Goal: Task Accomplishment & Management: Complete application form

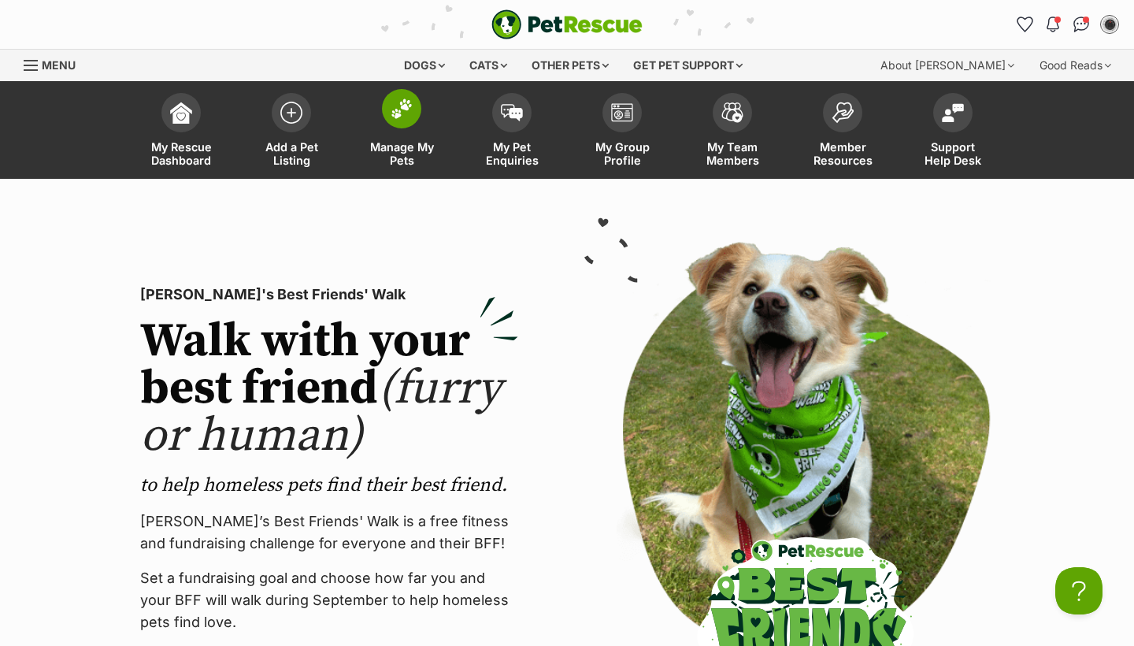
click at [409, 155] on span "Manage My Pets" at bounding box center [401, 153] width 71 height 27
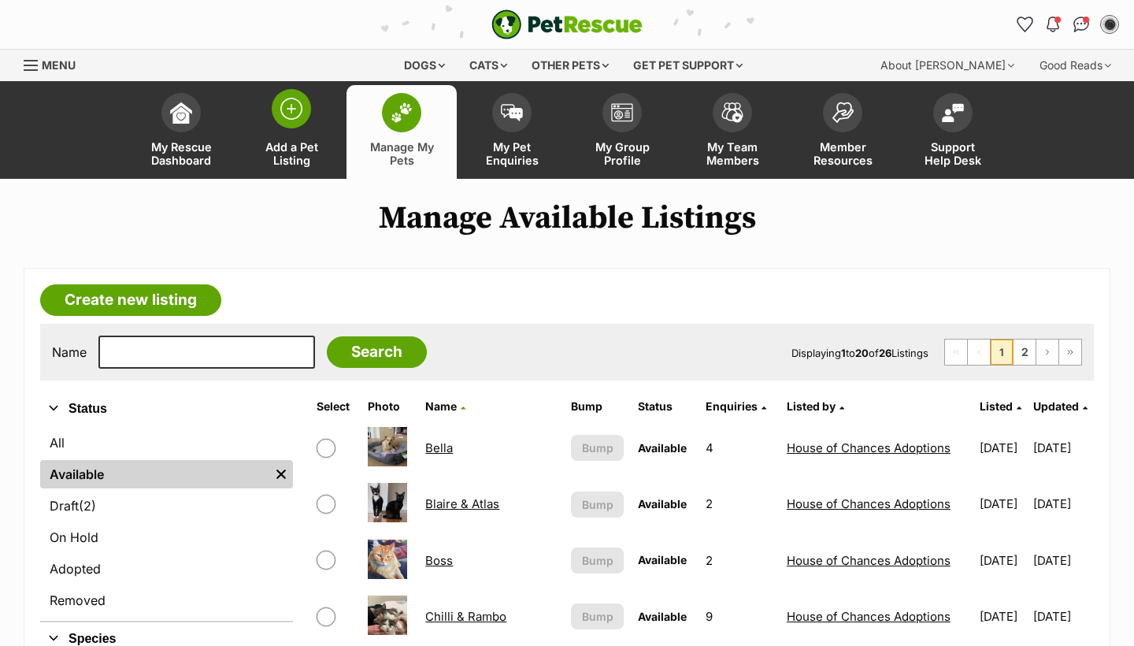
click at [291, 143] on span "Add a Pet Listing" at bounding box center [291, 153] width 71 height 27
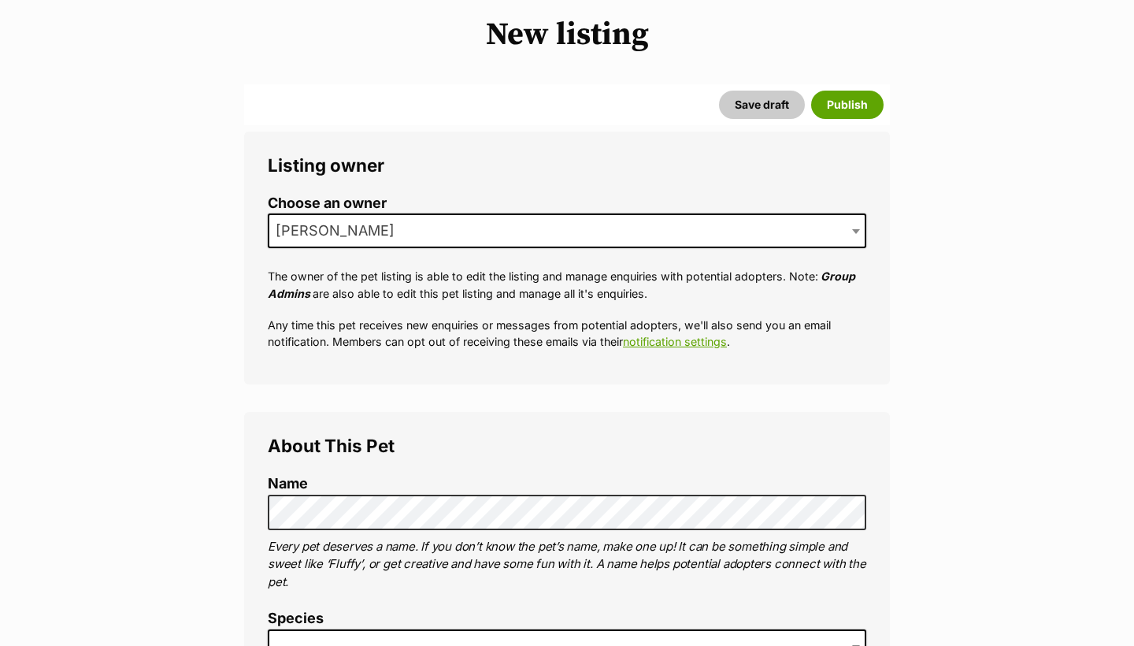
scroll to position [212, 0]
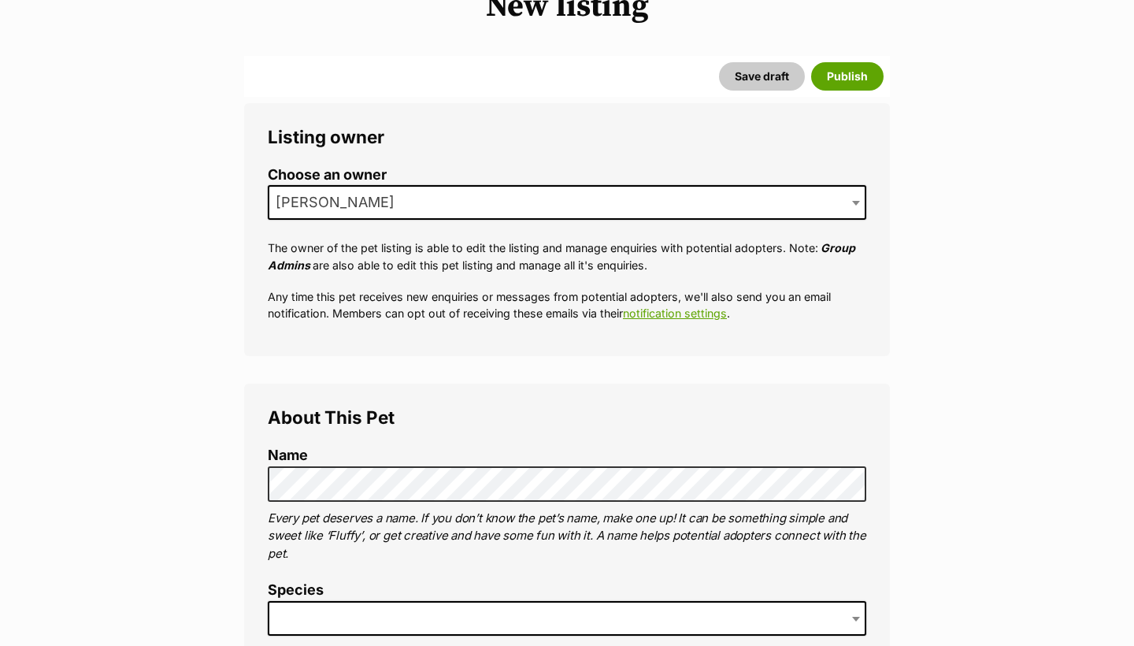
click at [432, 191] on span "[PERSON_NAME]" at bounding box center [567, 202] width 598 height 35
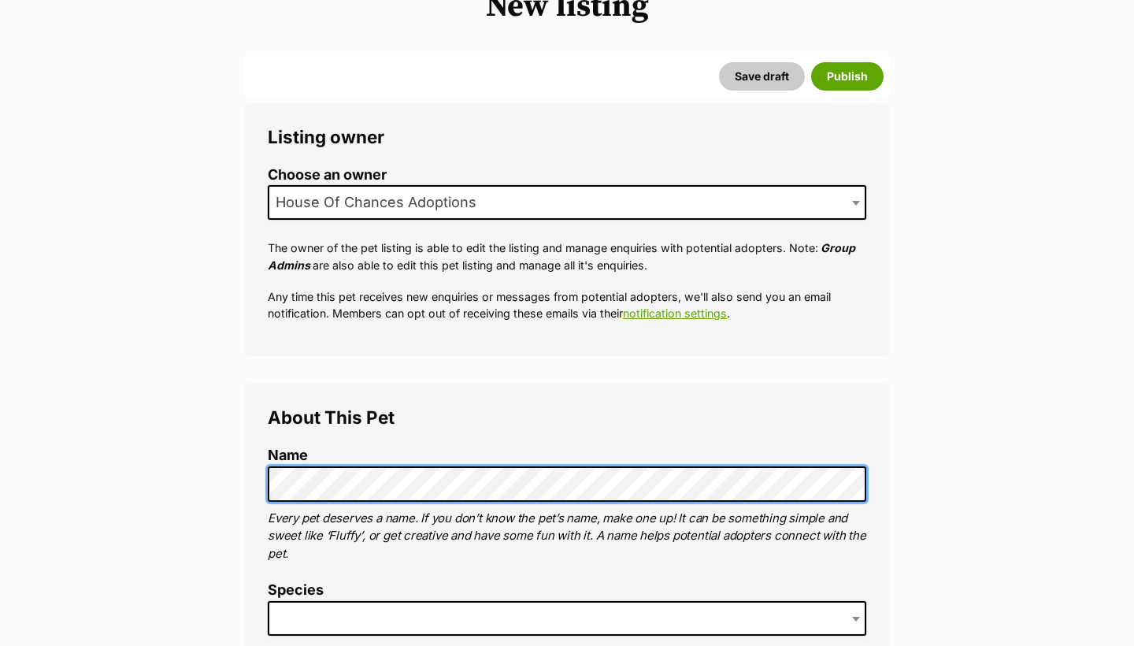
scroll to position [414, 0]
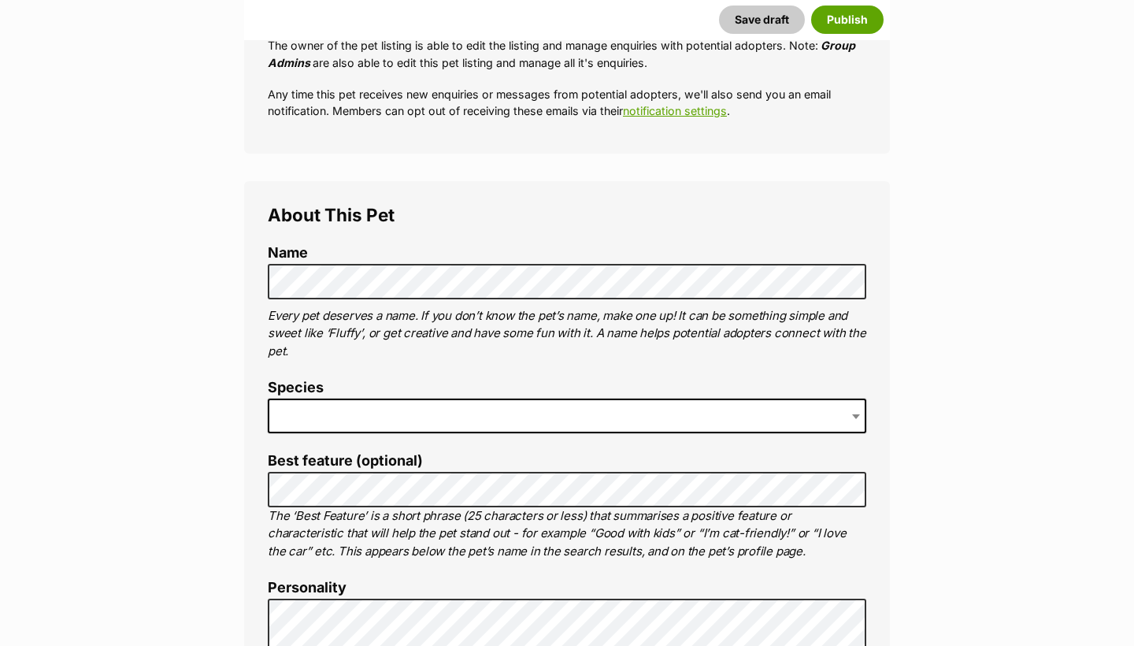
click at [393, 402] on span at bounding box center [567, 415] width 598 height 35
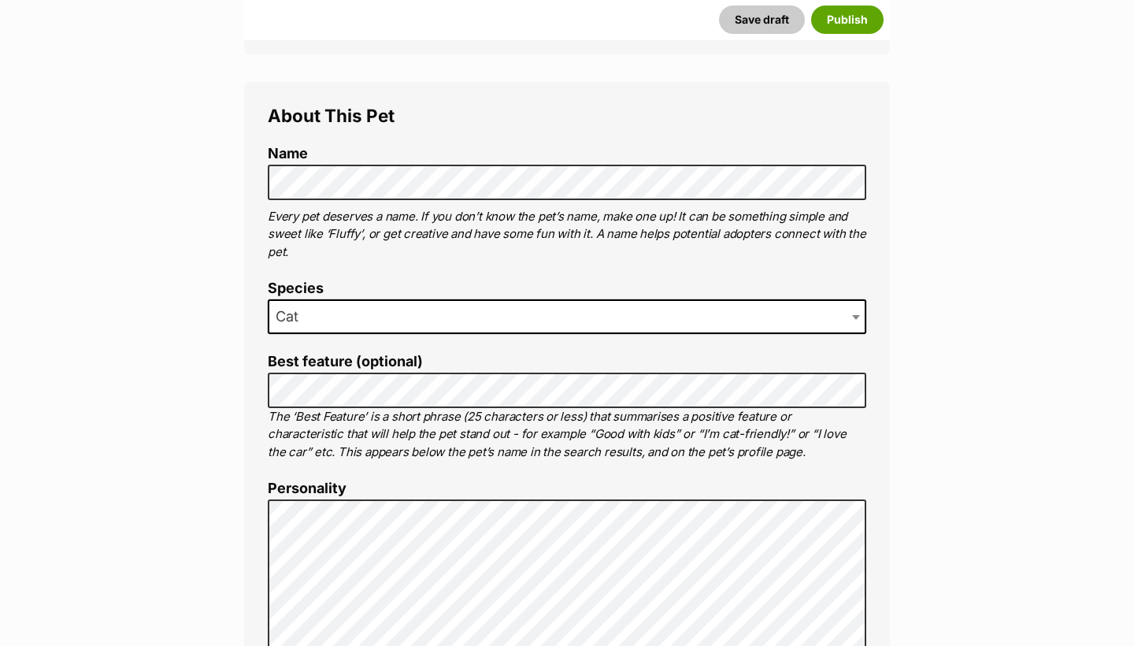
scroll to position [529, 0]
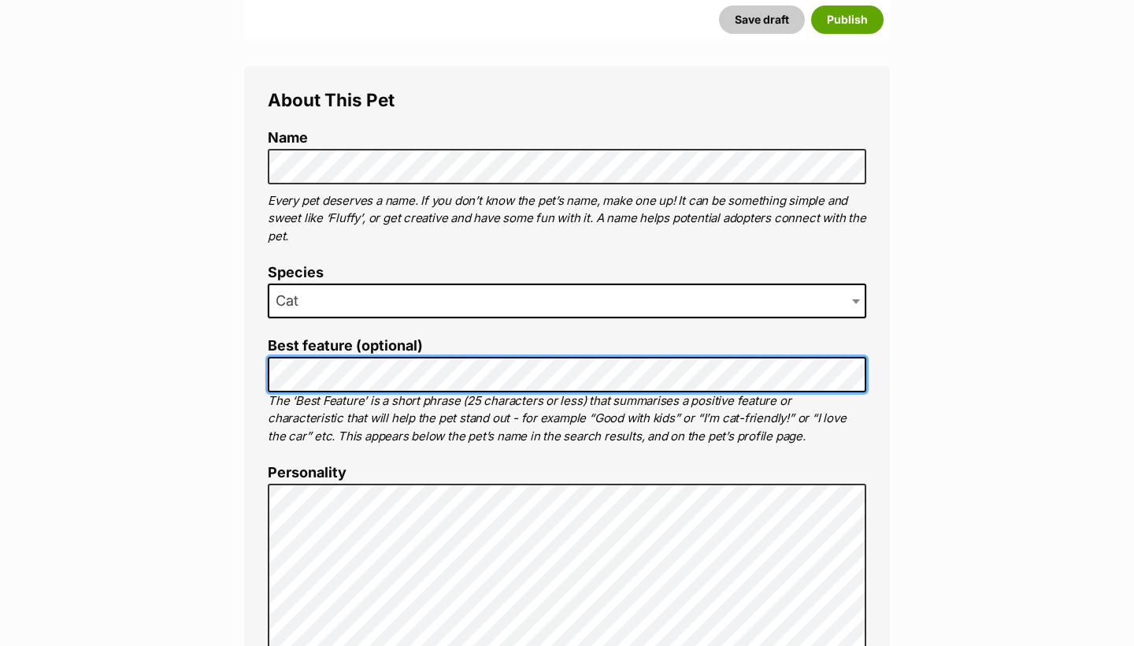
click at [762, 20] on button "Save draft" at bounding box center [762, 20] width 86 height 28
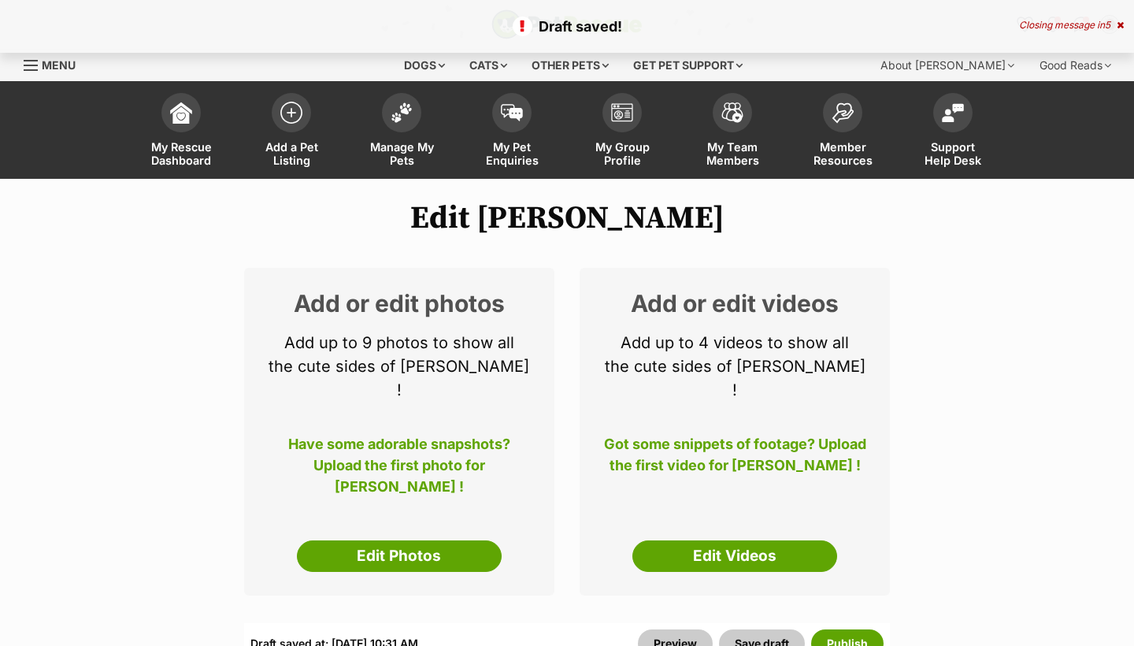
select select
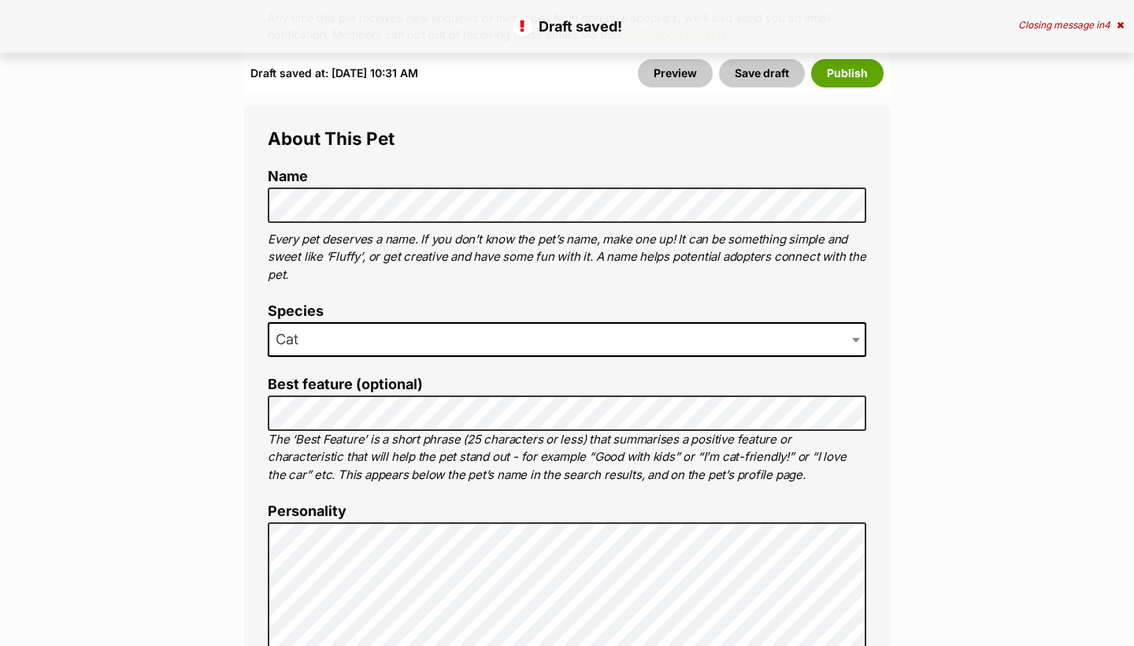
scroll to position [899, 0]
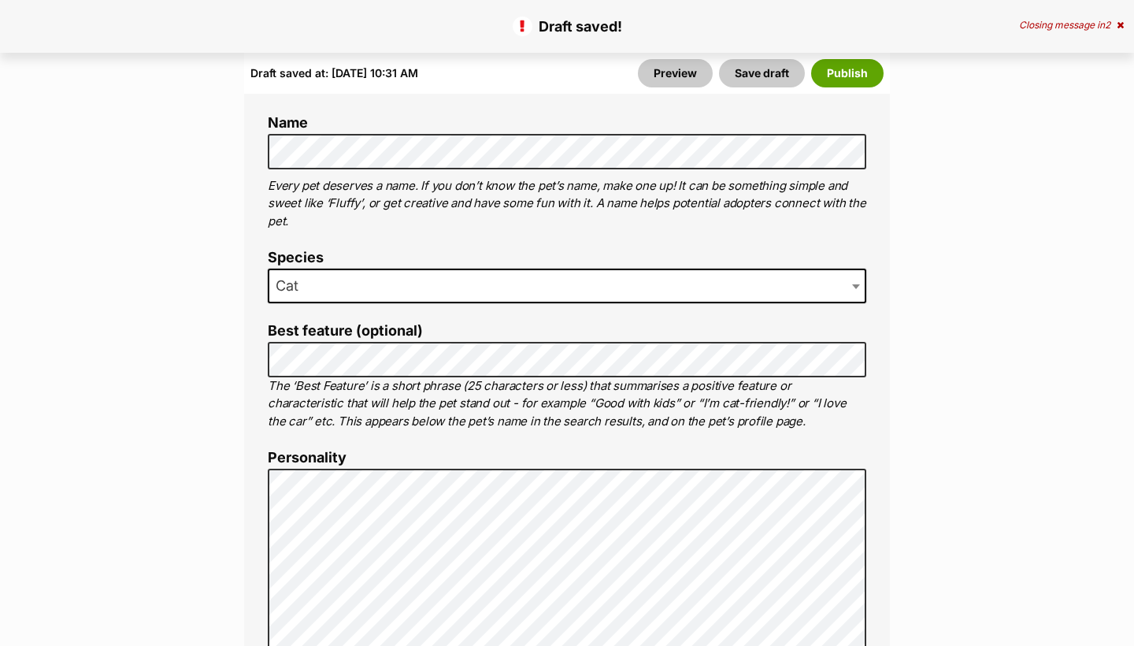
click at [762, 89] on div "Draft saved at: Sun, 21 Sep, 10:31 AM Preview Save draft Publish" at bounding box center [567, 73] width 646 height 41
click at [759, 76] on button "Save draft" at bounding box center [762, 73] width 86 height 28
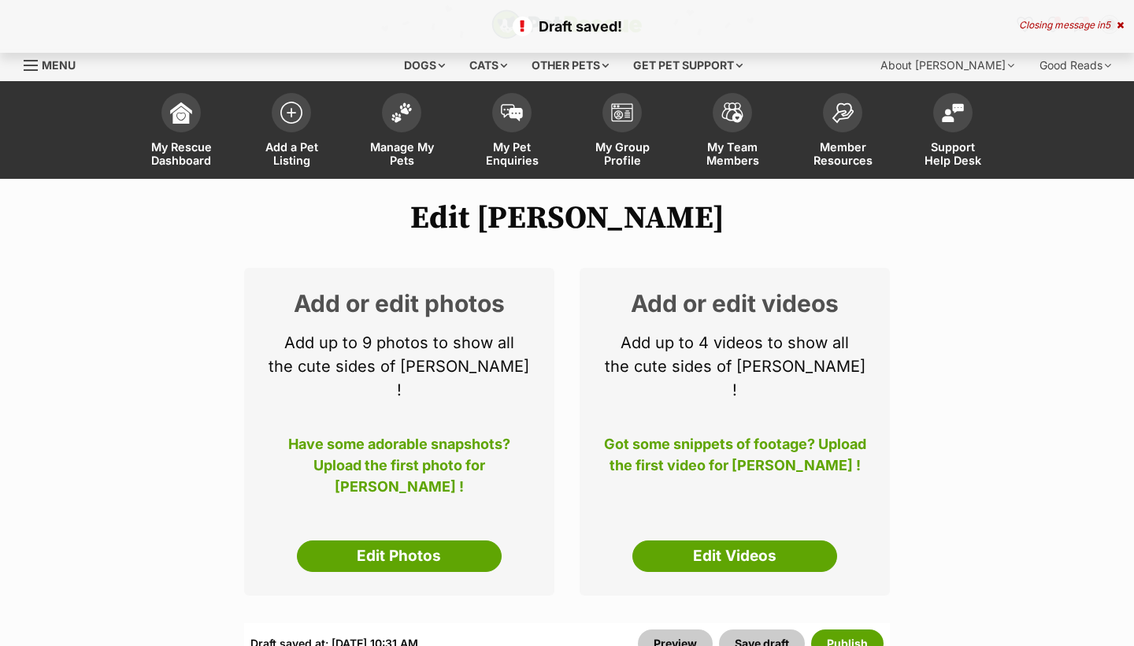
select select
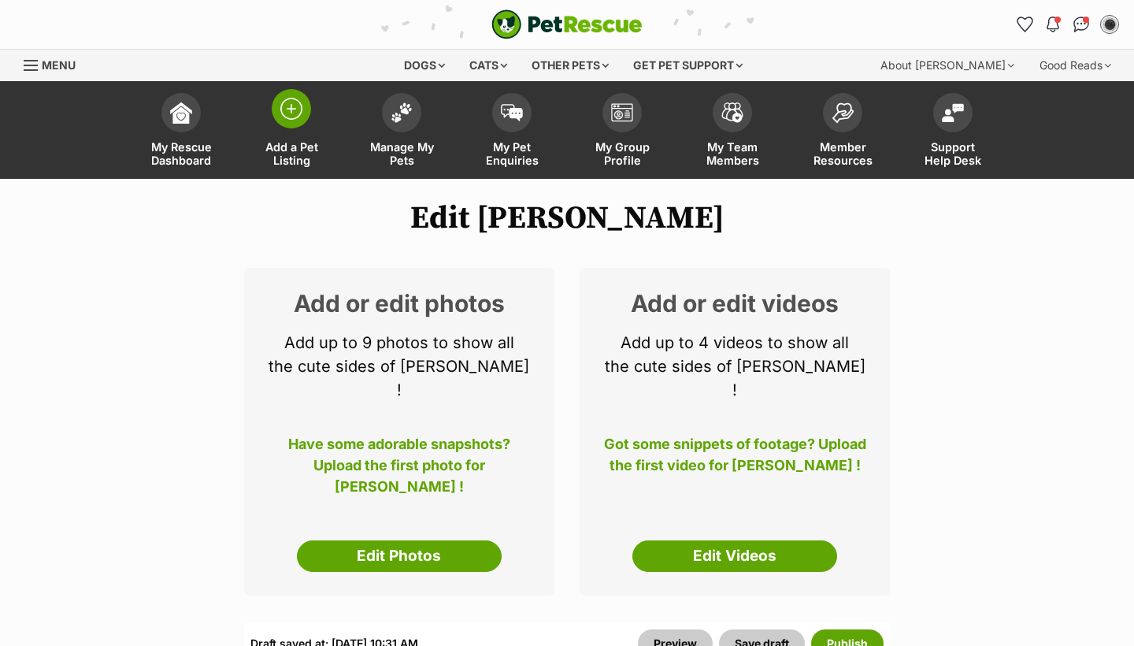
click at [284, 161] on span "Add a Pet Listing" at bounding box center [291, 153] width 71 height 27
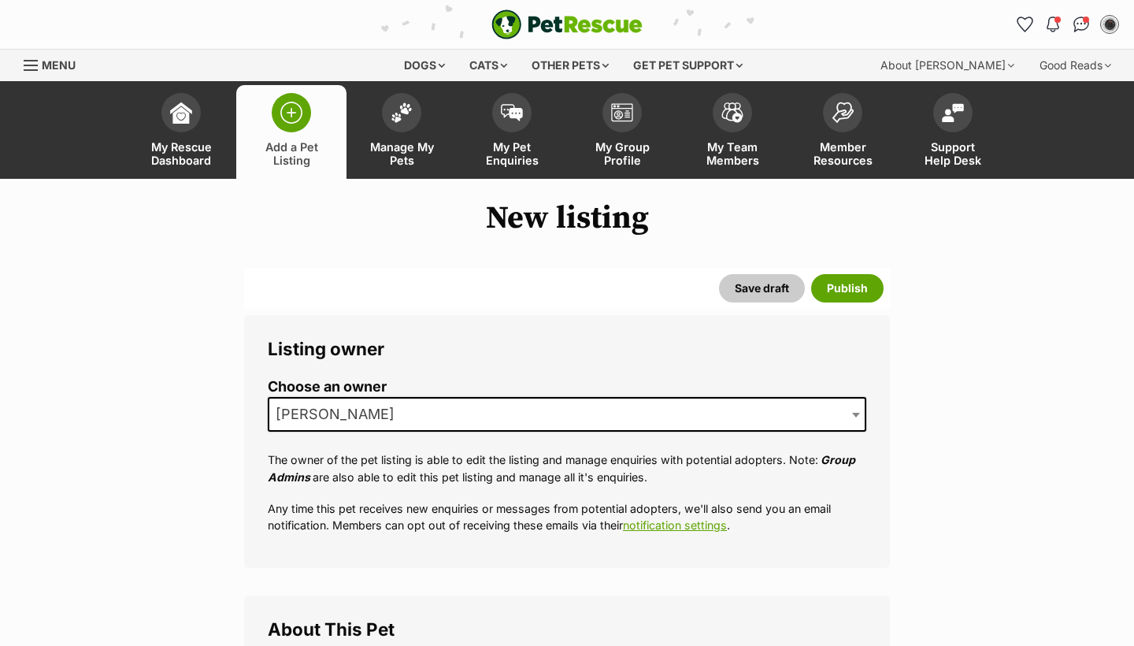
click at [326, 414] on span "[PERSON_NAME]" at bounding box center [339, 414] width 141 height 22
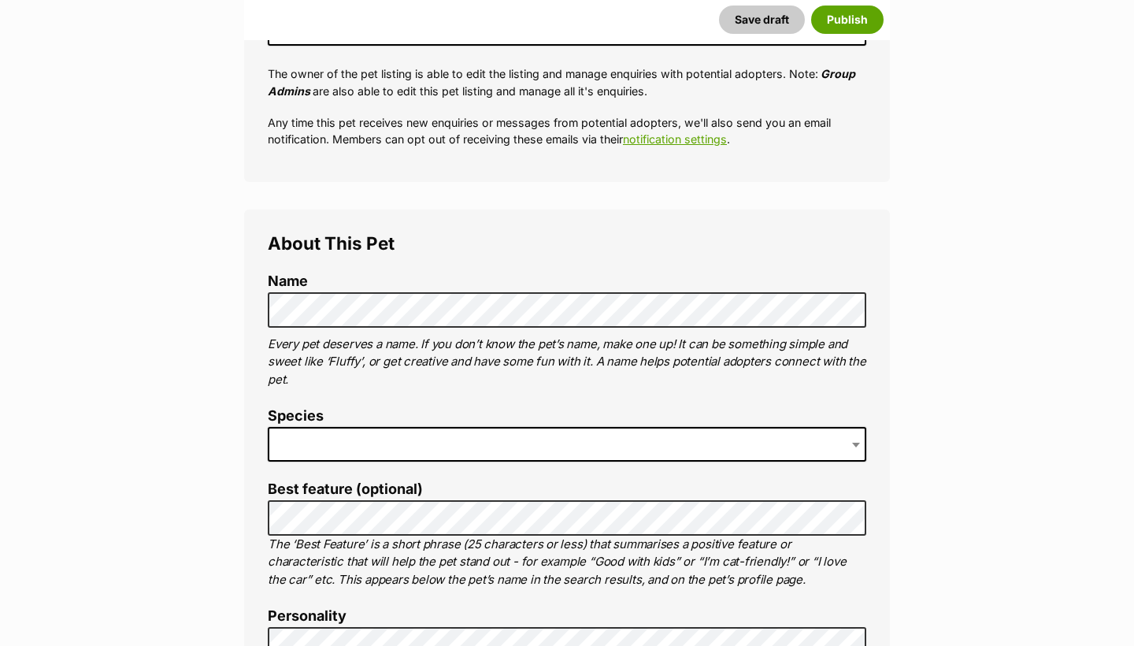
scroll to position [387, 0]
click at [347, 426] on span at bounding box center [567, 443] width 598 height 35
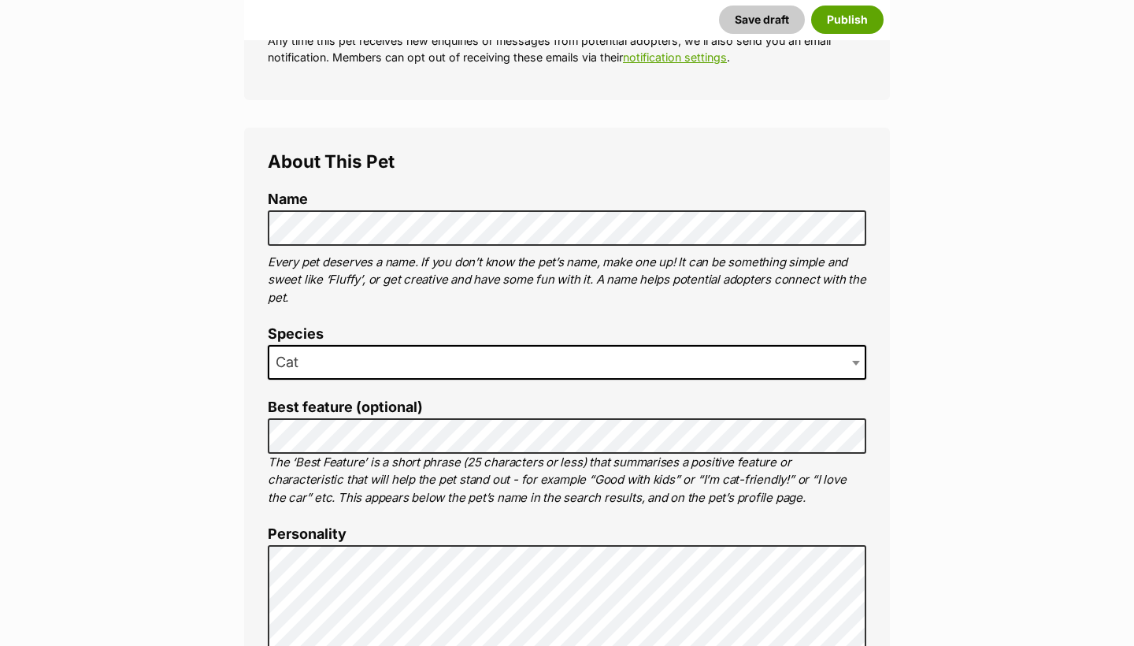
scroll to position [481, 0]
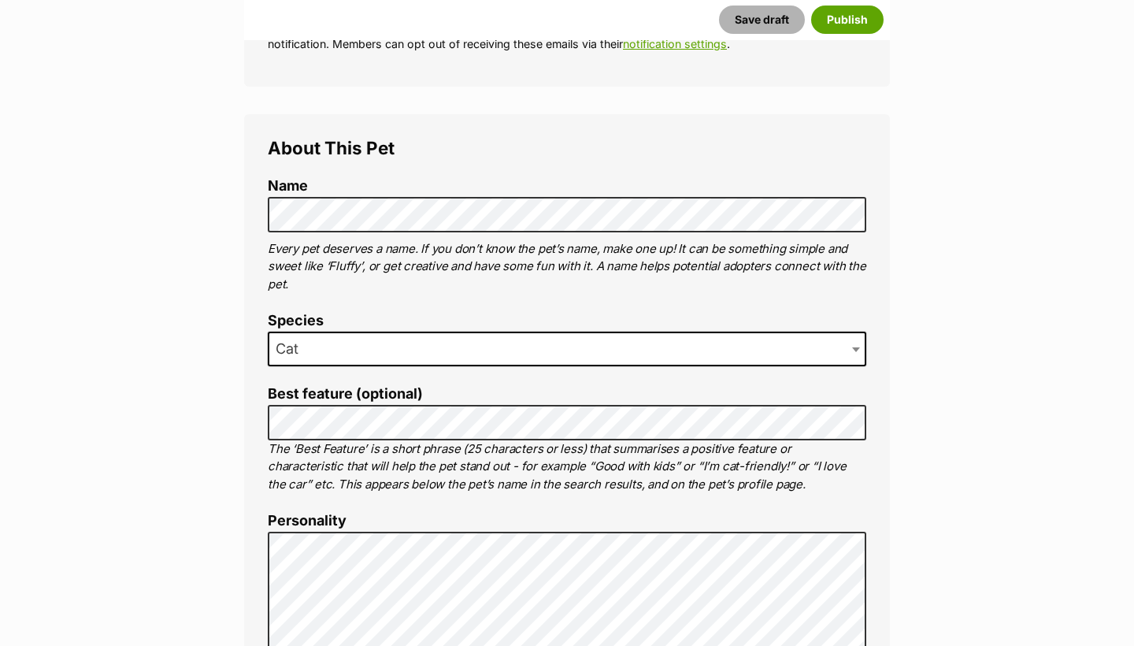
click at [784, 25] on button "Save draft" at bounding box center [762, 20] width 86 height 28
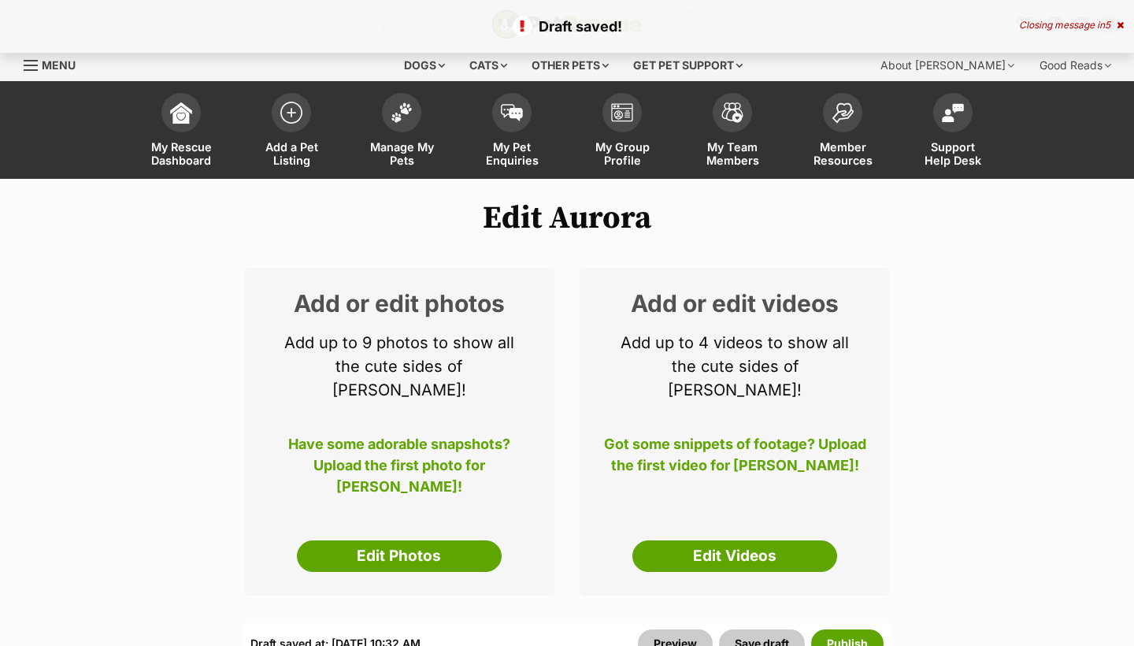
select select
click at [282, 154] on span "Add a Pet Listing" at bounding box center [291, 153] width 71 height 27
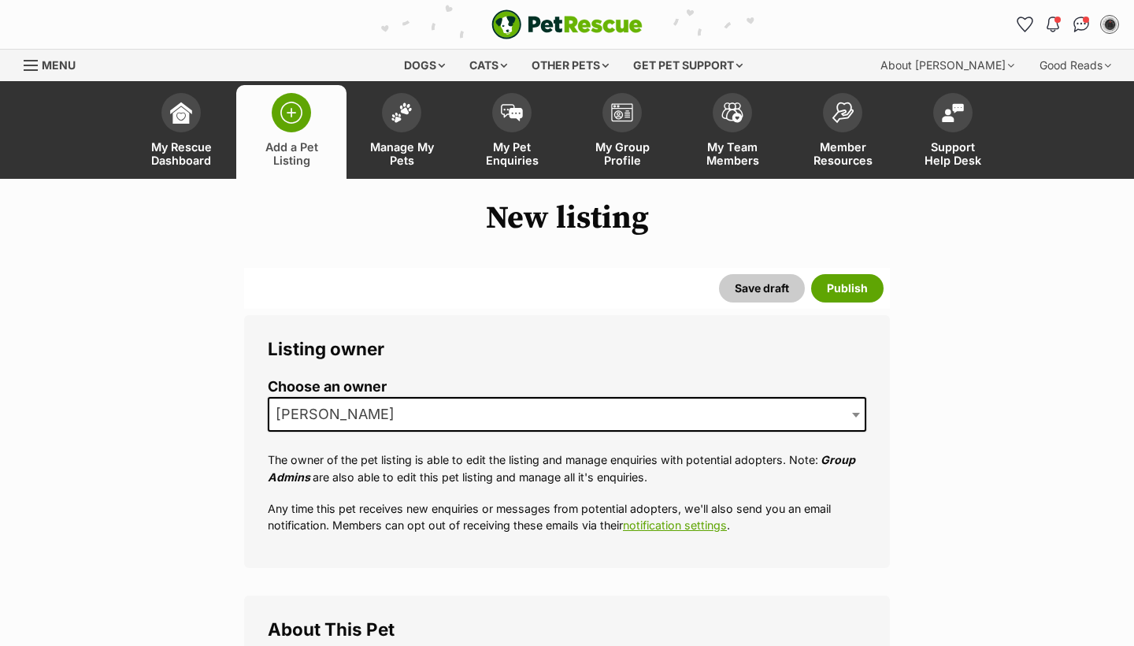
click at [331, 441] on li "Choose an owner Lauren O'Grady" at bounding box center [567, 411] width 598 height 65
click at [333, 413] on span "[PERSON_NAME]" at bounding box center [339, 414] width 141 height 22
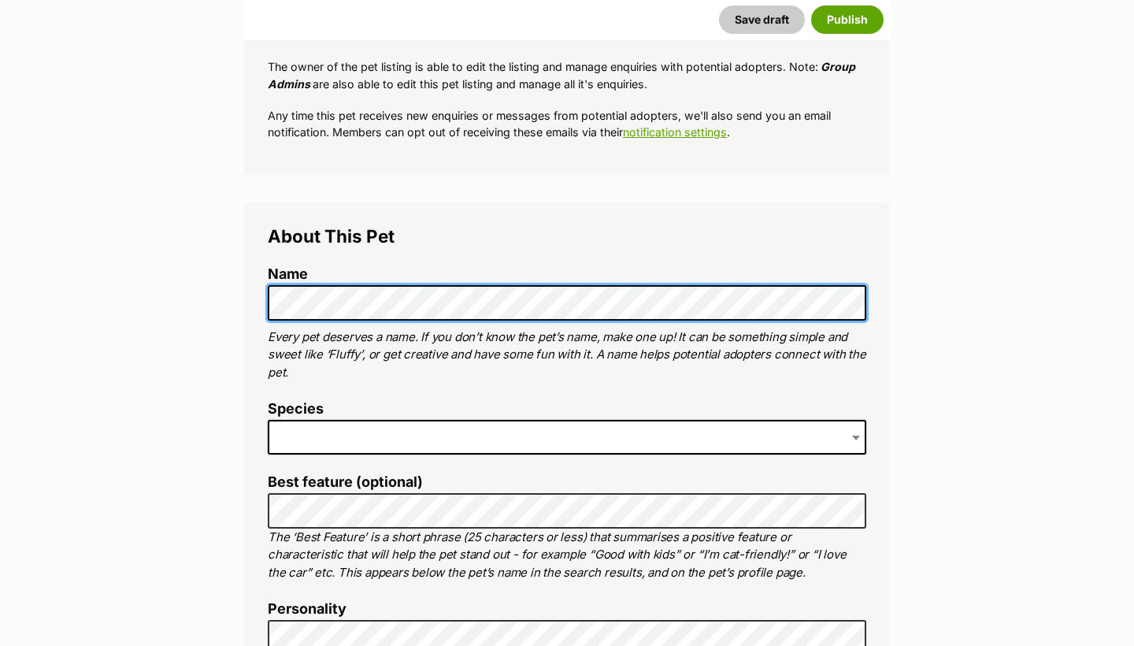
scroll to position [502, 0]
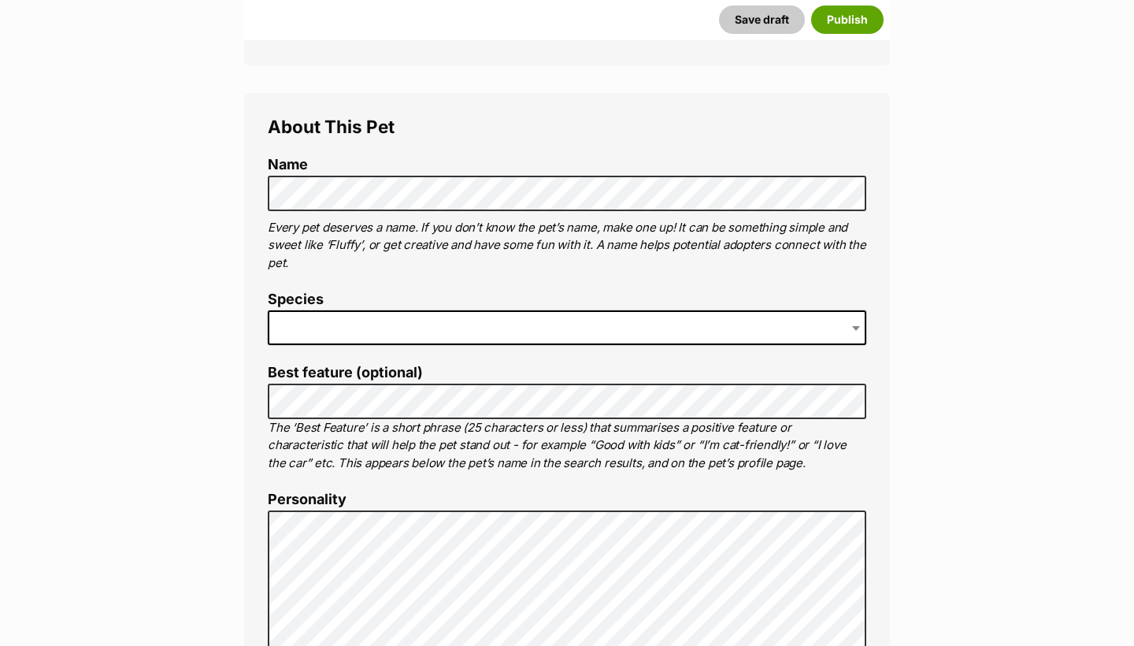
click at [345, 337] on span at bounding box center [567, 327] width 598 height 35
click at [790, 21] on button "Save draft" at bounding box center [762, 20] width 86 height 28
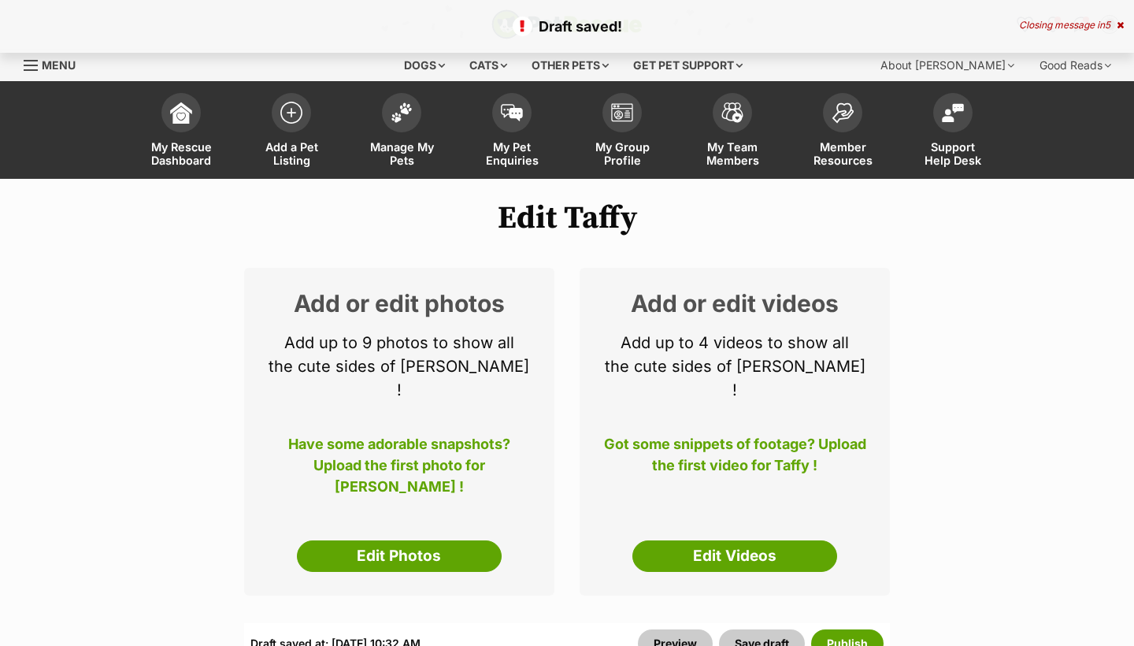
select select
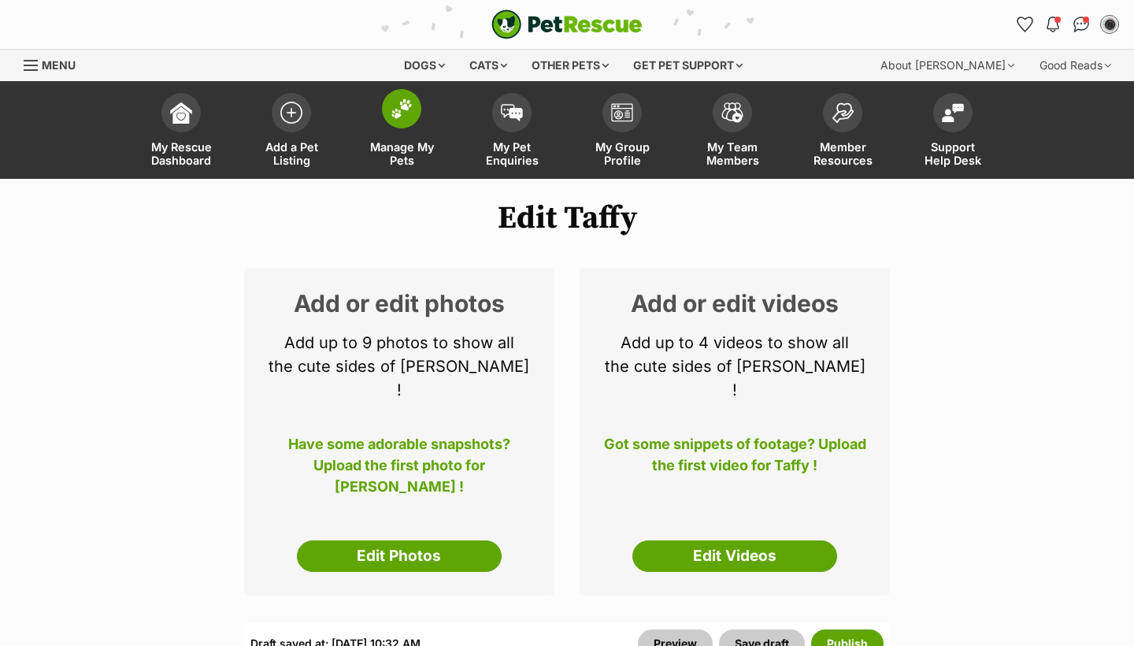
click at [426, 145] on span "Manage My Pets" at bounding box center [401, 153] width 71 height 27
click at [293, 161] on span "Add a Pet Listing" at bounding box center [291, 153] width 71 height 27
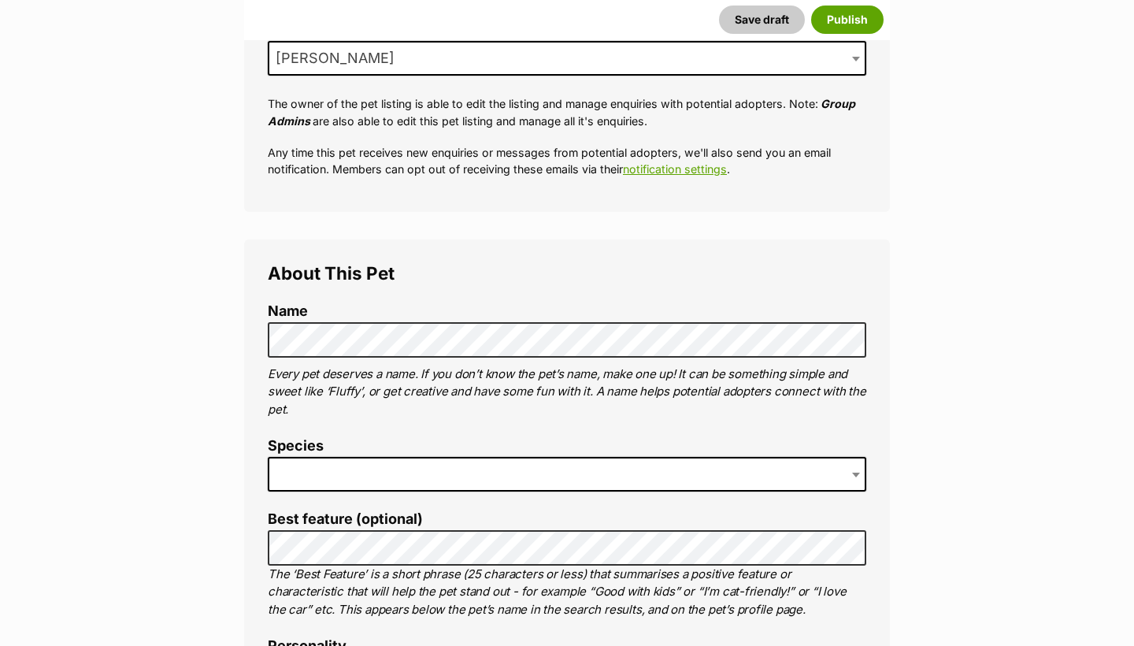
scroll to position [298, 0]
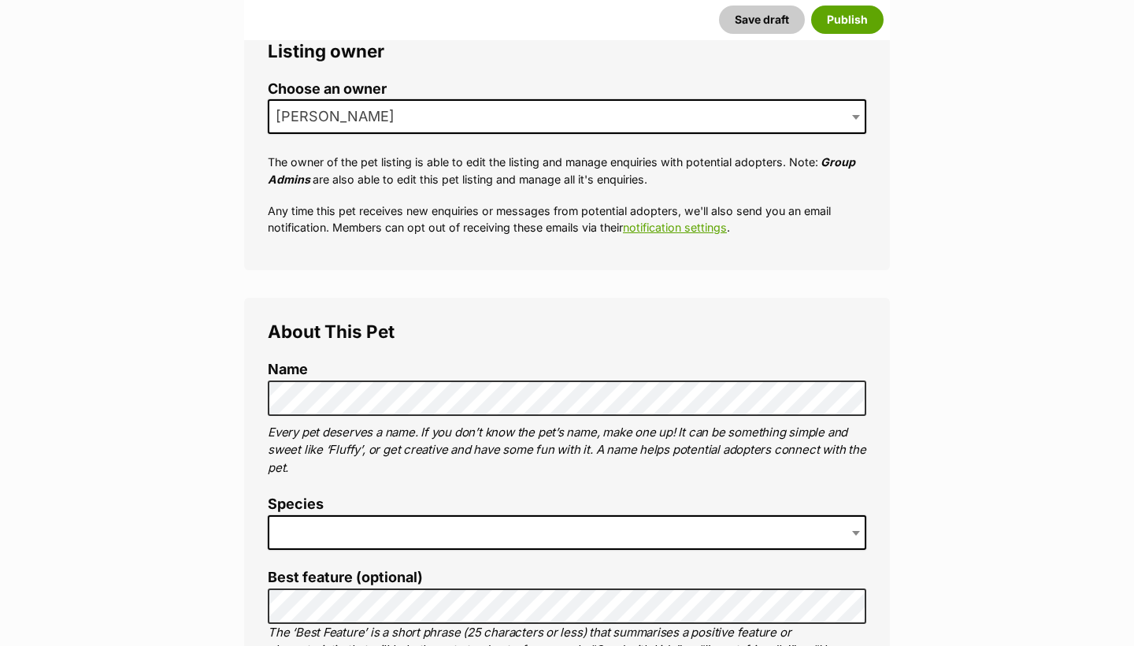
click at [424, 125] on span "[PERSON_NAME]" at bounding box center [567, 116] width 598 height 35
click at [420, 234] on fieldset "Listing owner Choose an owner Rhiannon Young The owner of the pet listing is ab…" at bounding box center [567, 144] width 598 height 206
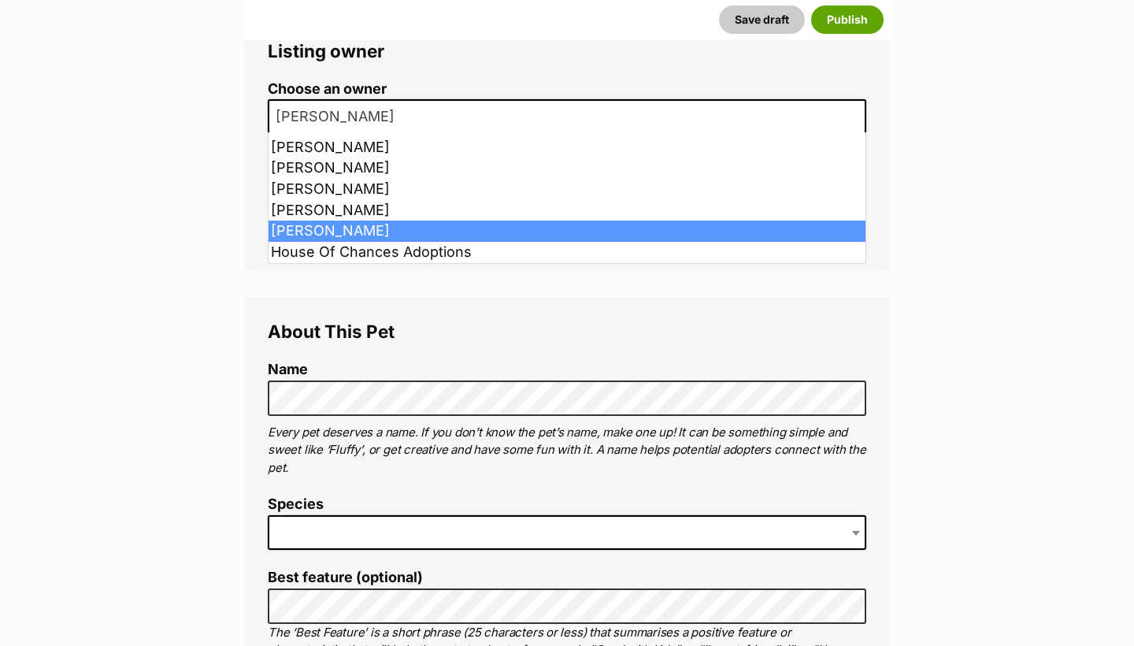
click at [404, 128] on span "Rhiannon Young" at bounding box center [567, 116] width 598 height 35
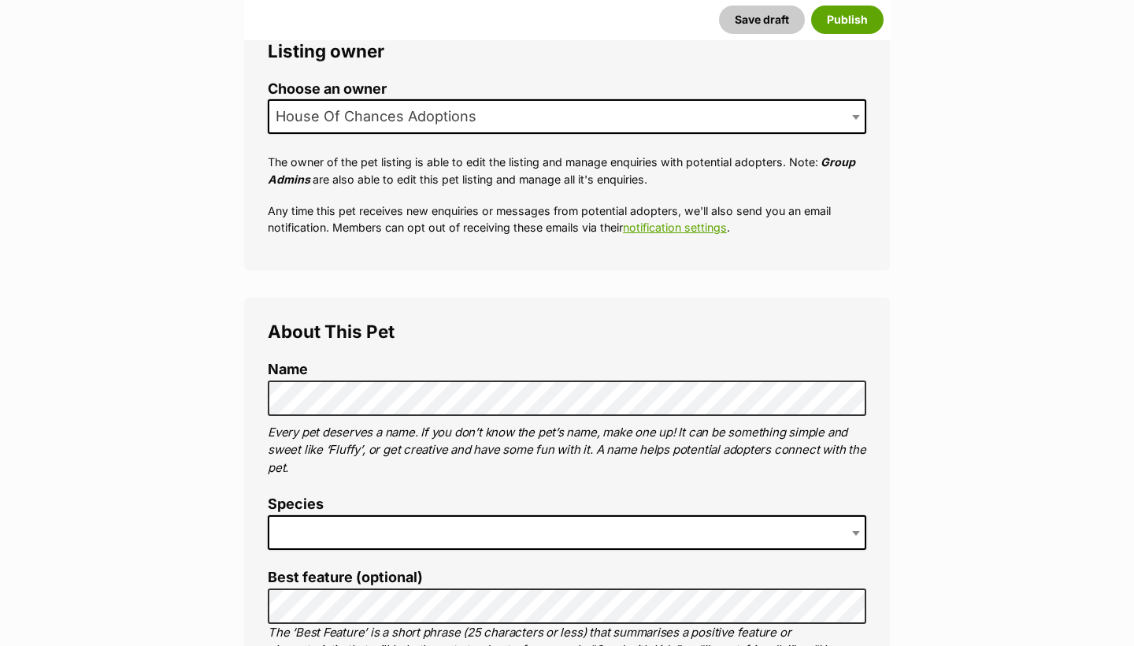
click at [382, 522] on span at bounding box center [567, 532] width 598 height 35
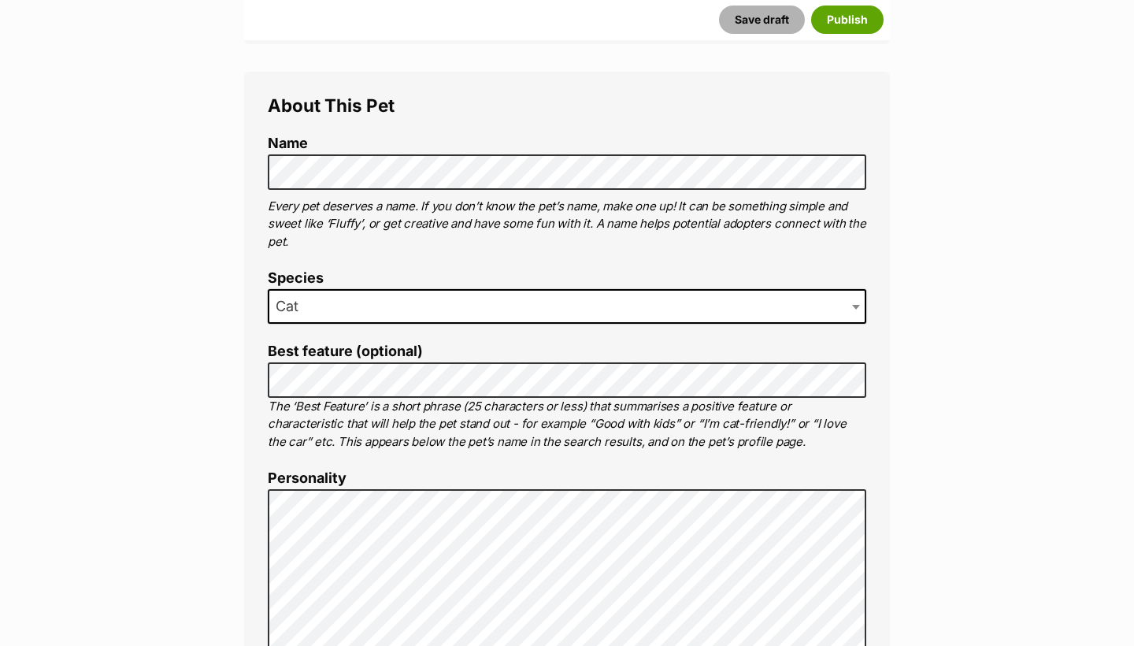
click at [769, 28] on button "Save draft" at bounding box center [762, 20] width 86 height 28
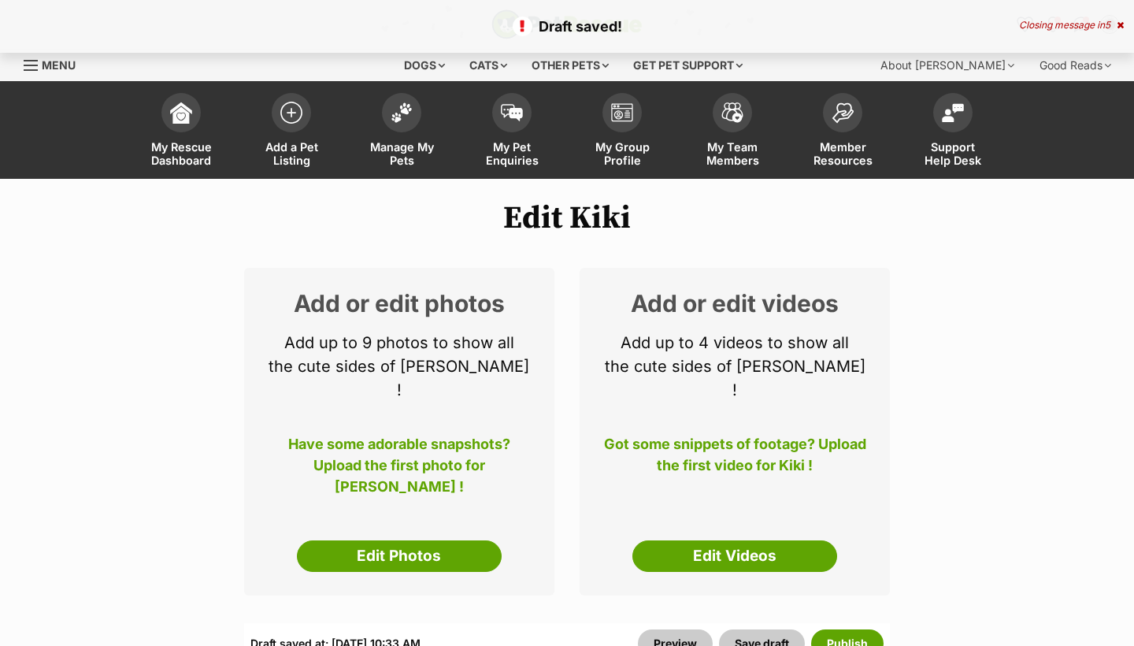
select select
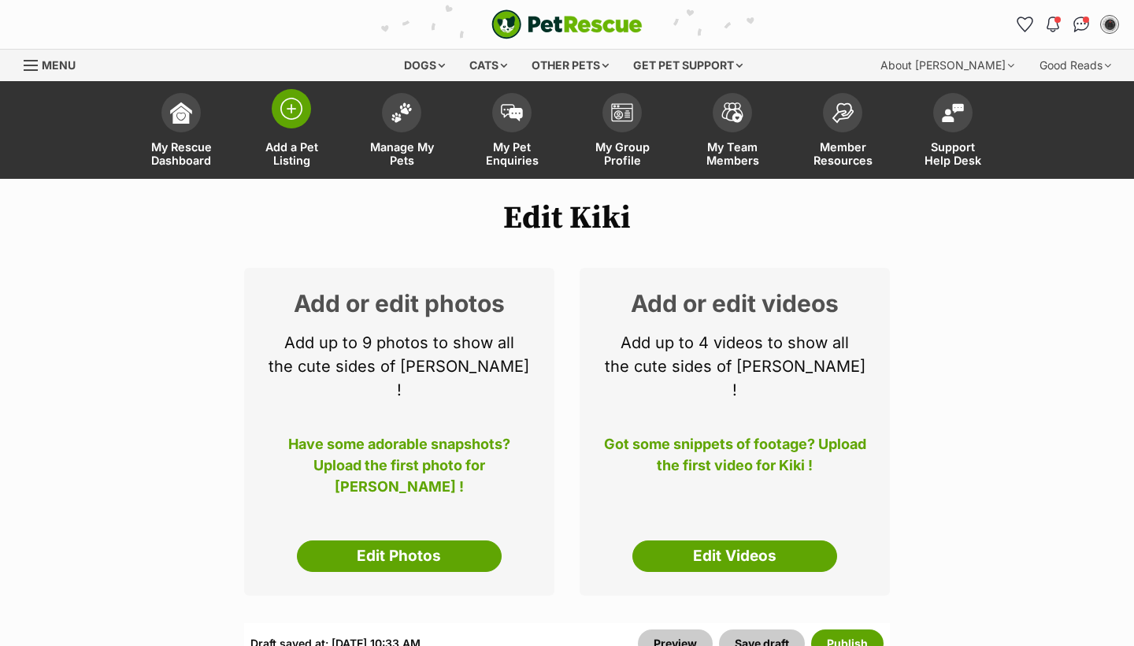
click at [295, 150] on span "Add a Pet Listing" at bounding box center [291, 153] width 71 height 27
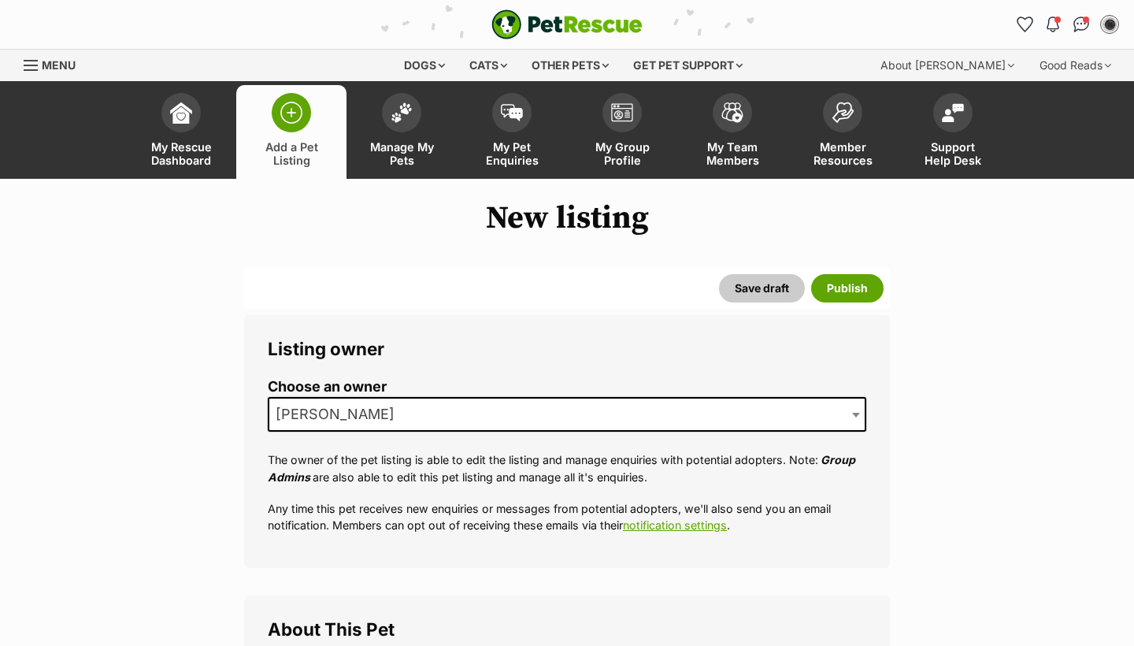
click at [333, 413] on span "[PERSON_NAME]" at bounding box center [339, 414] width 141 height 22
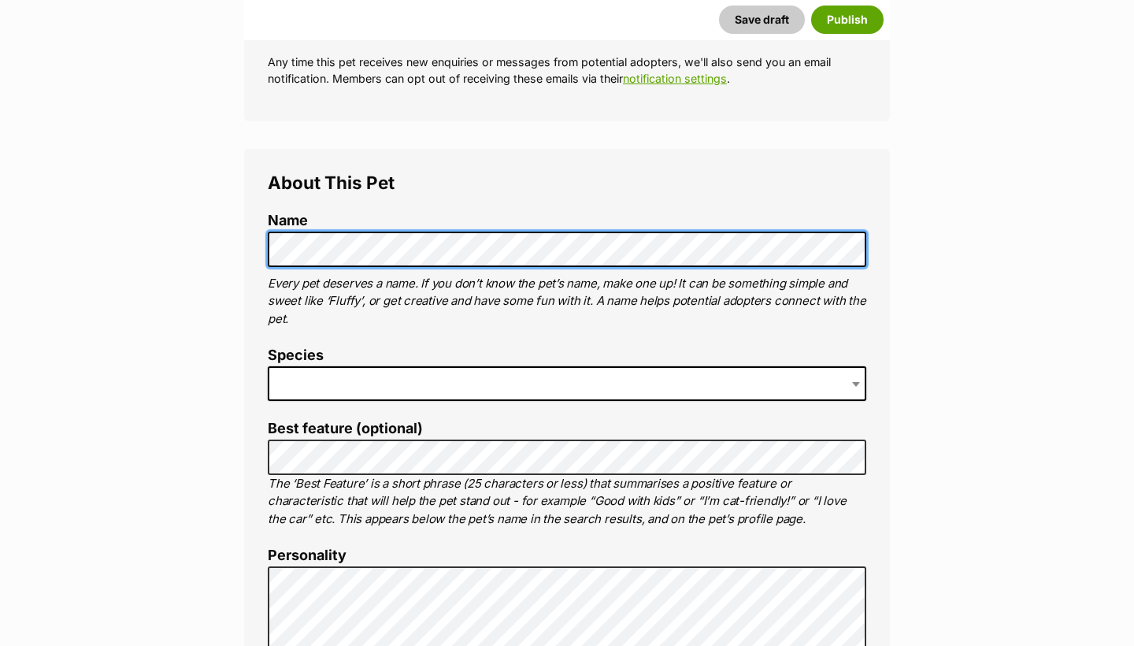
scroll to position [468, 0]
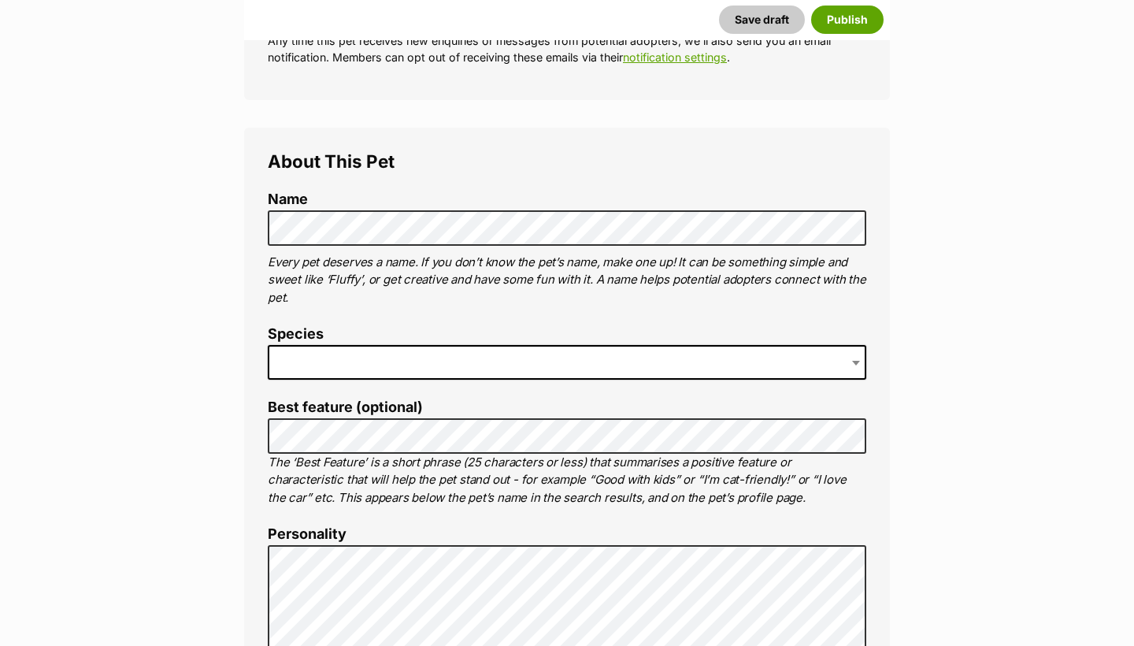
click at [343, 376] on li "Species" at bounding box center [567, 358] width 598 height 65
click at [342, 369] on span at bounding box center [567, 362] width 598 height 35
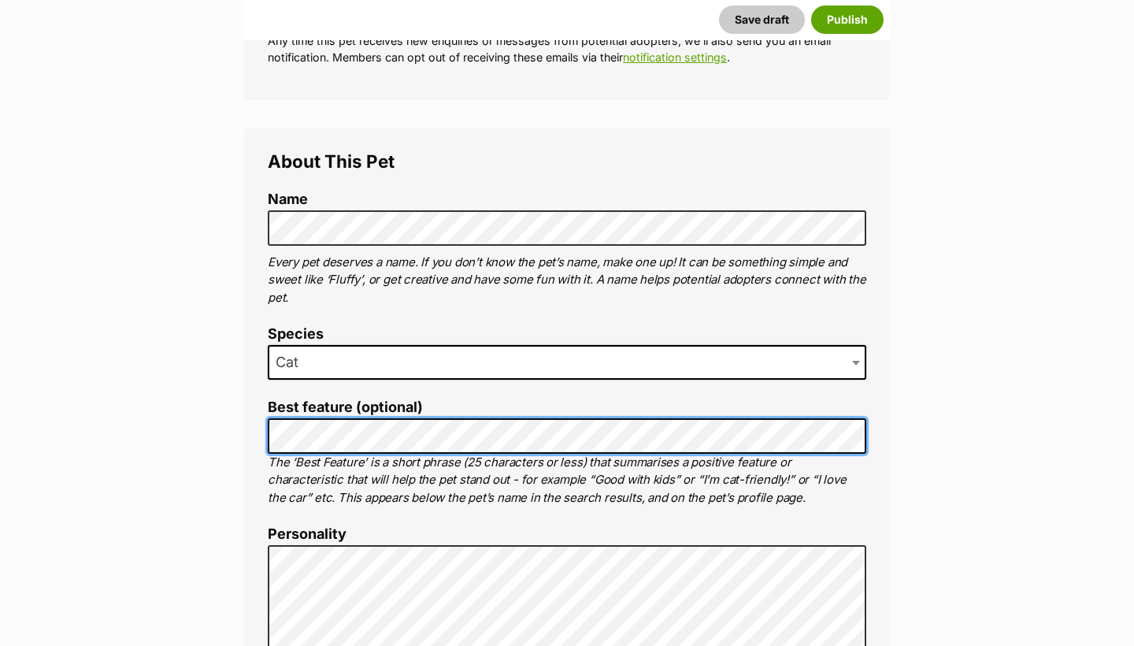
scroll to position [491, 0]
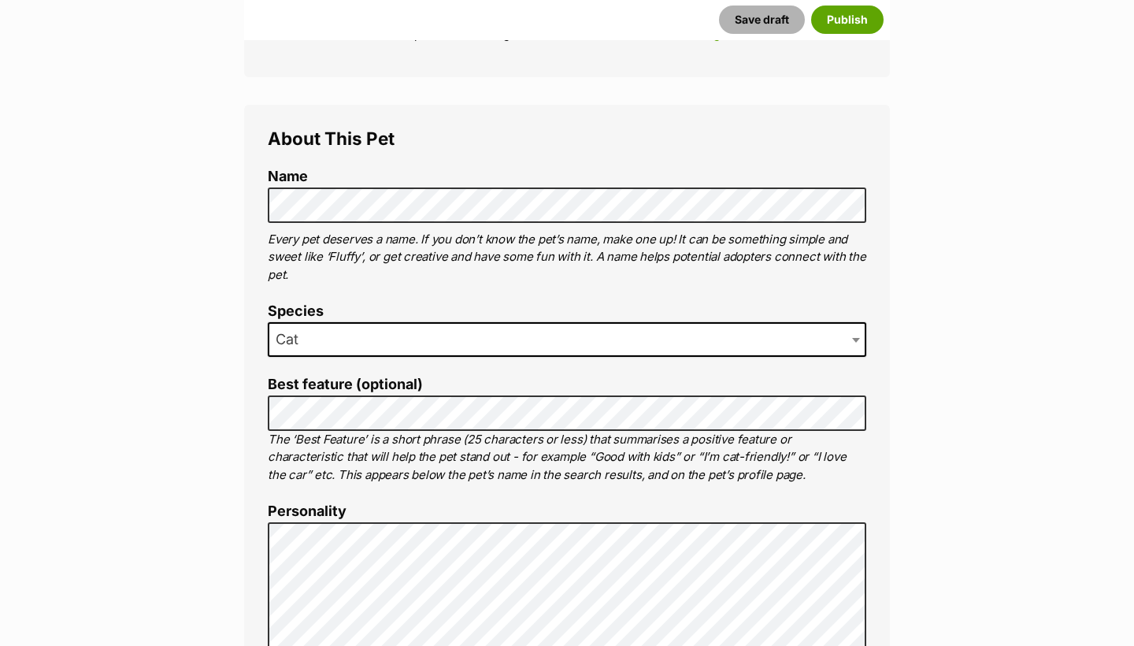
click at [782, 20] on button "Save draft" at bounding box center [762, 20] width 86 height 28
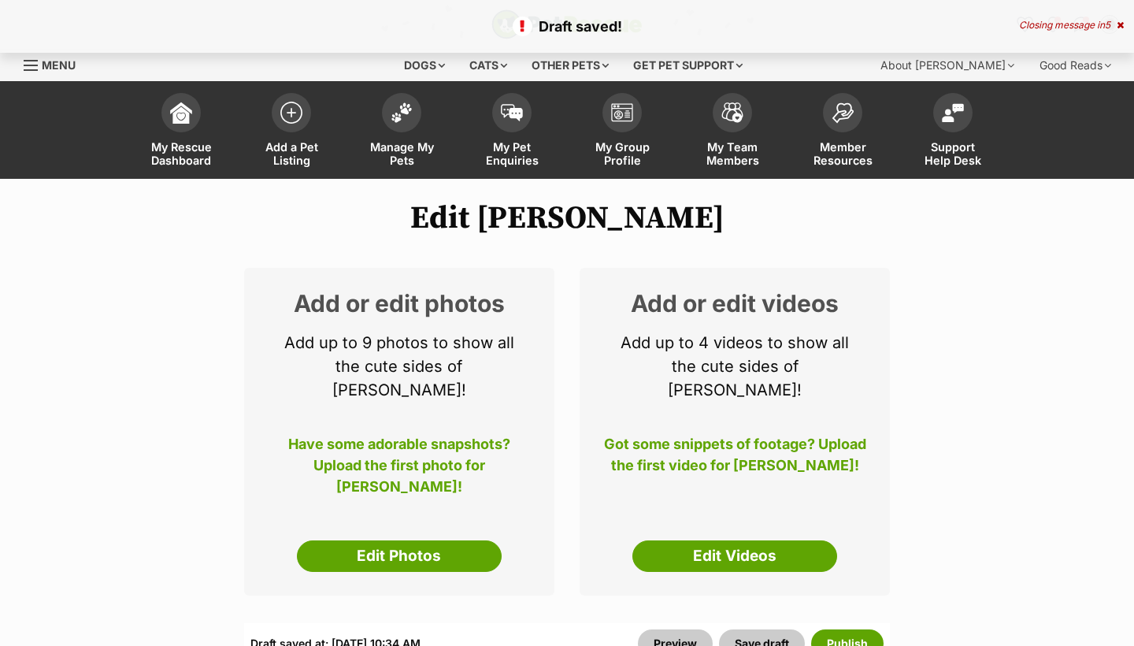
select select
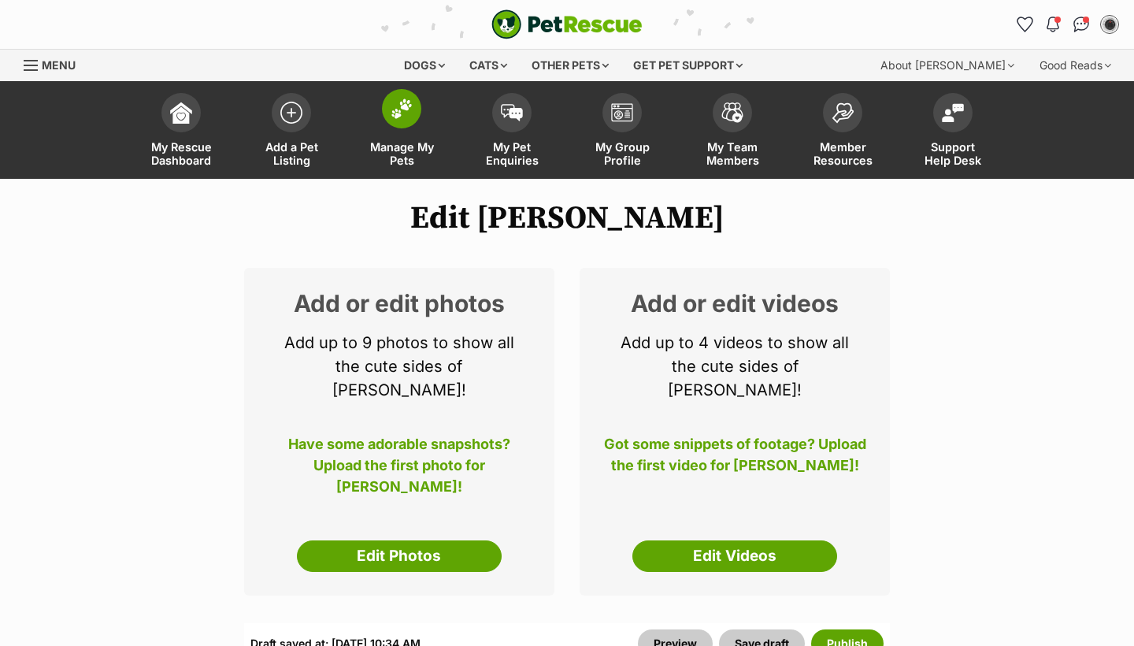
click at [389, 148] on span "Manage My Pets" at bounding box center [401, 153] width 71 height 27
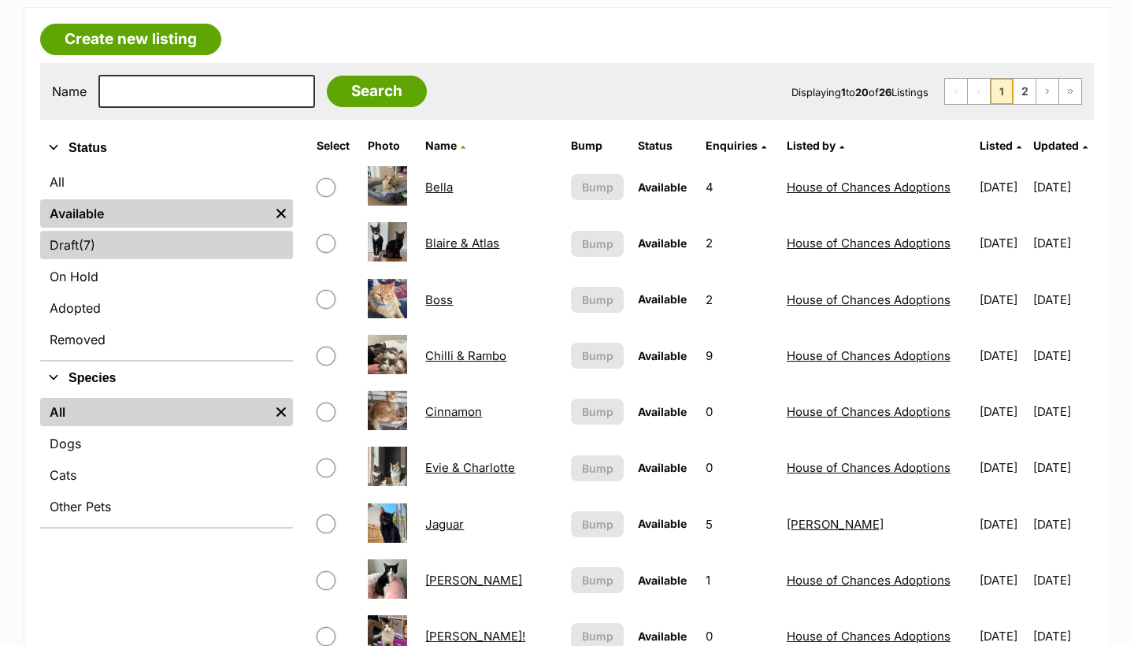
click at [166, 250] on link "Draft (7) Items" at bounding box center [166, 245] width 253 height 28
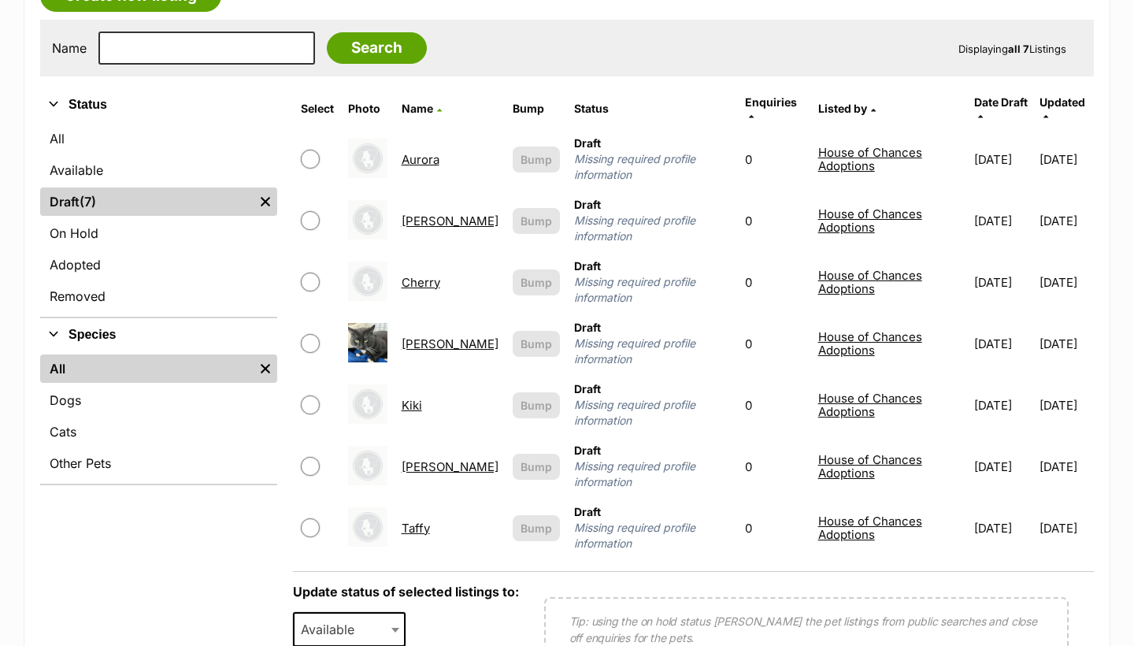
scroll to position [313, 0]
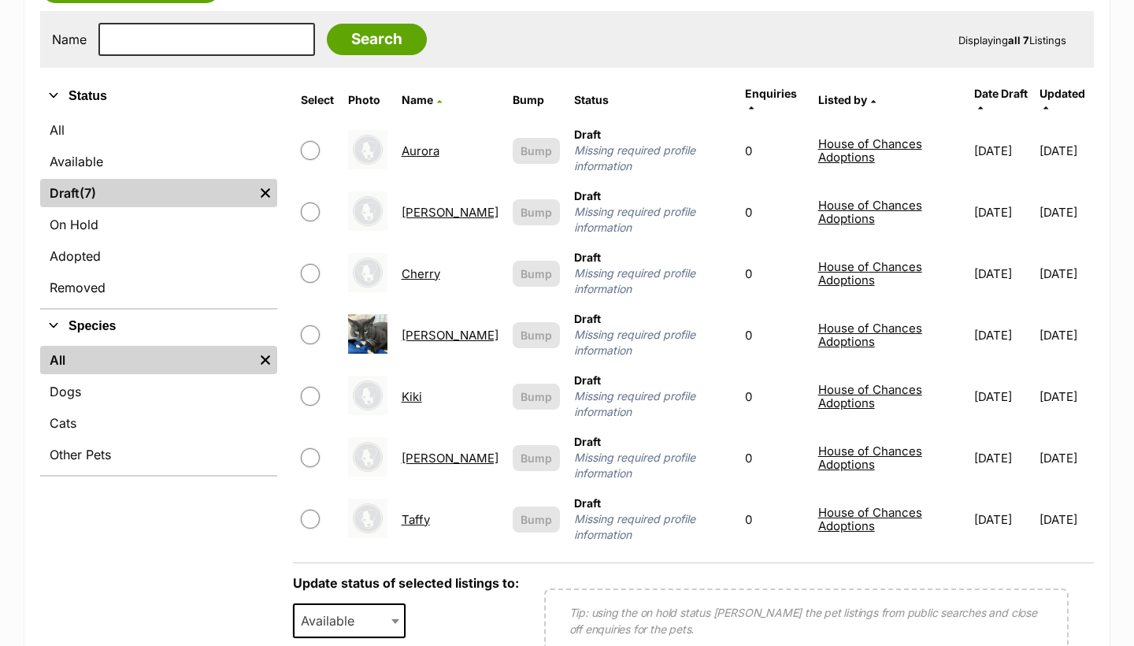
click at [420, 389] on link "Kiki" at bounding box center [412, 396] width 20 height 15
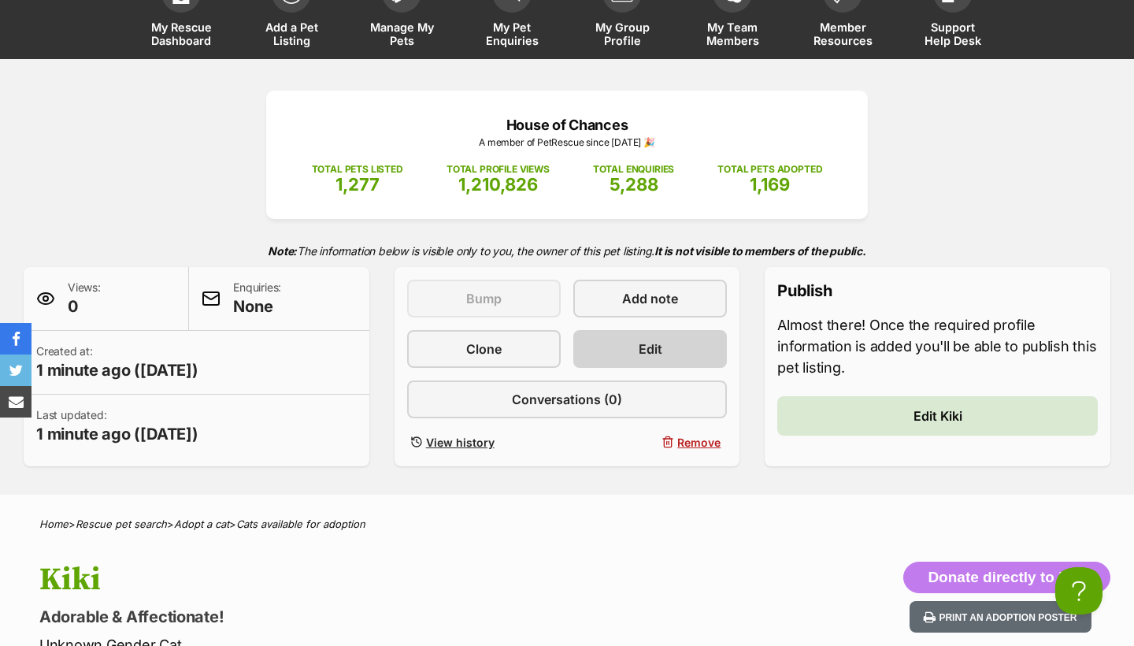
click at [654, 342] on span "Edit" at bounding box center [651, 348] width 24 height 19
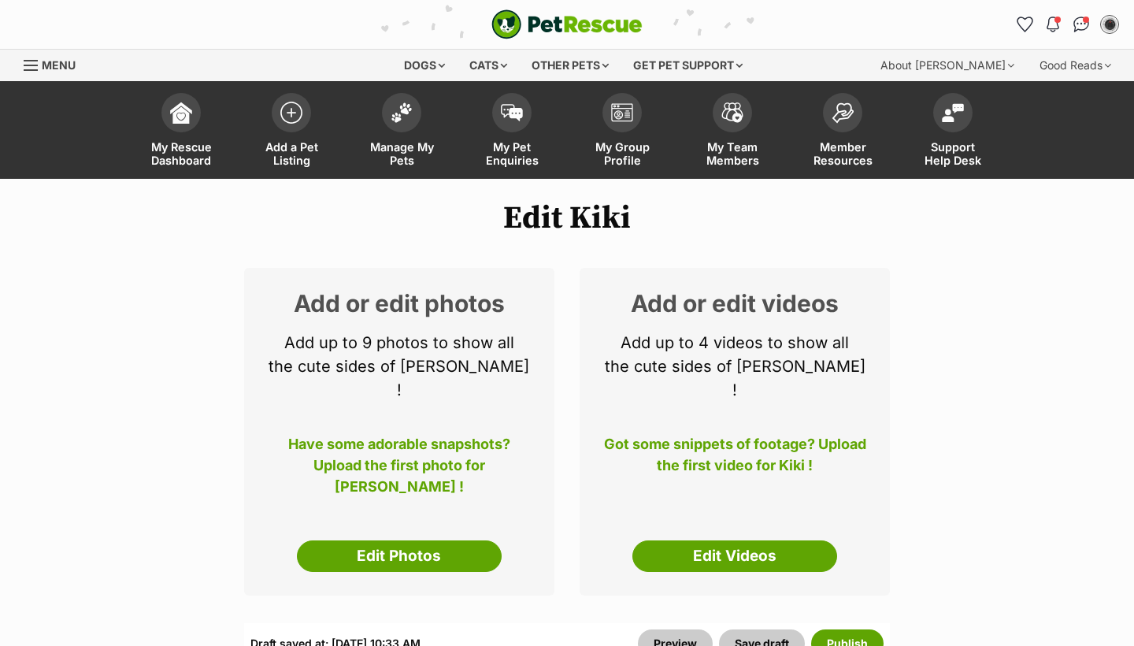
select select
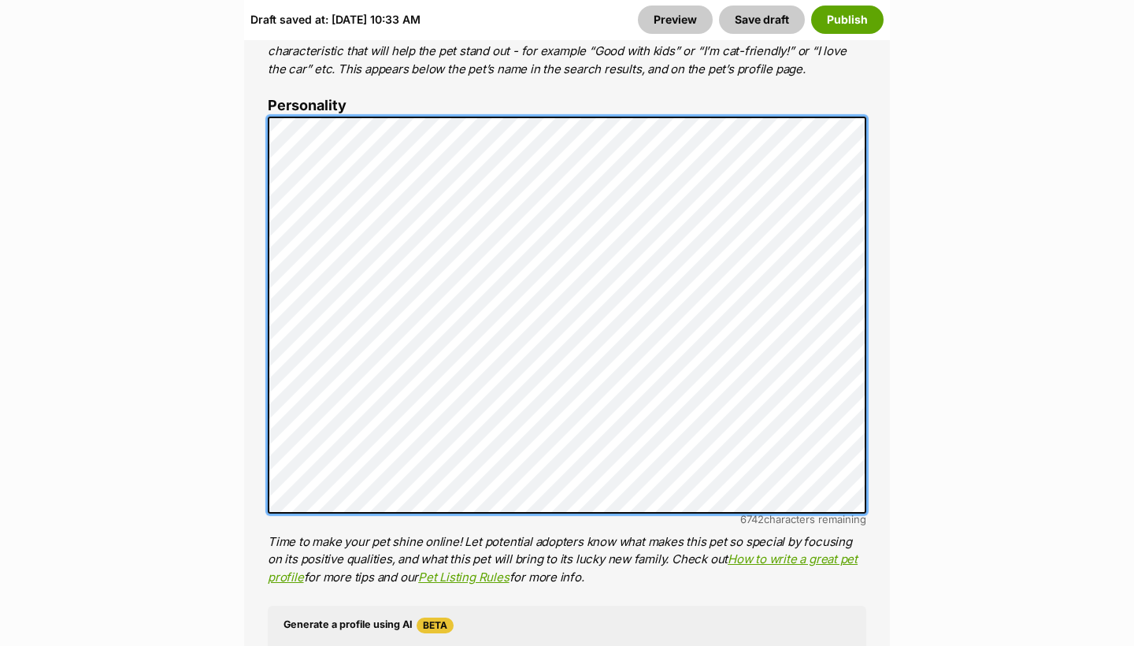
scroll to position [1283, 0]
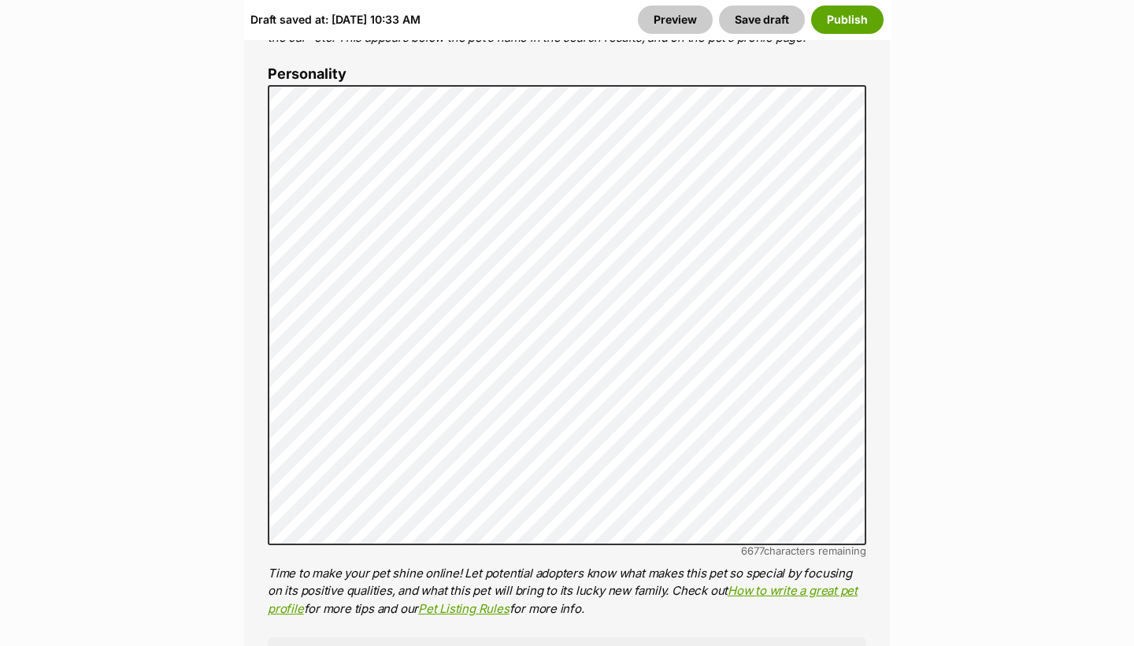
click at [506, 545] on div "6677 characters remaining" at bounding box center [567, 551] width 598 height 12
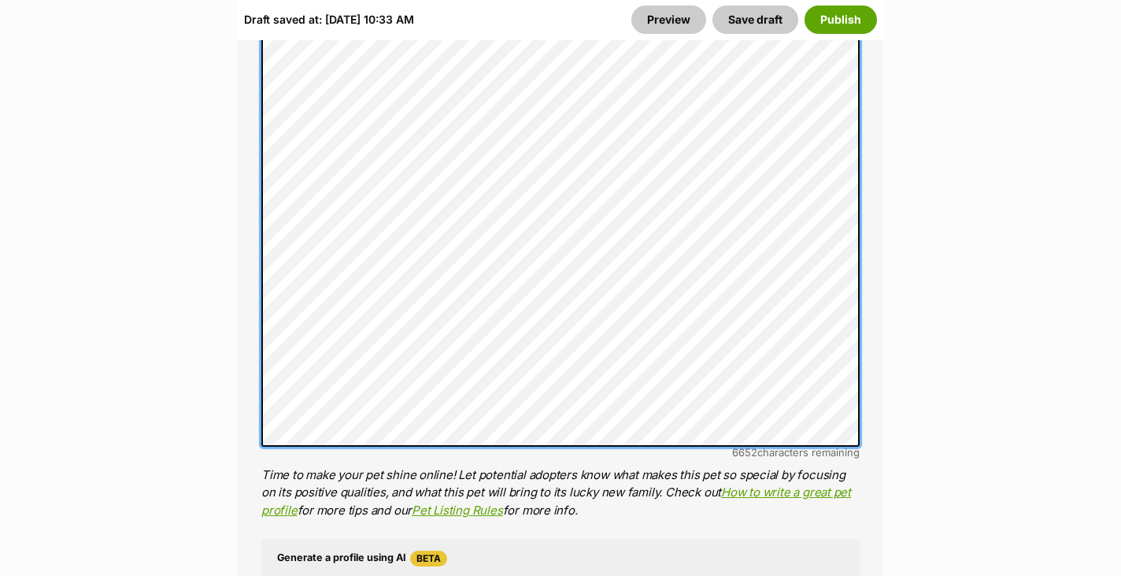
scroll to position [1399, 0]
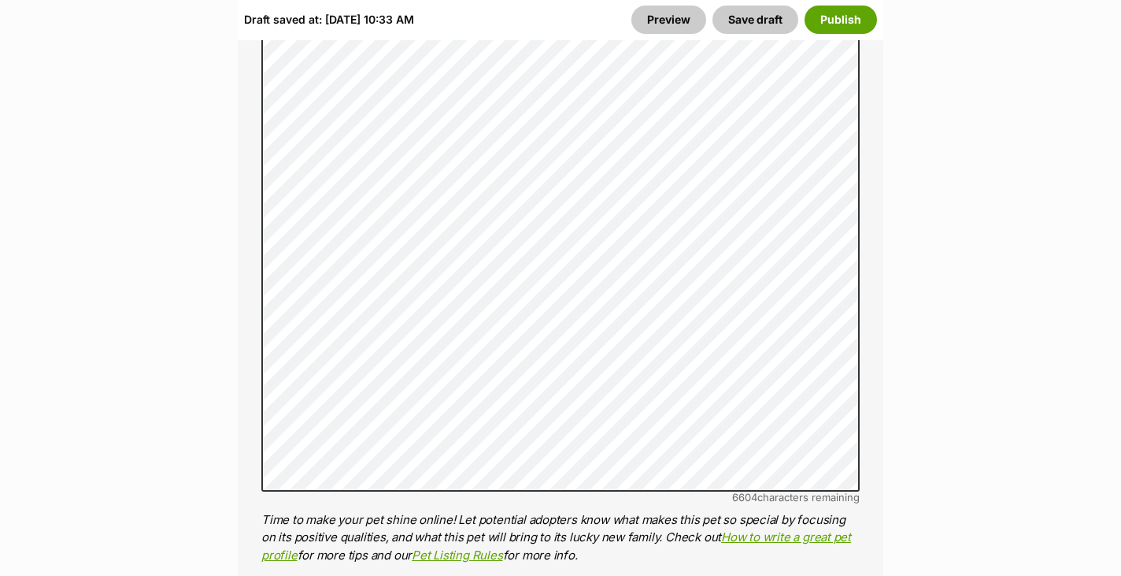
click at [381, 491] on div "6604 characters remaining" at bounding box center [560, 497] width 598 height 12
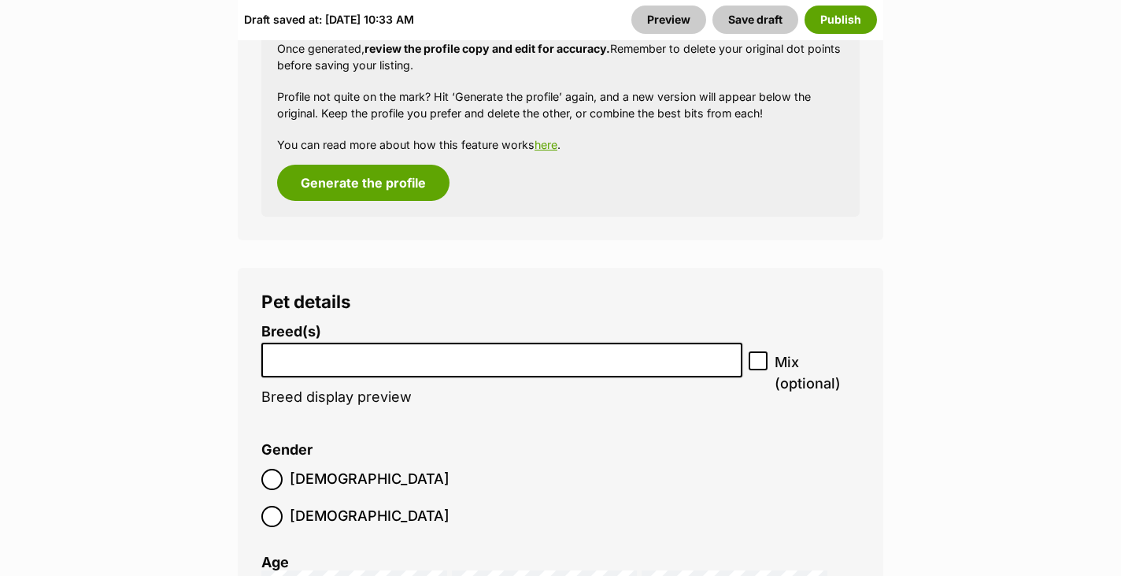
scroll to position [2275, 0]
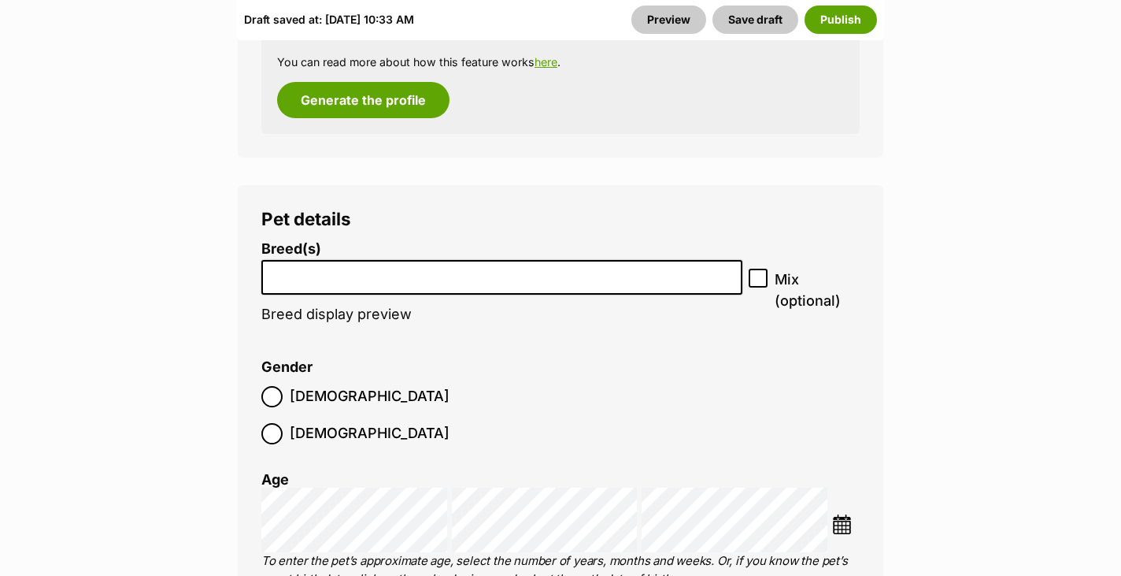
click at [402, 265] on input "search" at bounding box center [502, 273] width 470 height 17
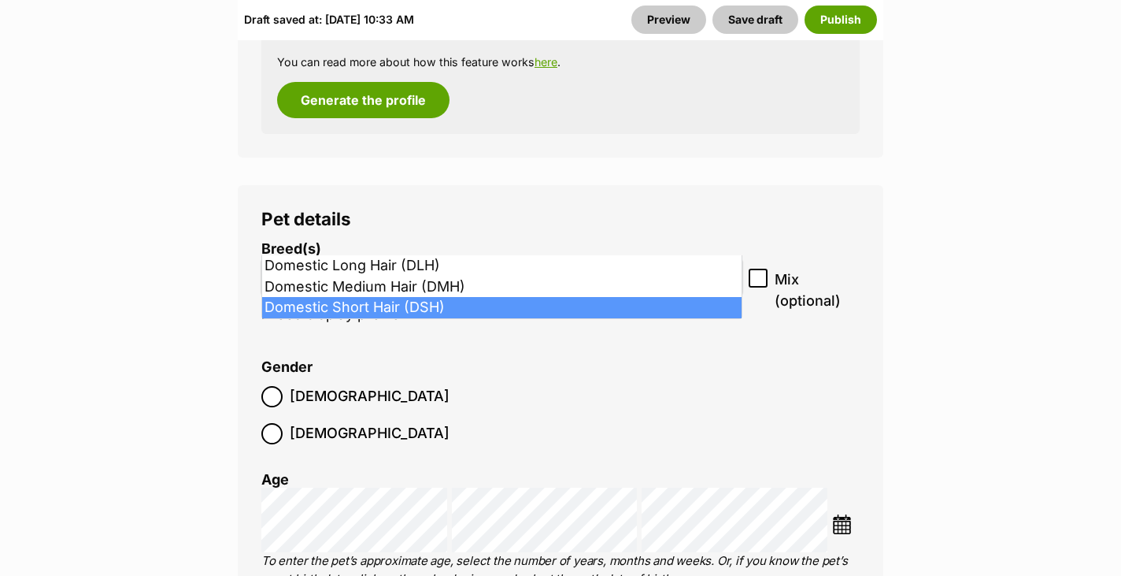
type input "dom"
select select "252102"
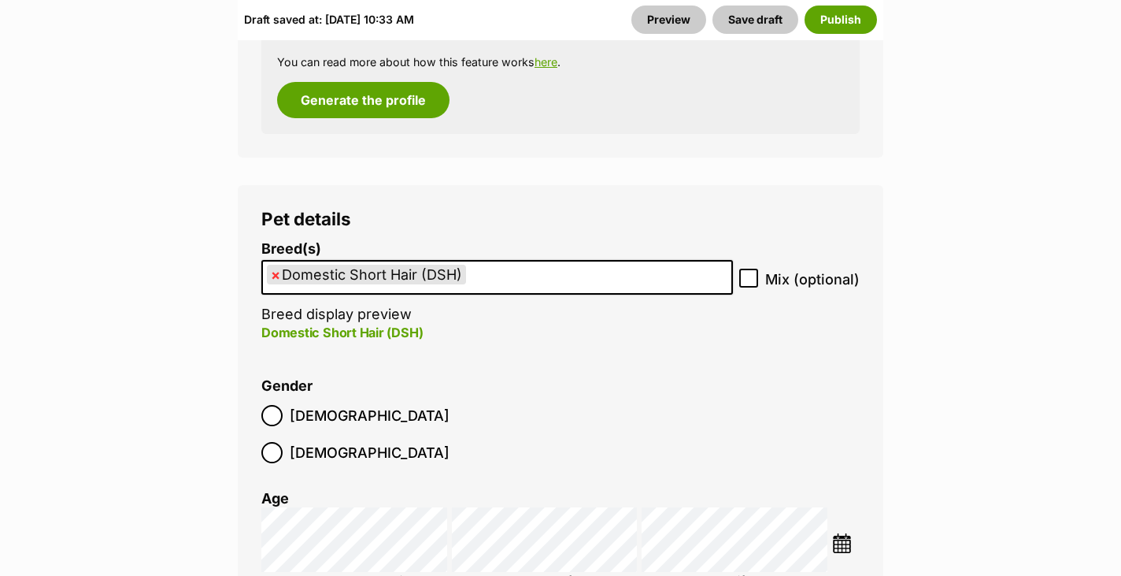
click at [372, 442] on span "Female" at bounding box center [370, 452] width 160 height 21
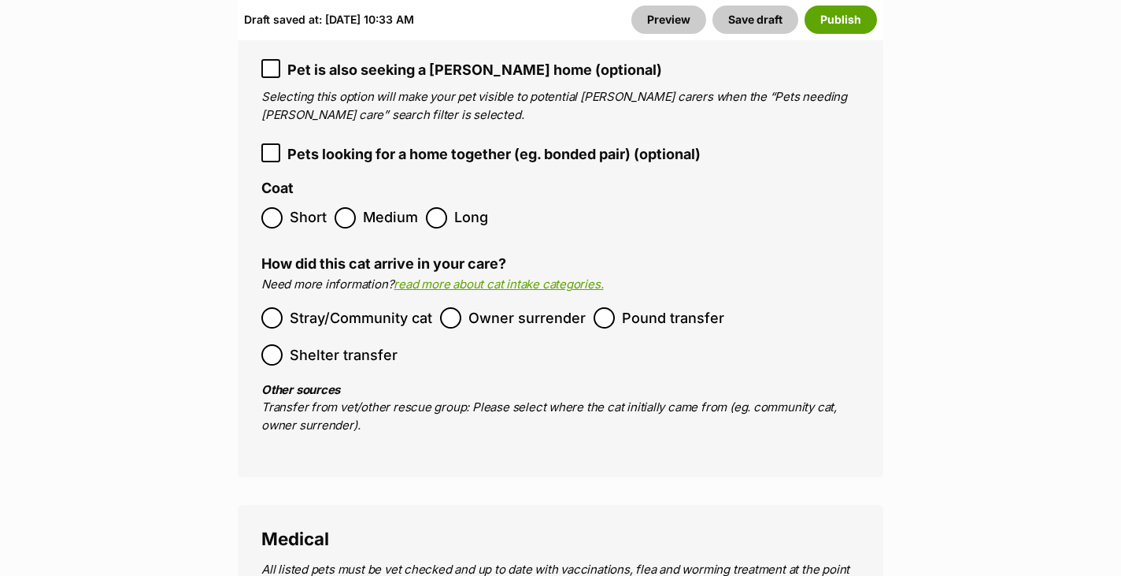
scroll to position [2887, 0]
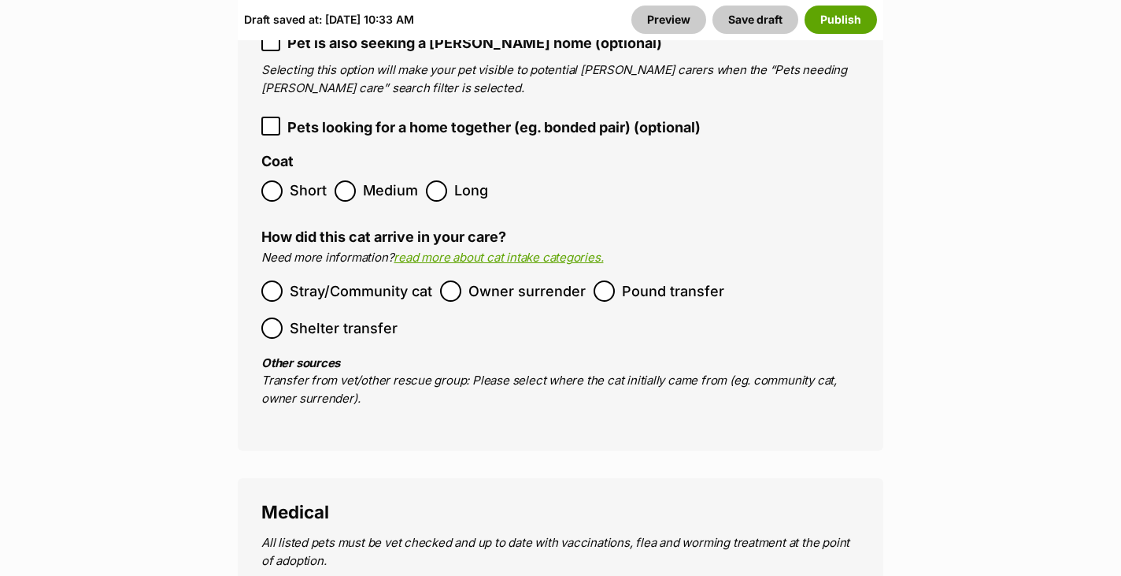
click at [303, 172] on ol "Short Medium Long" at bounding box center [560, 190] width 598 height 37
click at [297, 180] on span "Short" at bounding box center [308, 190] width 37 height 21
click at [633, 272] on ol "Stray/Community cat Owner surrender Pound transfer Shelter transfer" at bounding box center [560, 309] width 598 height 74
click at [633, 280] on span "Pound transfer" at bounding box center [673, 290] width 102 height 21
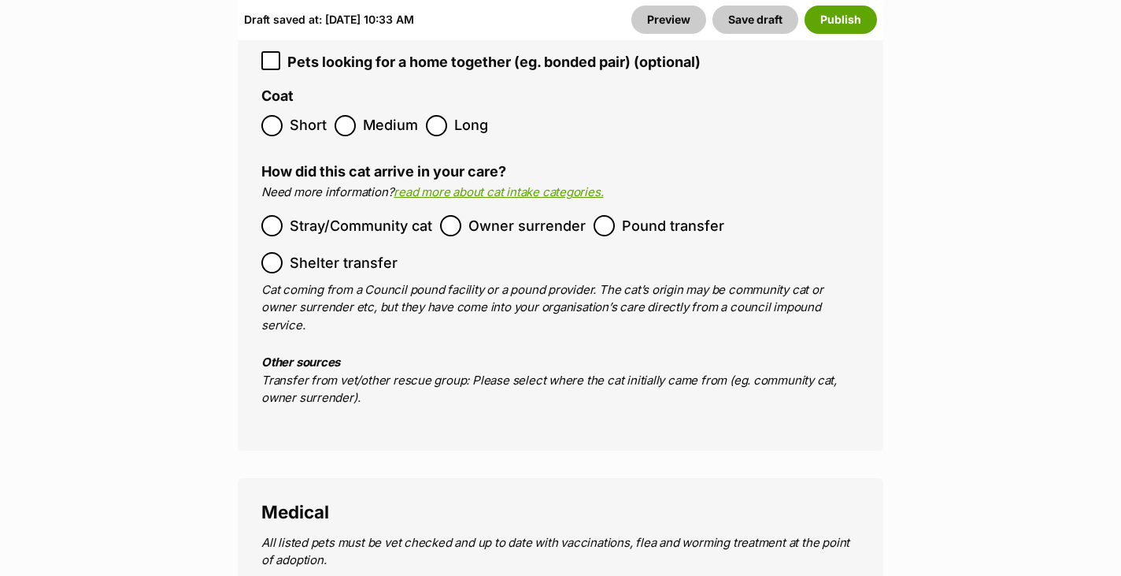
scroll to position [3167, 0]
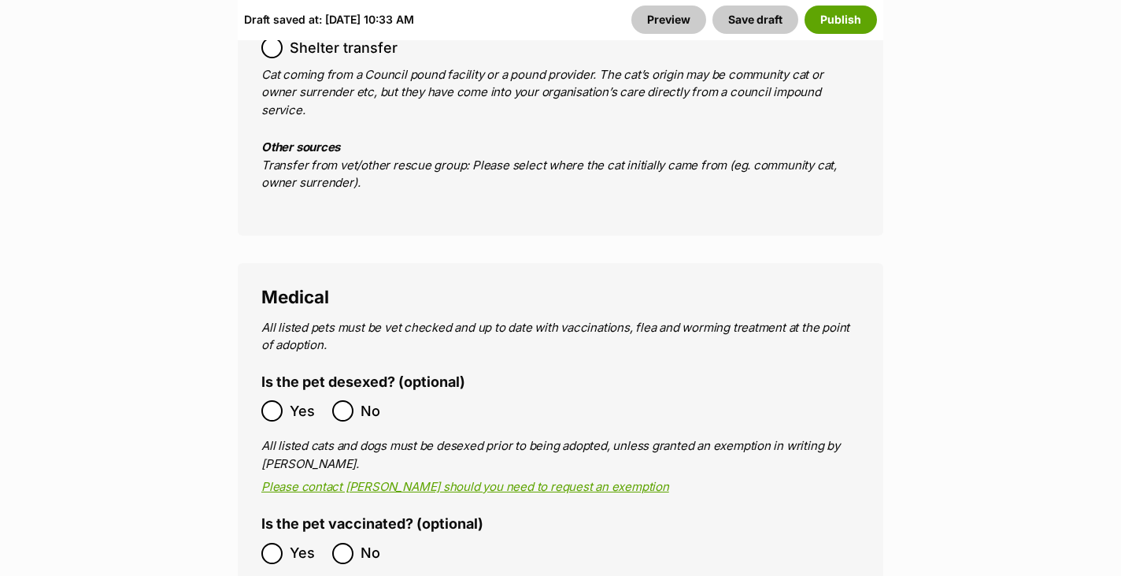
click at [291, 400] on span "Yes" at bounding box center [307, 410] width 35 height 21
click at [290, 543] on span "Yes" at bounding box center [307, 553] width 35 height 21
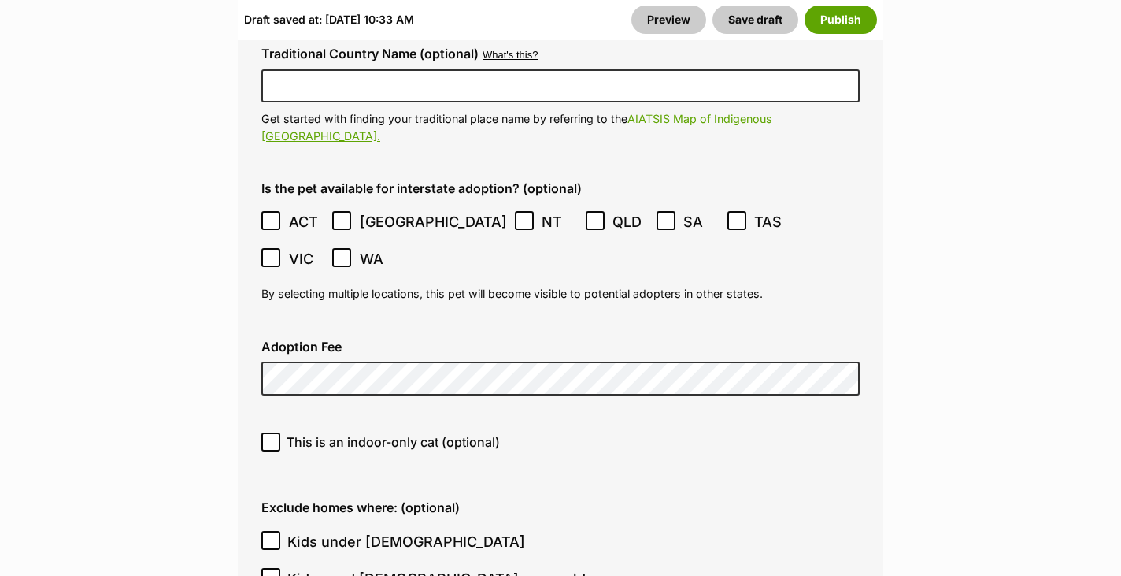
scroll to position [4580, 0]
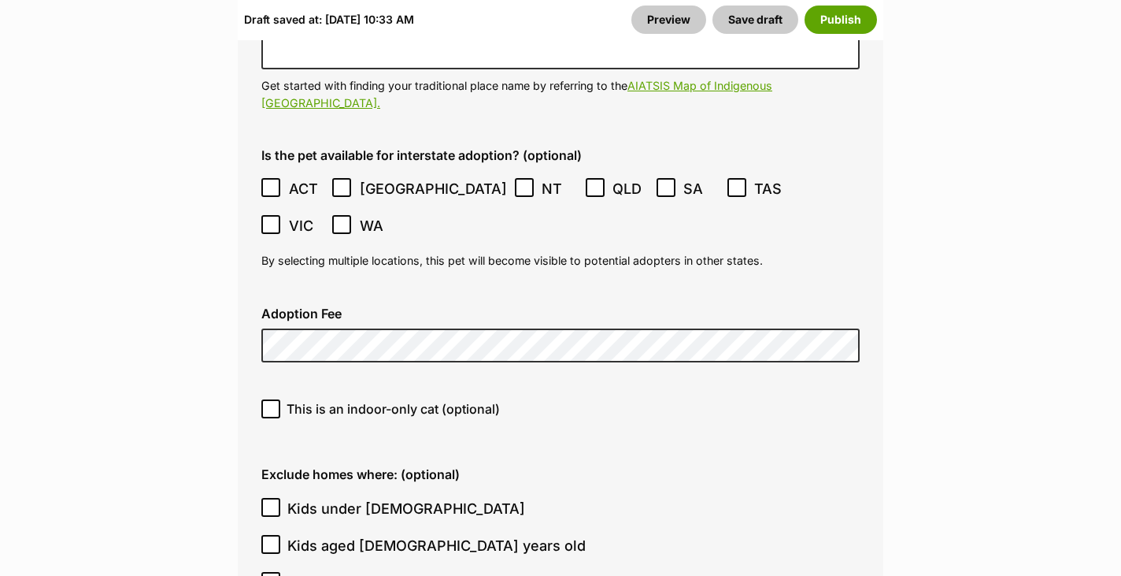
click at [330, 294] on div "Adoption Fee" at bounding box center [561, 335] width 624 height 82
click at [324, 387] on div "This is an indoor-only cat (optional)" at bounding box center [561, 415] width 624 height 56
click at [325, 399] on span "This is an indoor-only cat (optional)" at bounding box center [393, 408] width 213 height 19
click at [280, 399] on input "This is an indoor-only cat (optional)" at bounding box center [270, 408] width 19 height 19
checkbox input "true"
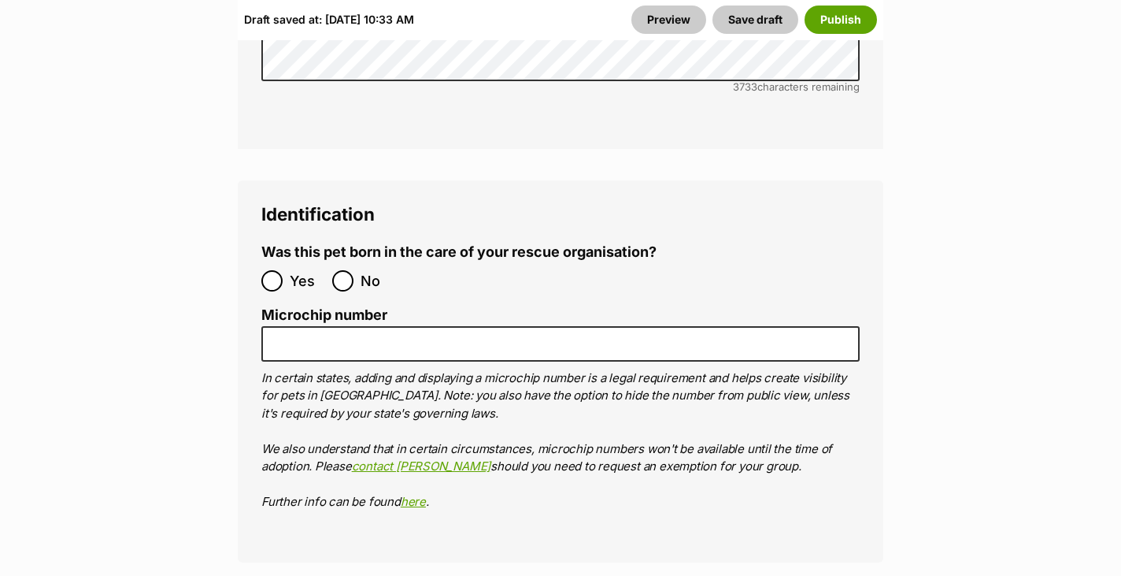
click at [348, 270] on input "No" at bounding box center [342, 280] width 21 height 21
radio input "true"
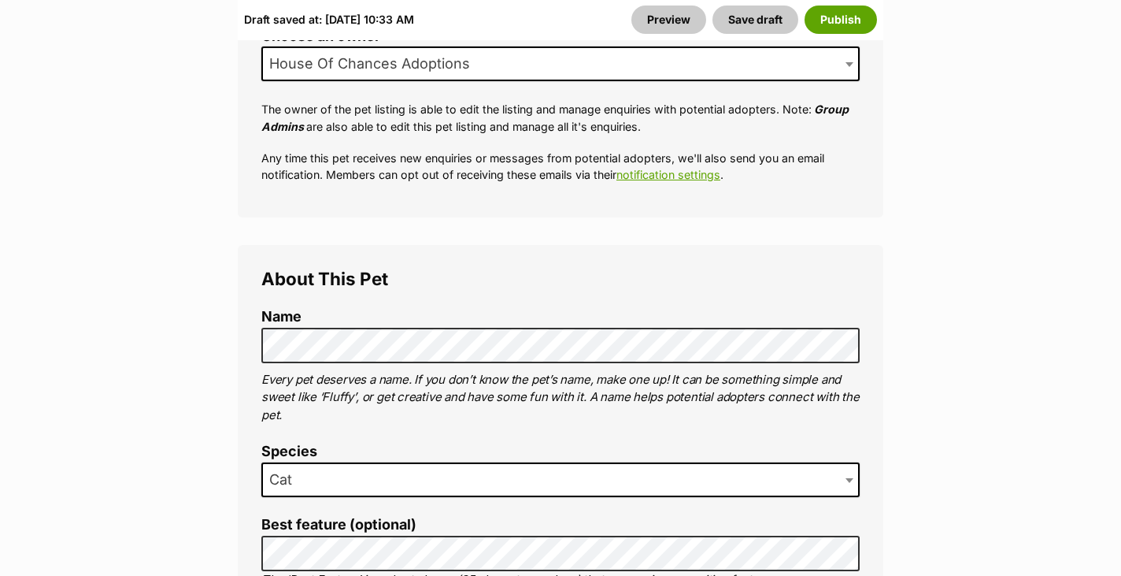
scroll to position [426, 0]
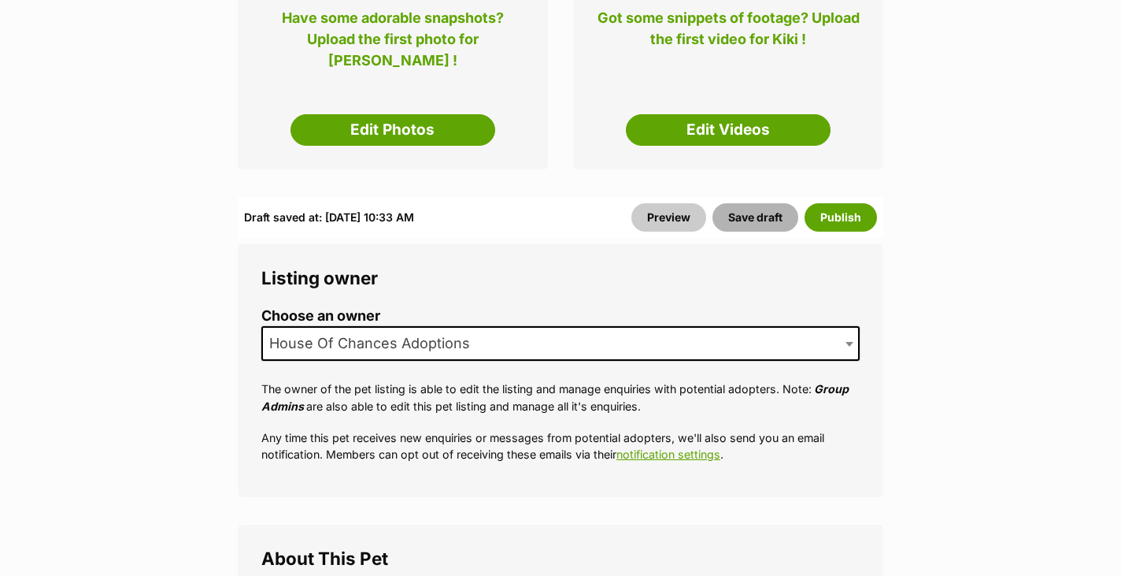
click at [732, 203] on button "Save draft" at bounding box center [756, 217] width 86 height 28
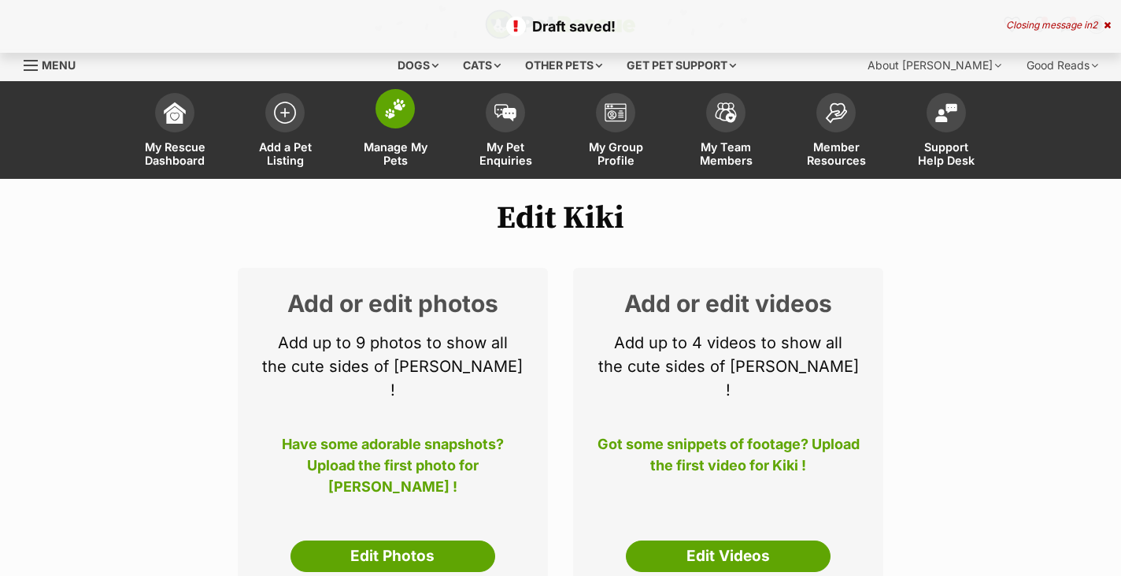
click at [395, 158] on span "Manage My Pets" at bounding box center [395, 153] width 71 height 27
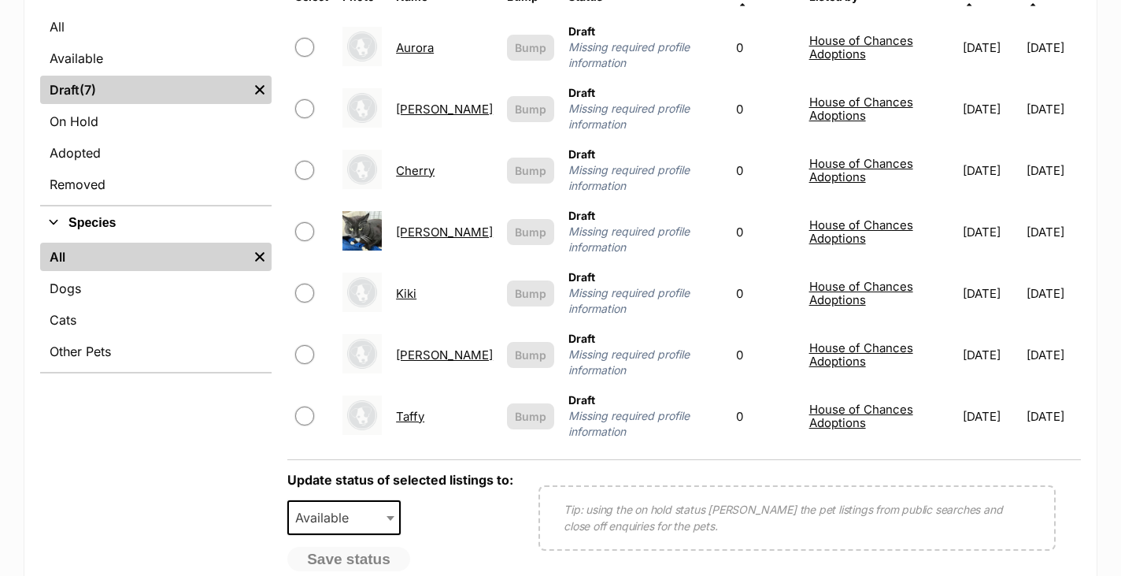
scroll to position [420, 0]
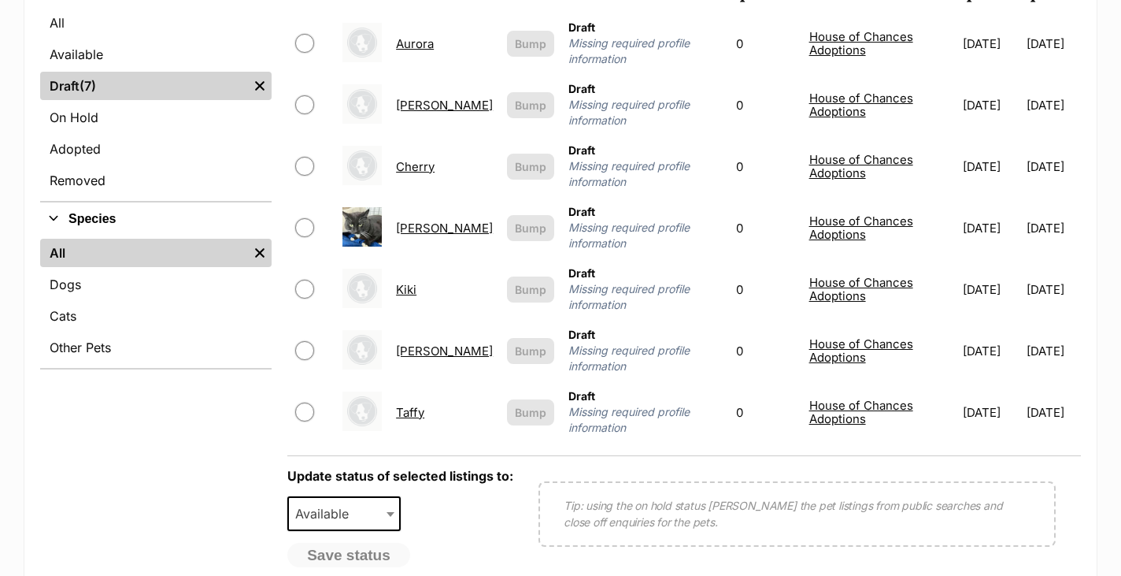
click at [409, 343] on link "[PERSON_NAME]" at bounding box center [444, 350] width 97 height 15
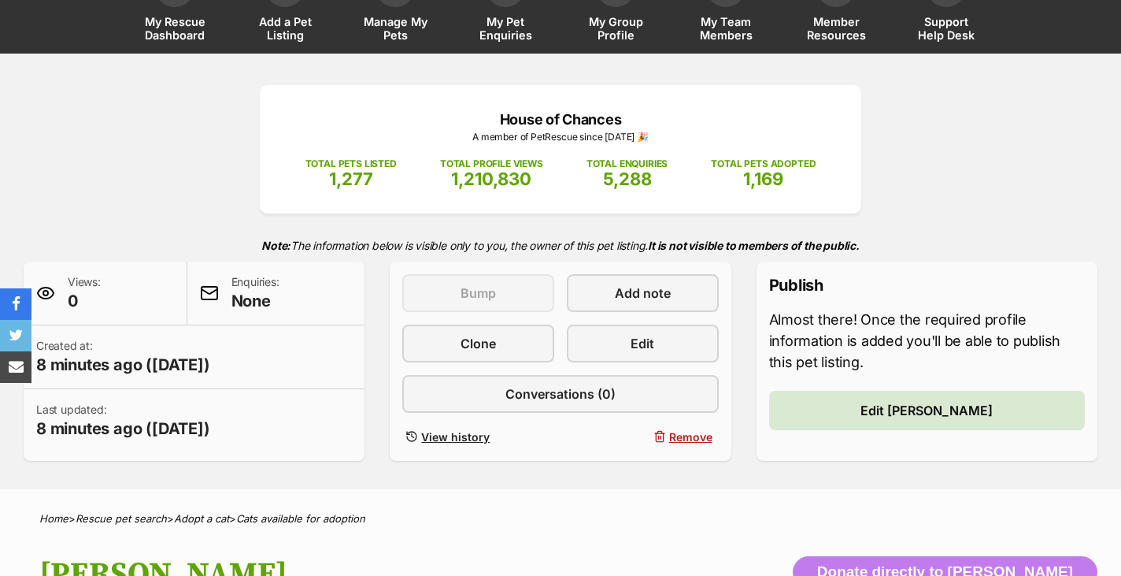
scroll to position [202, 0]
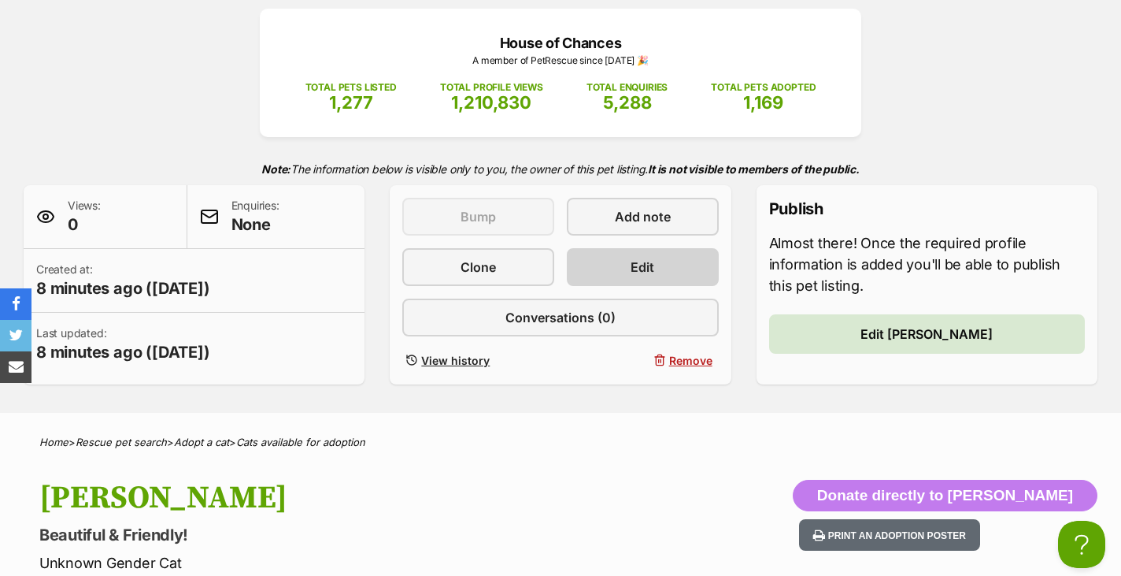
click at [614, 265] on link "Edit" at bounding box center [643, 267] width 152 height 38
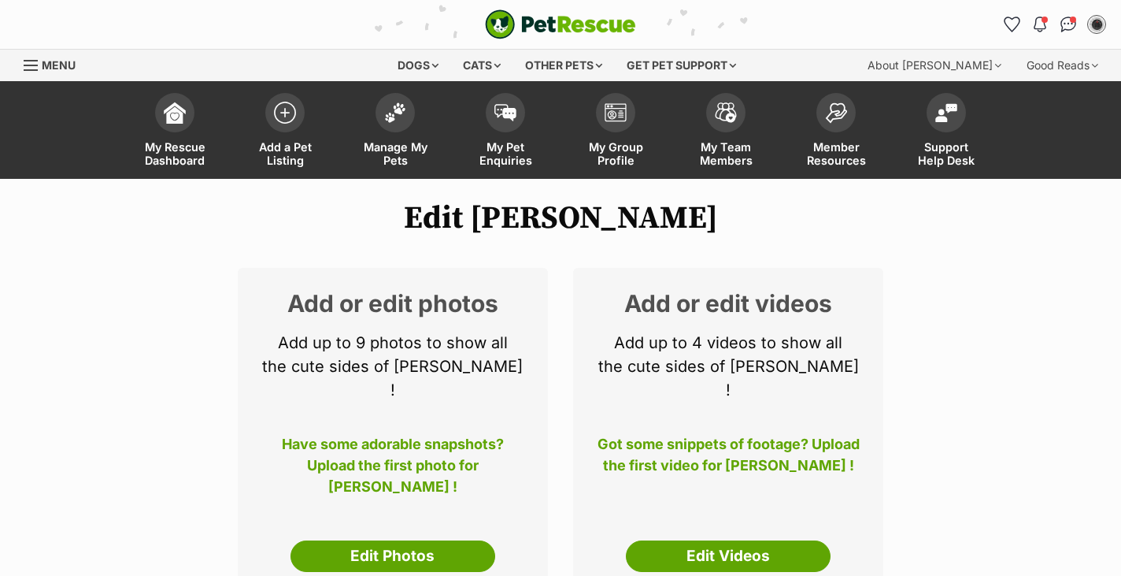
select select
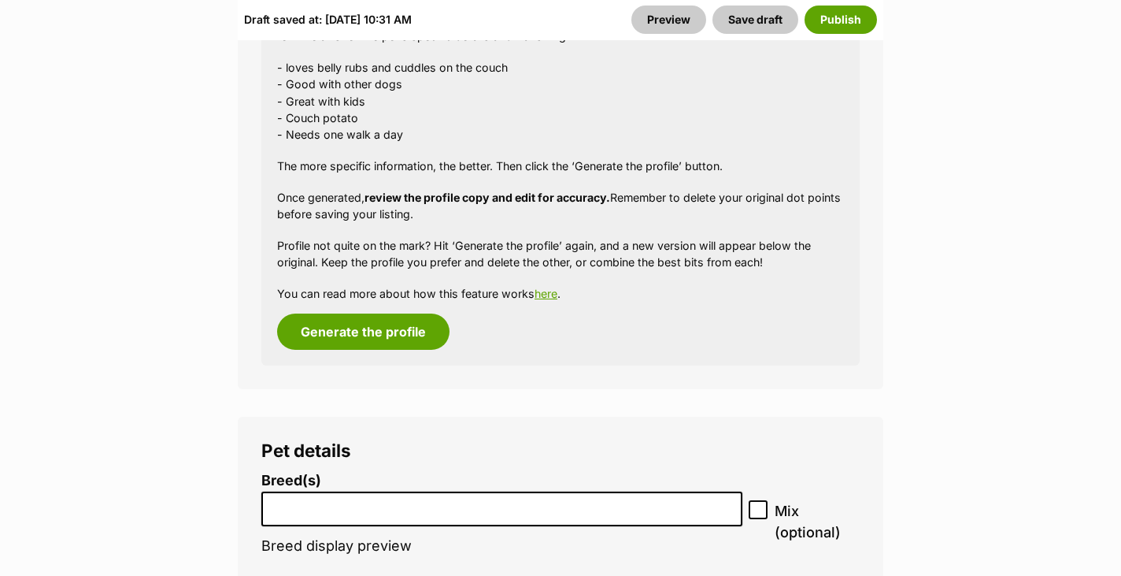
scroll to position [2108, 0]
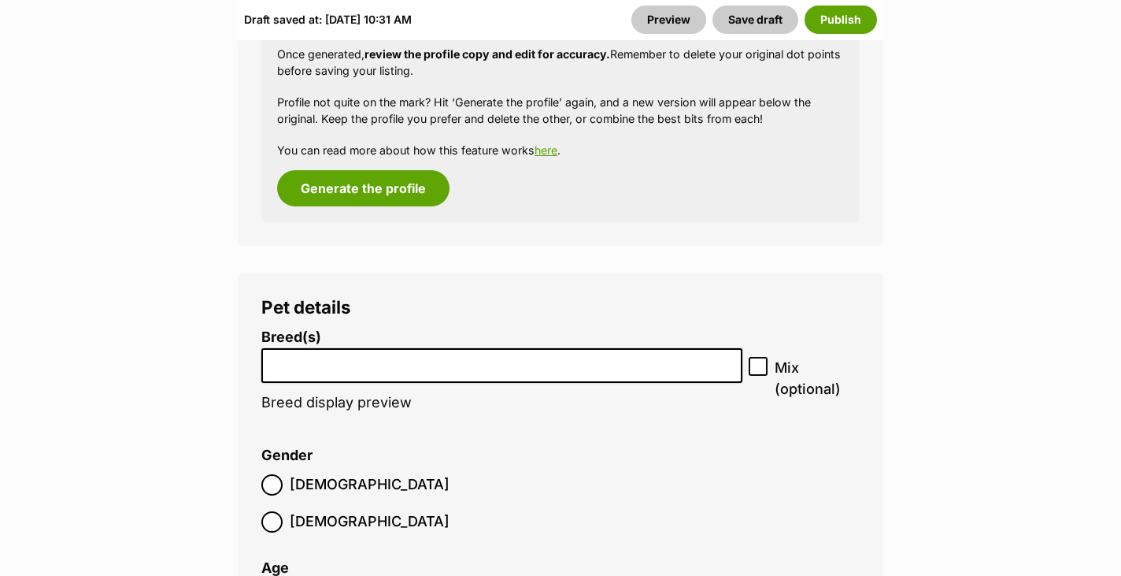
click at [353, 354] on input "search" at bounding box center [502, 362] width 470 height 17
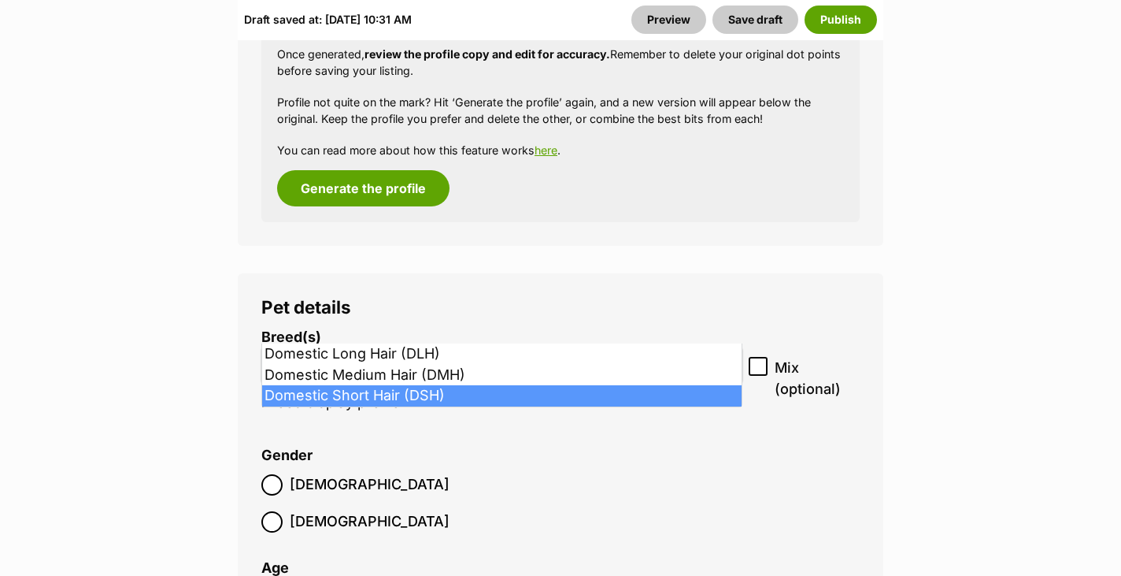
type input "dom"
select select "252102"
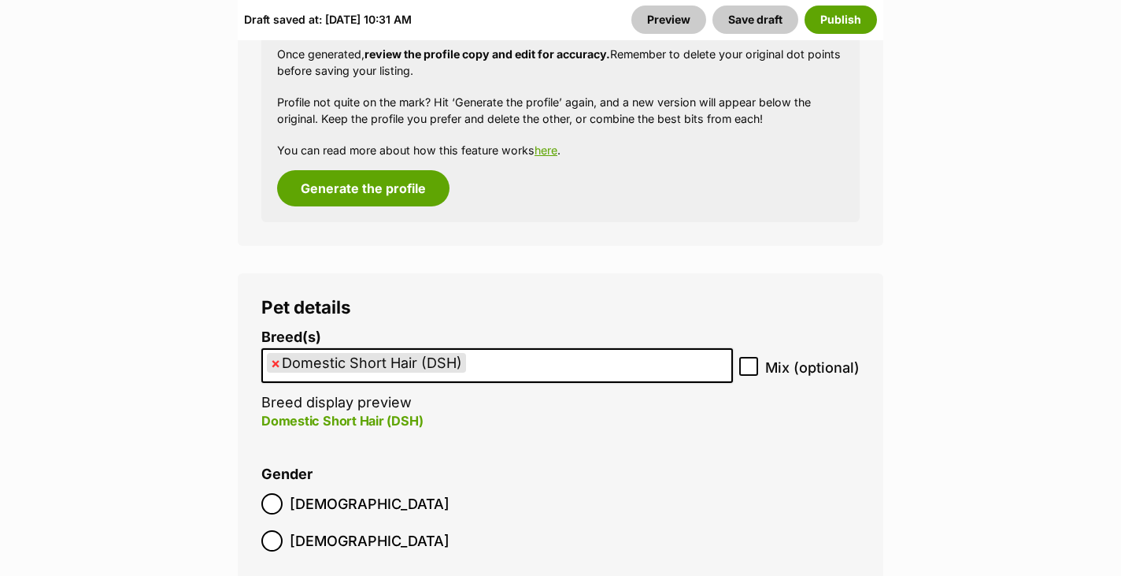
click at [297, 493] on span "[DEMOGRAPHIC_DATA]" at bounding box center [370, 503] width 160 height 21
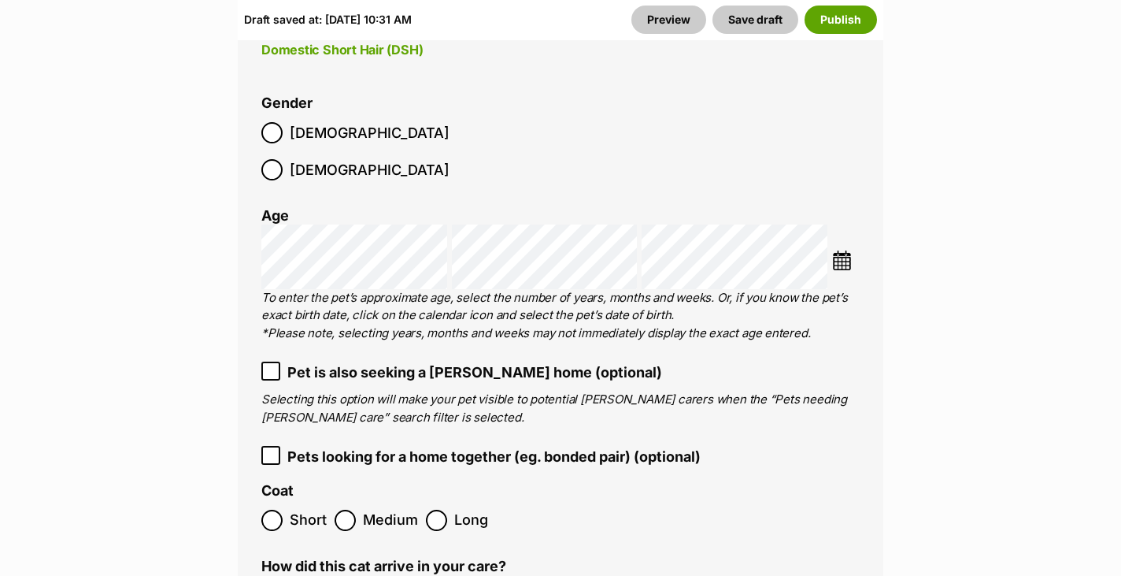
scroll to position [2507, 0]
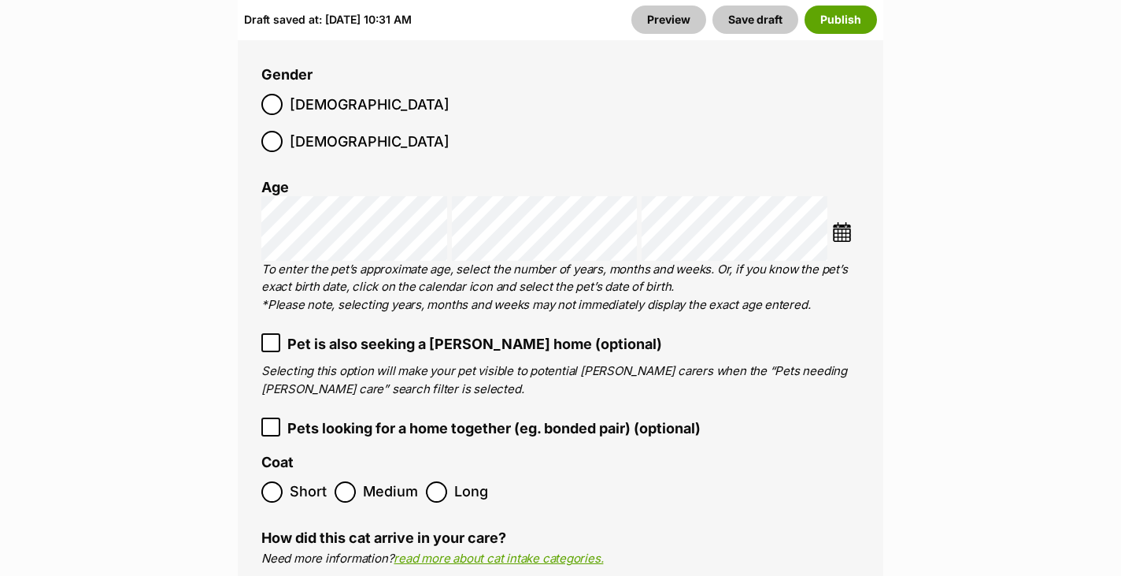
click at [311, 481] on span "Short" at bounding box center [308, 491] width 37 height 21
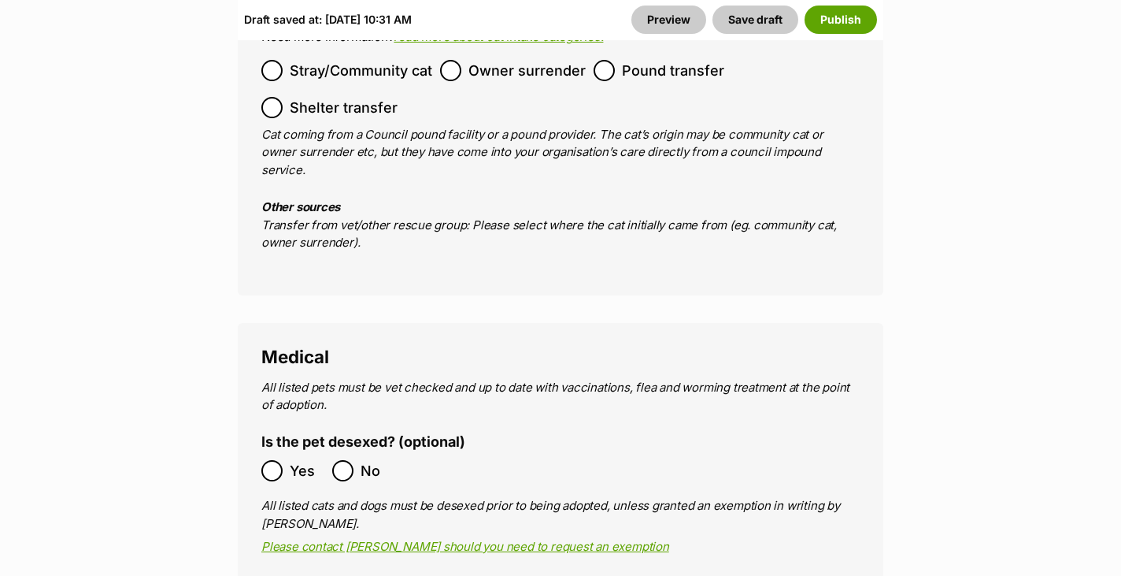
scroll to position [3105, 0]
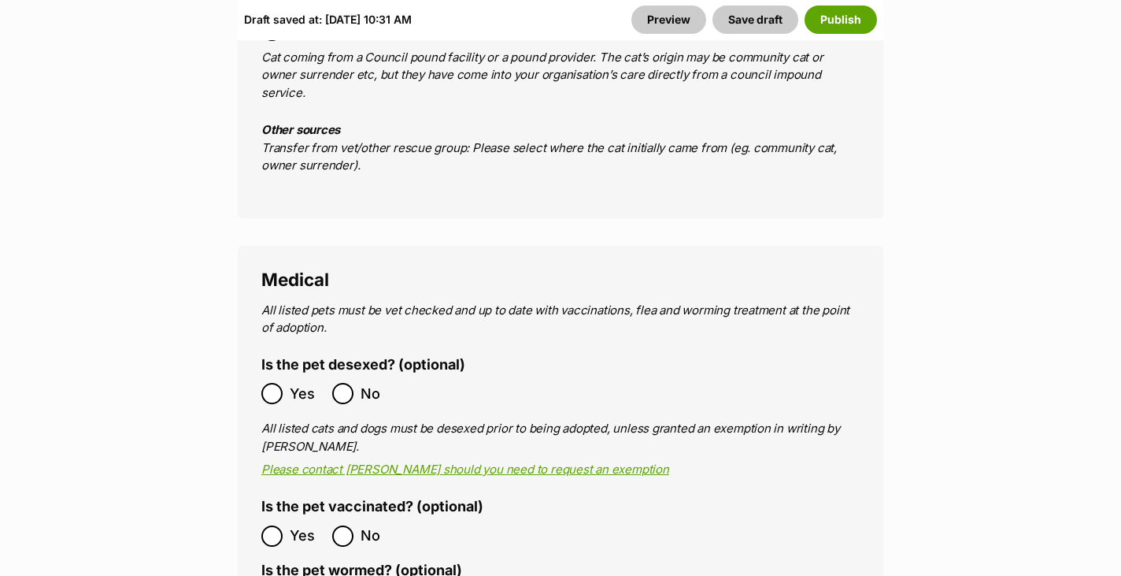
click at [284, 383] on label "Yes" at bounding box center [292, 393] width 63 height 21
click at [278, 562] on label "Is the pet wormed? (optional)" at bounding box center [361, 570] width 201 height 17
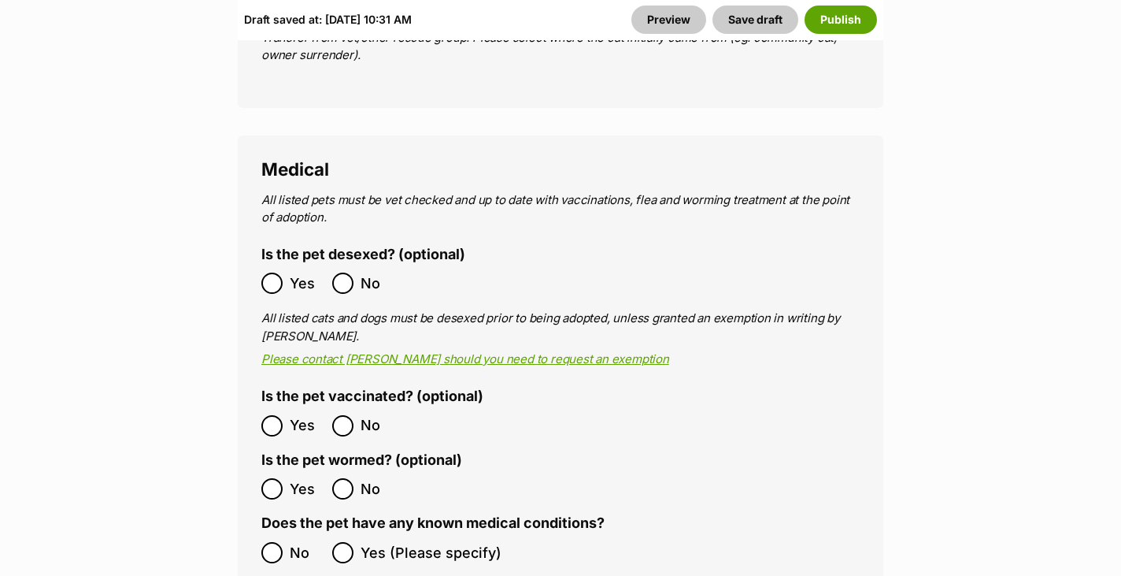
click at [277, 575] on label "Medical history" at bounding box center [314, 586] width 107 height 17
click at [277, 534] on ol "No Yes (Please specify)" at bounding box center [560, 552] width 598 height 37
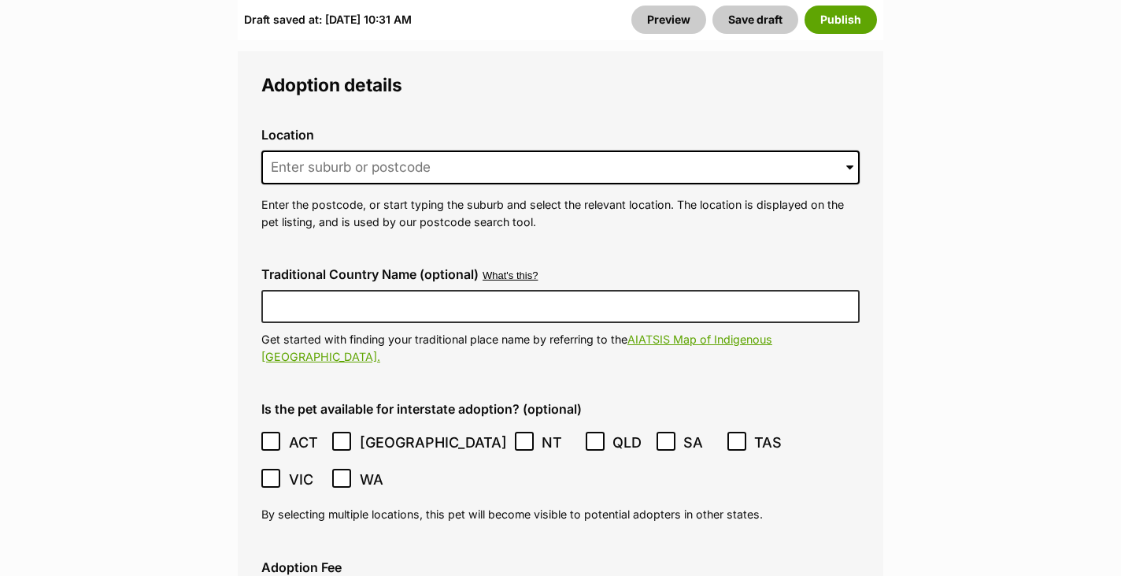
scroll to position [4252, 0]
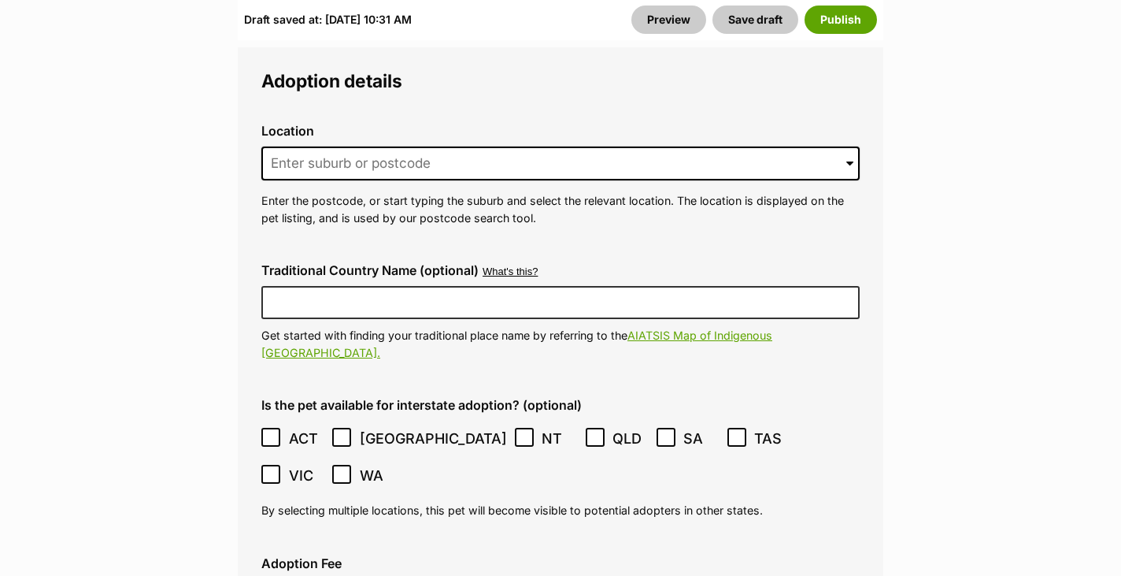
checkbox input "true"
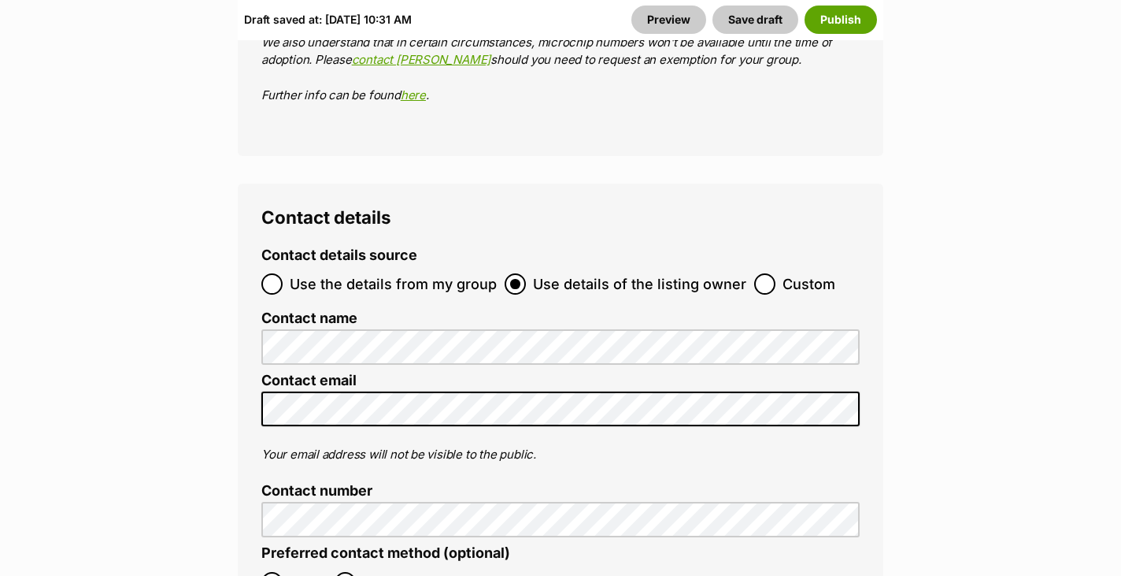
scroll to position [6105, 0]
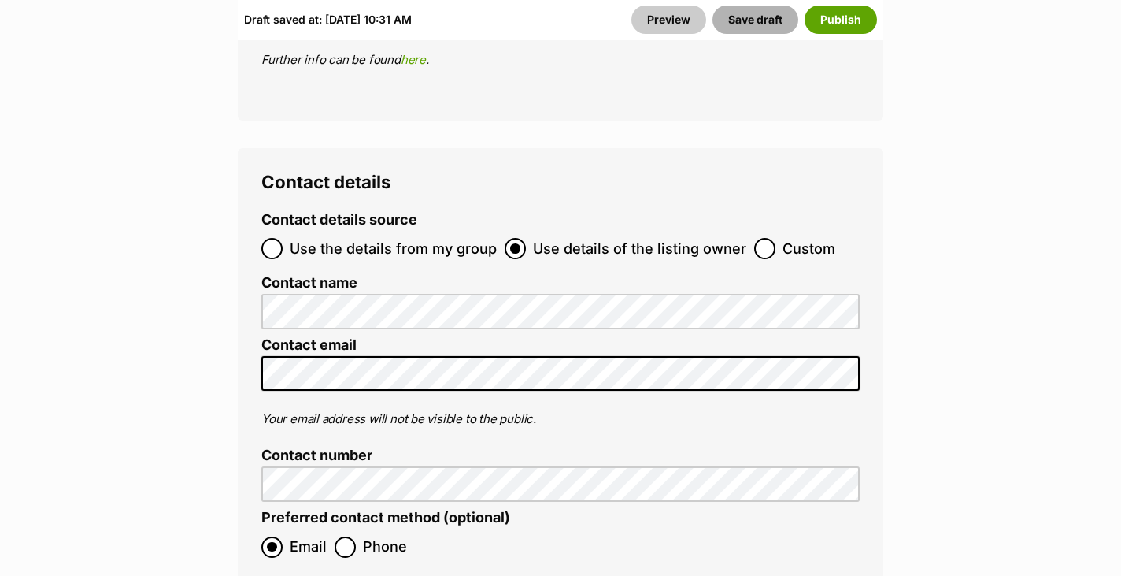
click at [769, 13] on button "Save draft" at bounding box center [756, 20] width 86 height 28
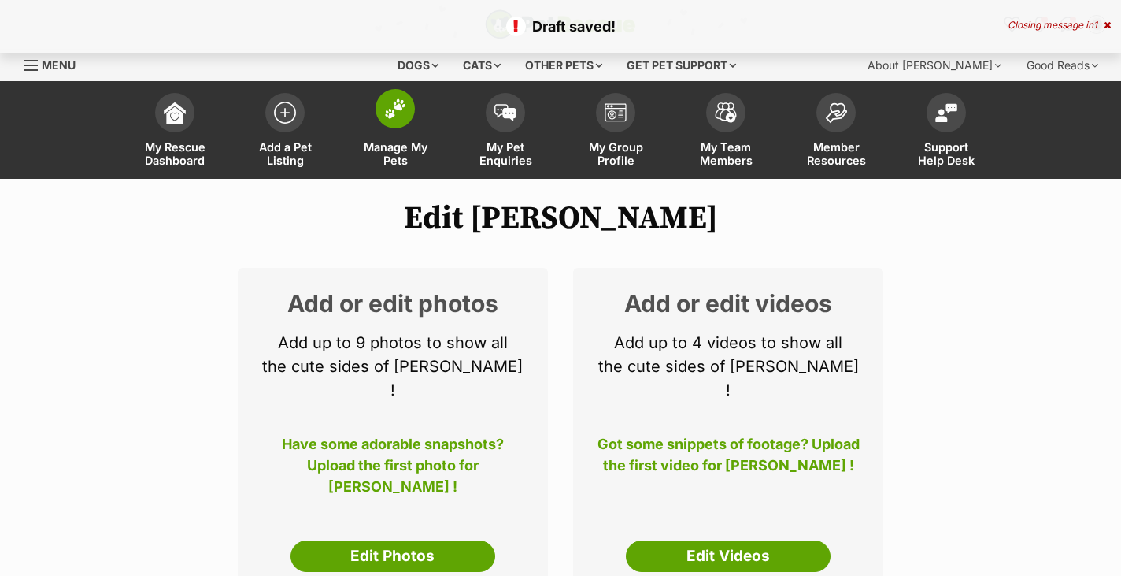
click at [378, 139] on link "Manage My Pets" at bounding box center [395, 132] width 110 height 94
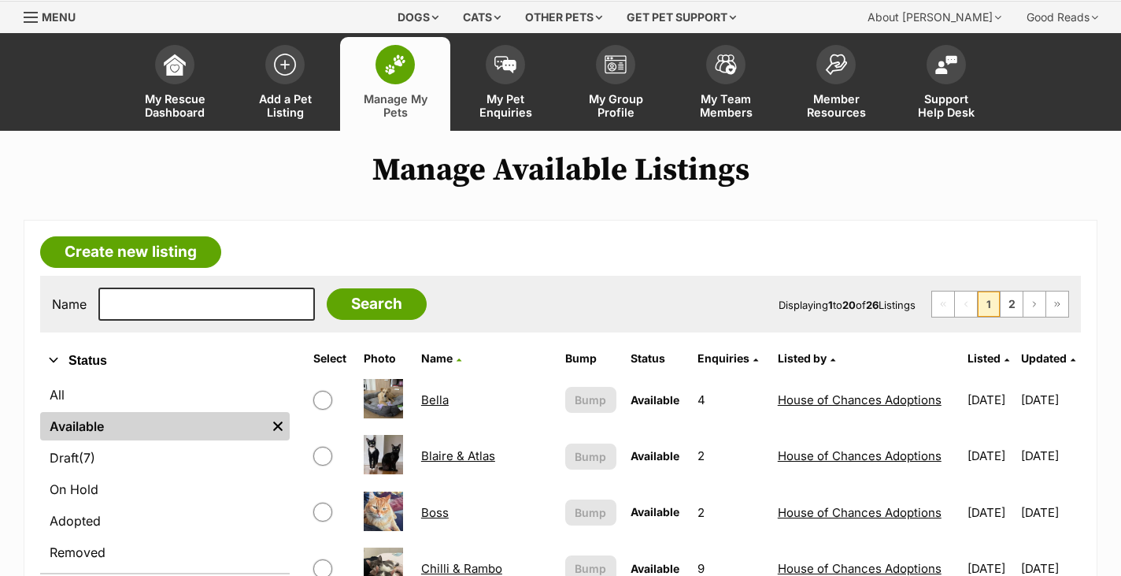
scroll to position [151, 0]
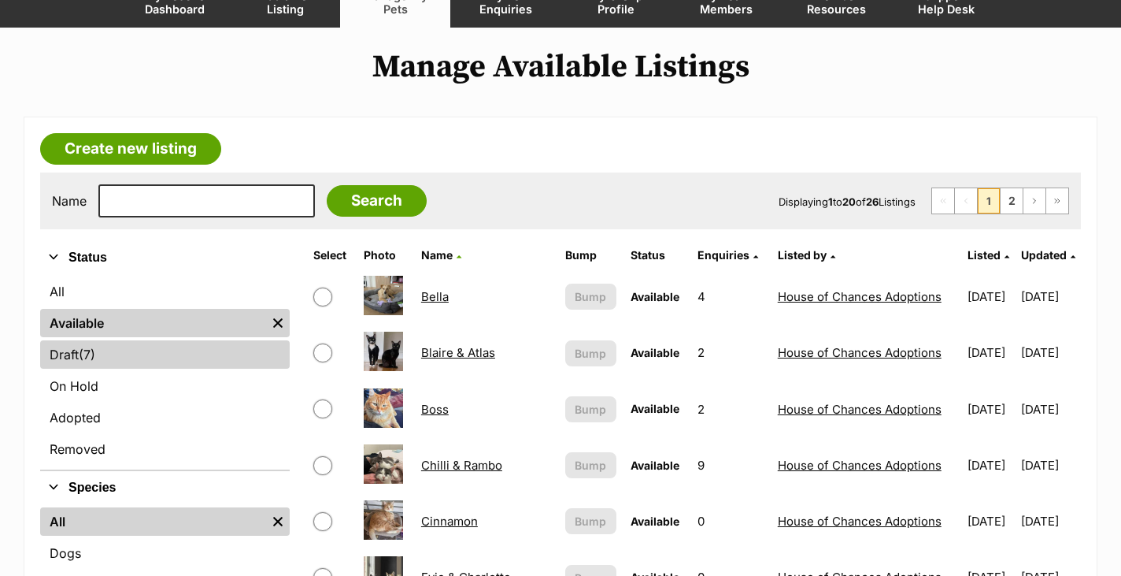
click at [235, 357] on link "Draft (7) Items" at bounding box center [165, 354] width 250 height 28
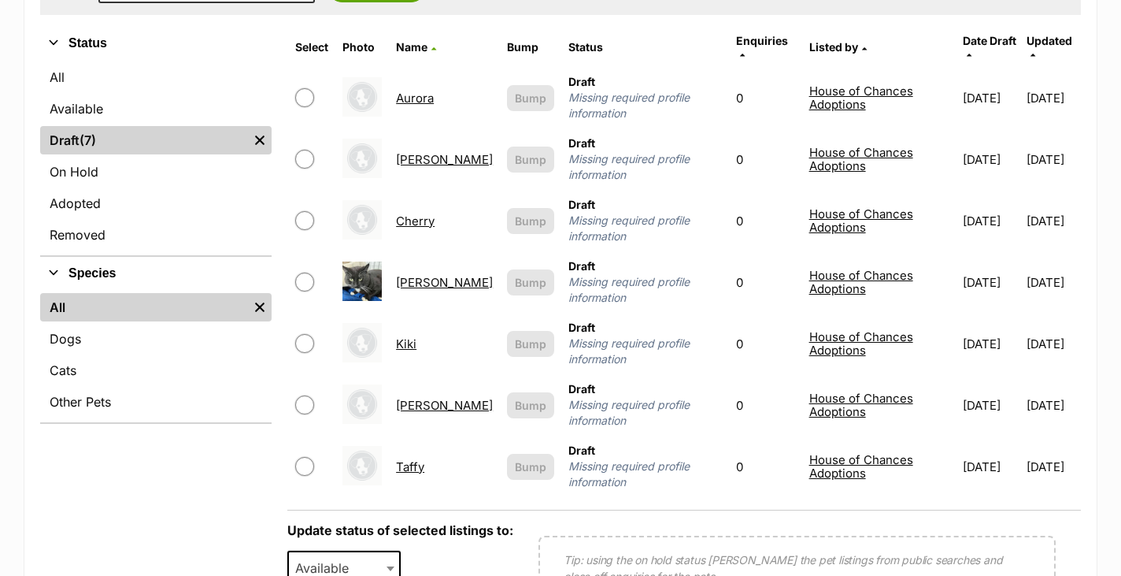
scroll to position [369, 0]
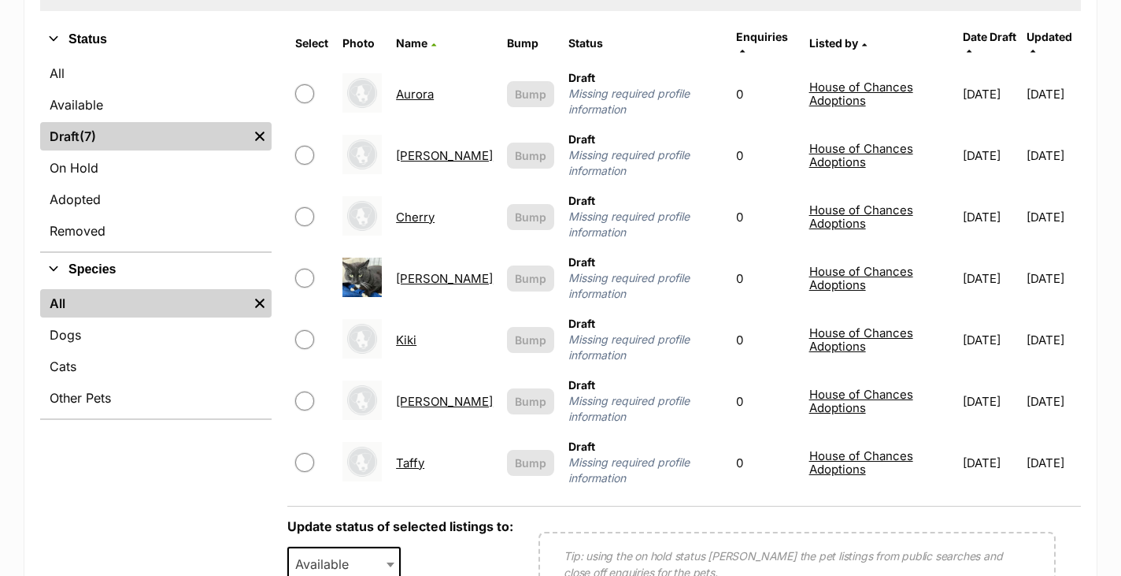
click at [439, 148] on link "[PERSON_NAME]" at bounding box center [444, 155] width 97 height 15
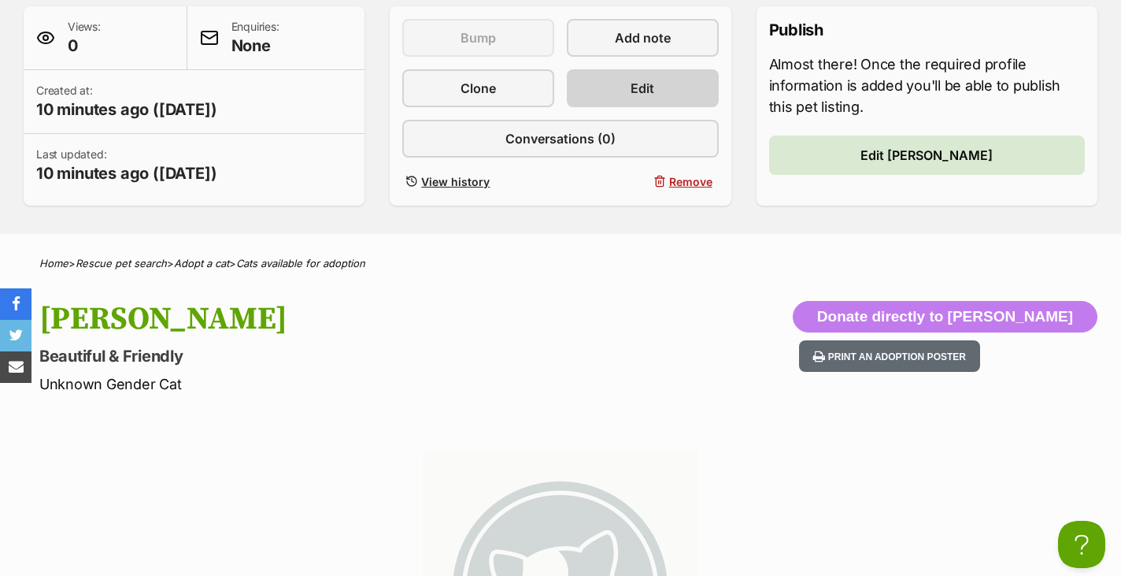
click at [652, 106] on div "This pet listing is not active and so can't be bumped Bump Add note Clone Edit …" at bounding box center [560, 106] width 316 height 174
click at [648, 102] on link "Edit" at bounding box center [643, 88] width 152 height 38
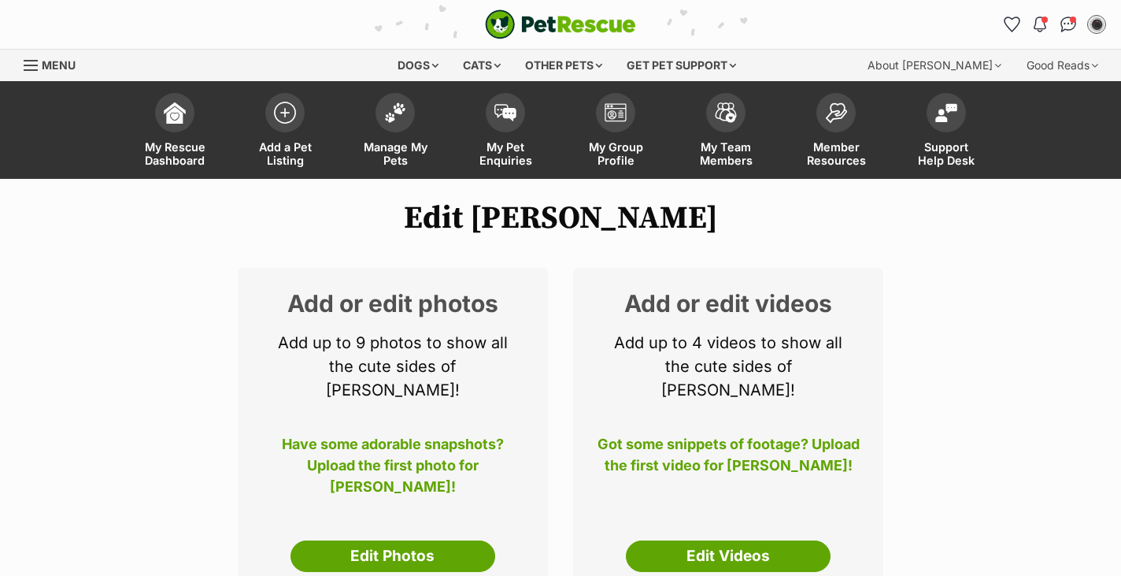
select select
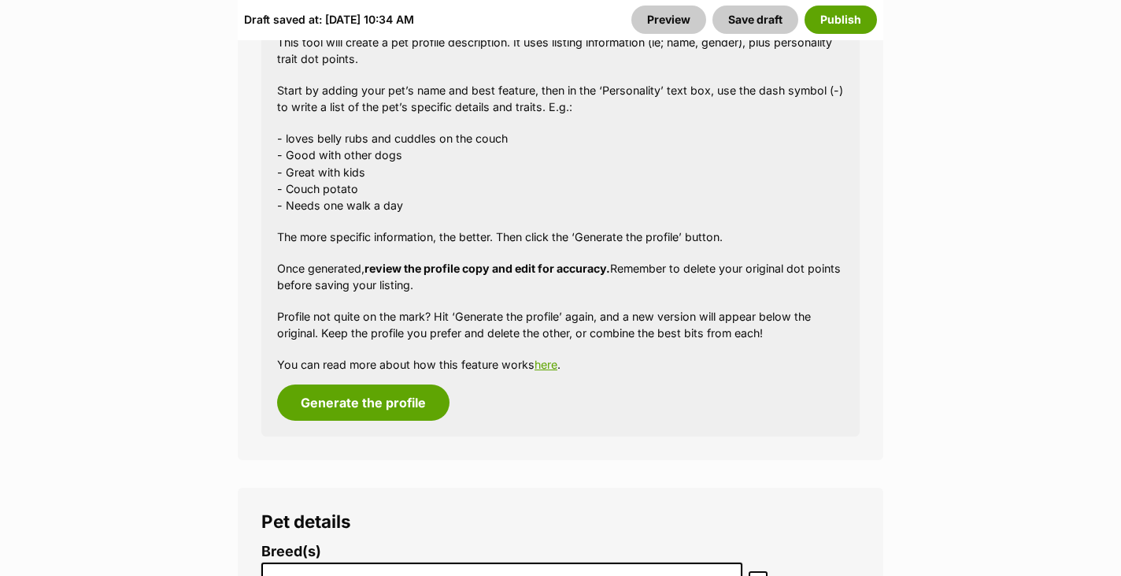
scroll to position [2185, 0]
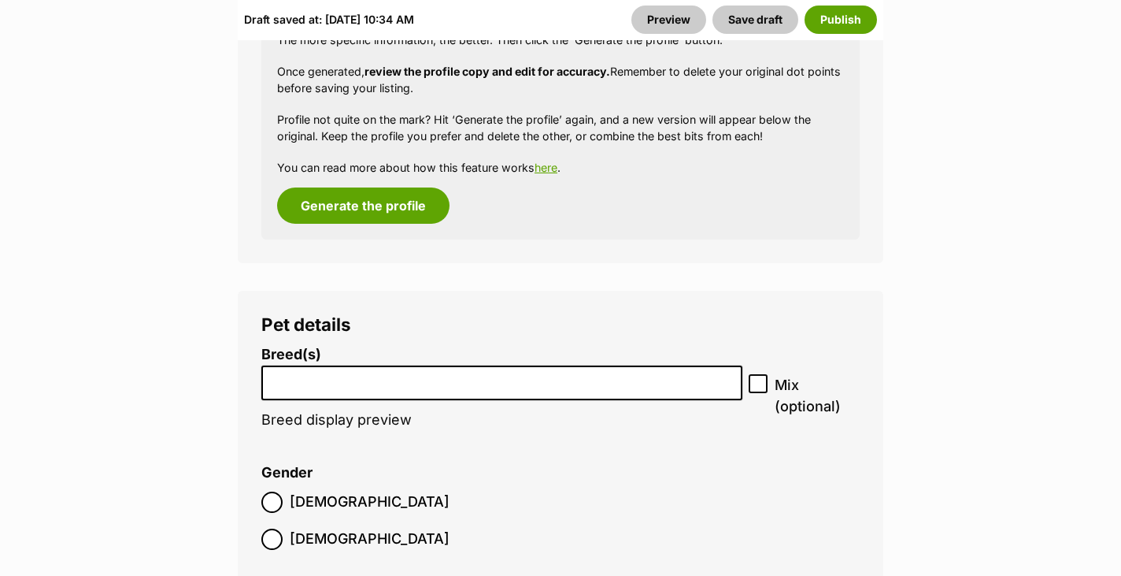
click at [391, 367] on li at bounding box center [502, 383] width 470 height 32
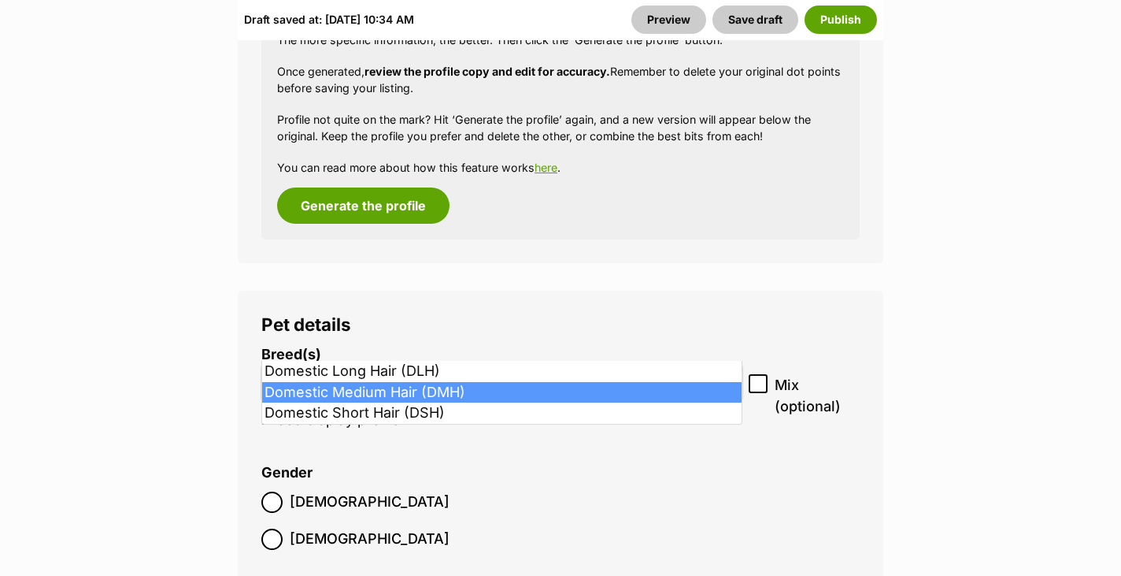
type input "dom"
select select "252101"
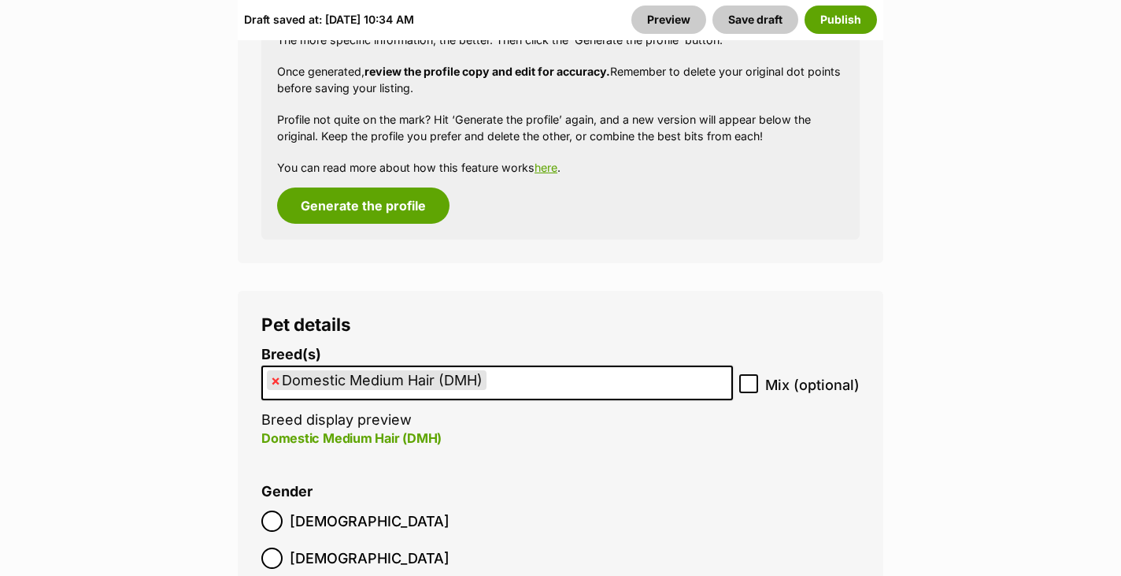
click at [399, 428] on p "Domestic Medium Hair (DMH)" at bounding box center [497, 437] width 472 height 19
click at [277, 370] on span "×" at bounding box center [275, 380] width 9 height 20
select select
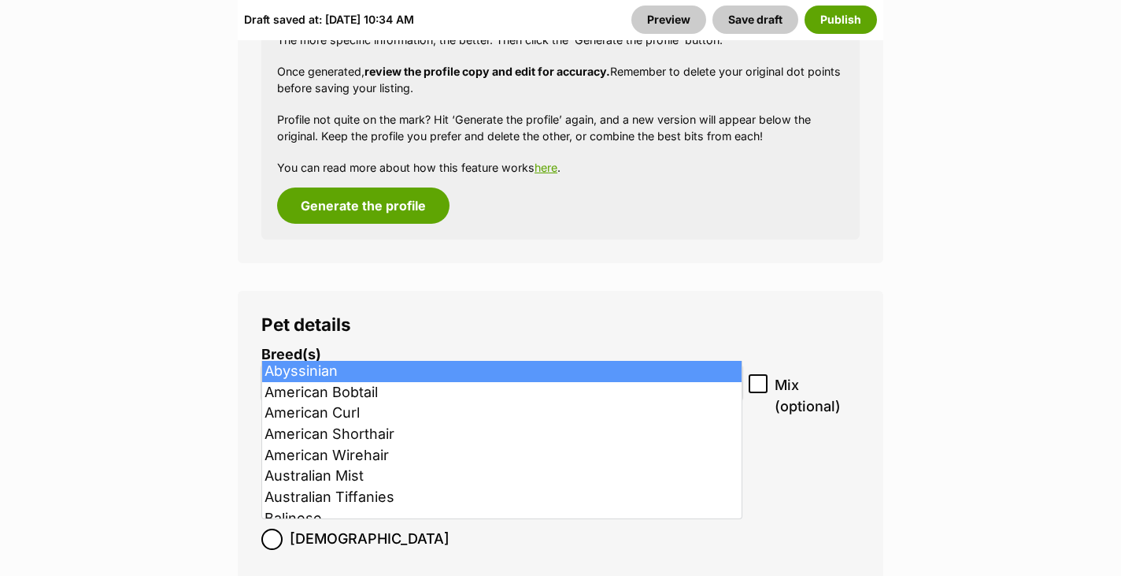
click at [282, 367] on li at bounding box center [502, 383] width 470 height 32
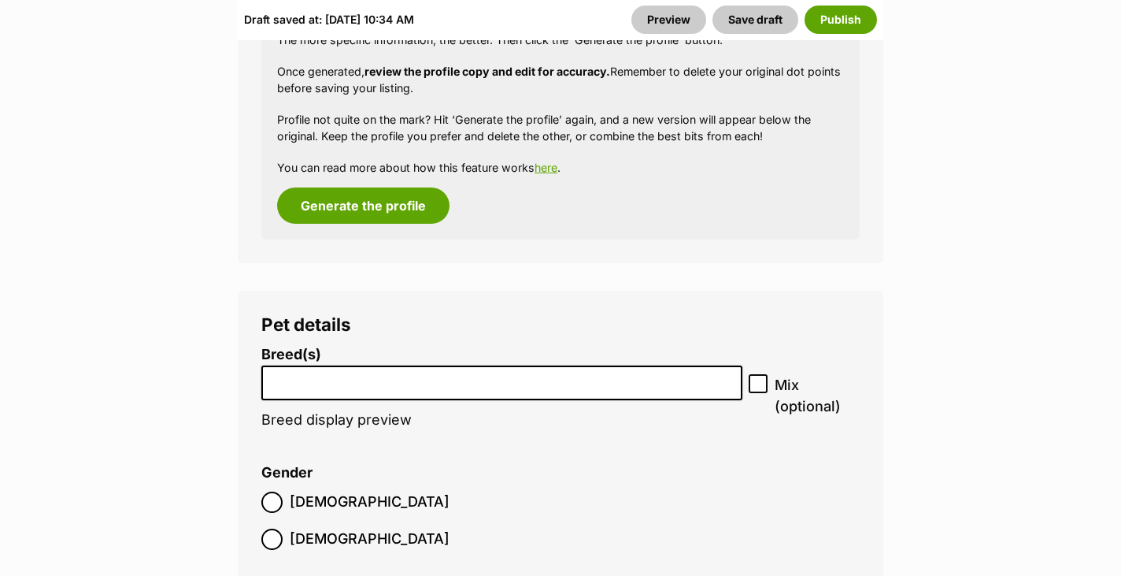
click at [282, 367] on li at bounding box center [502, 383] width 470 height 32
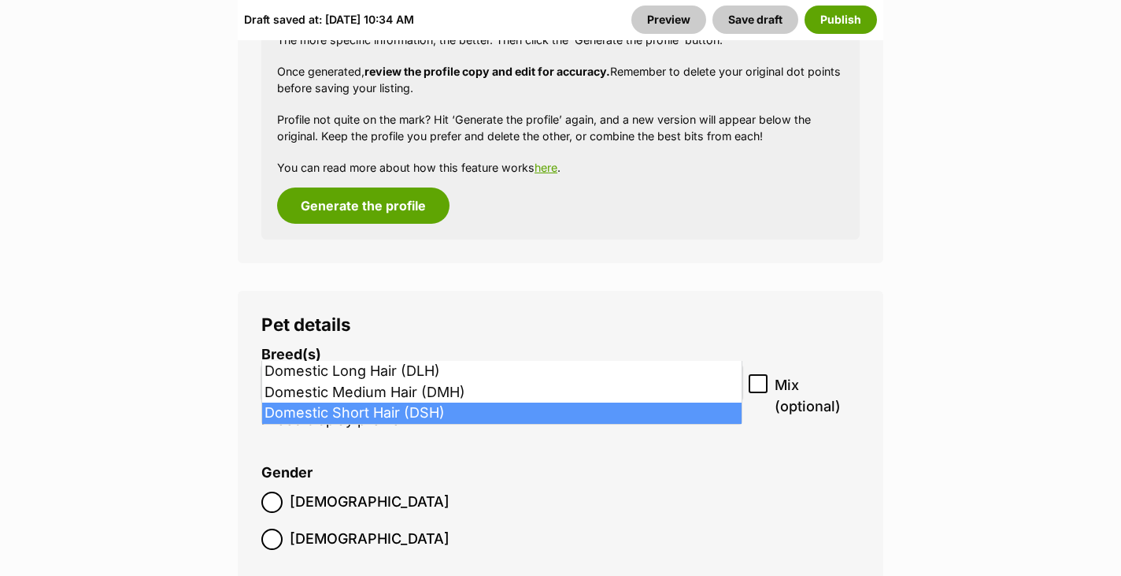
type input "dom"
select select "252102"
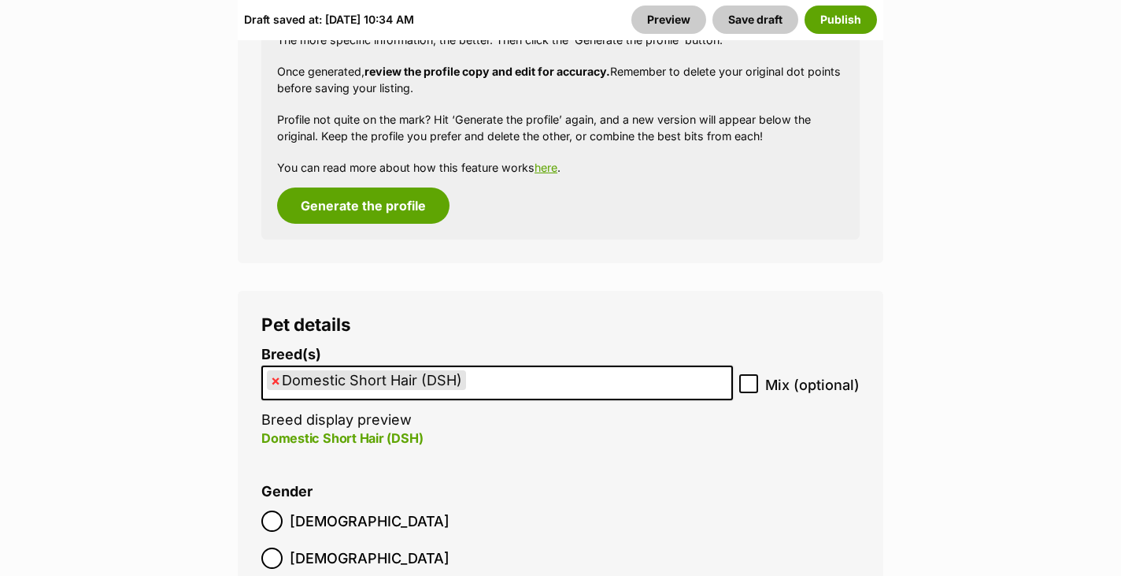
click at [359, 547] on label "Female" at bounding box center [355, 557] width 188 height 21
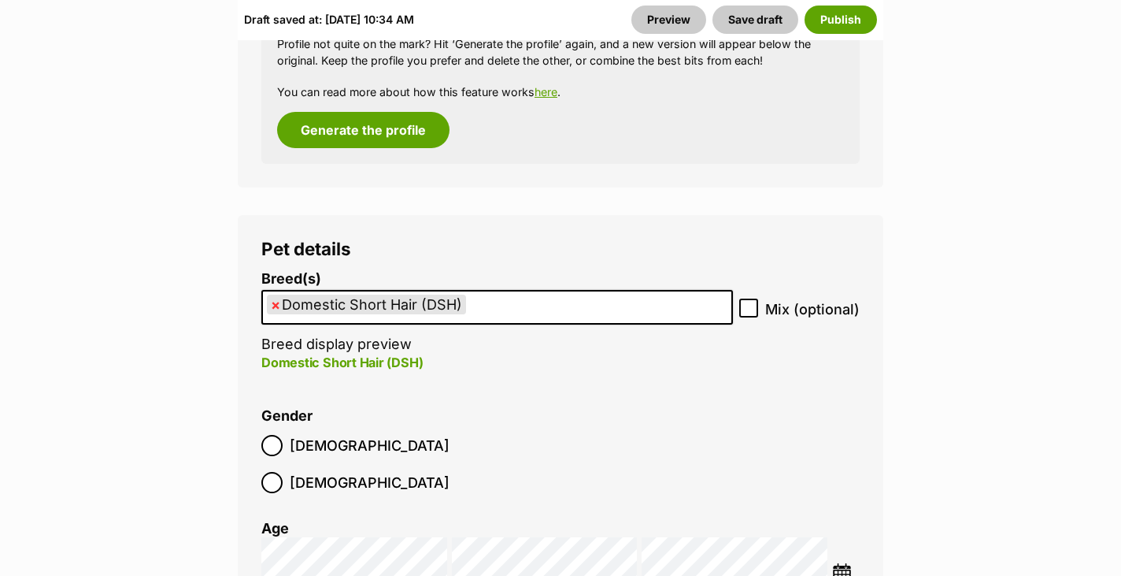
click at [372, 472] on span "Female" at bounding box center [370, 482] width 160 height 21
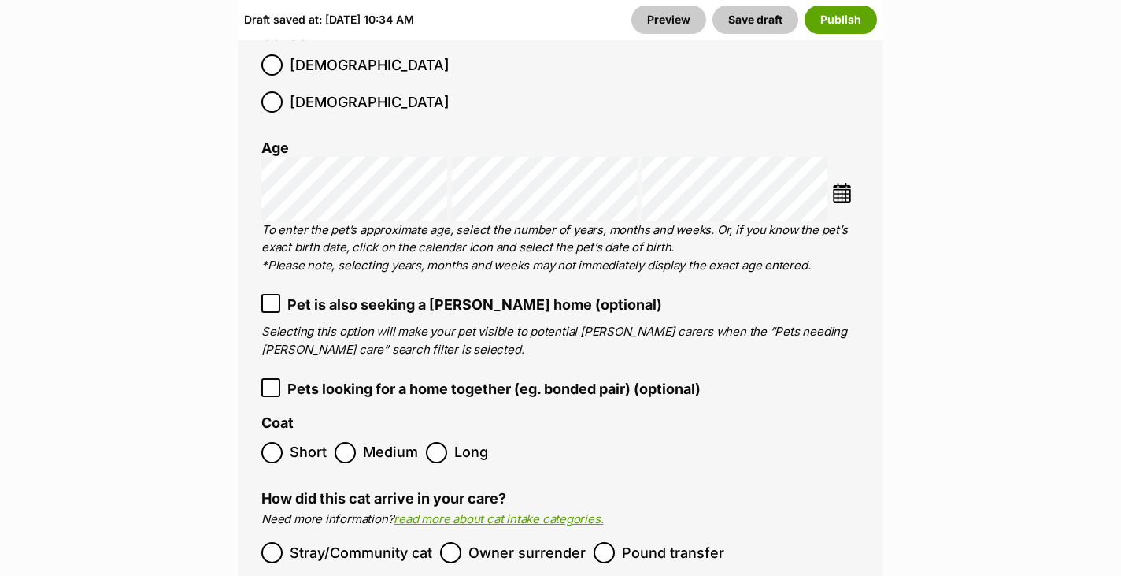
scroll to position [2693, 0]
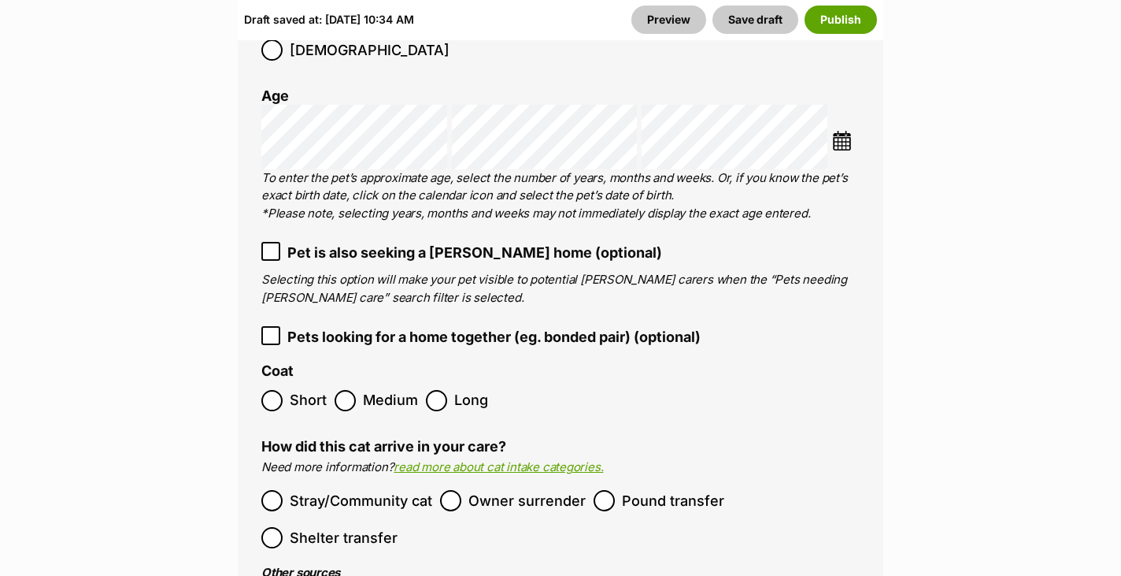
click at [307, 390] on span "Short" at bounding box center [308, 400] width 37 height 21
click at [609, 482] on ol "Stray/Community cat Owner surrender Pound transfer Shelter transfer" at bounding box center [560, 519] width 598 height 74
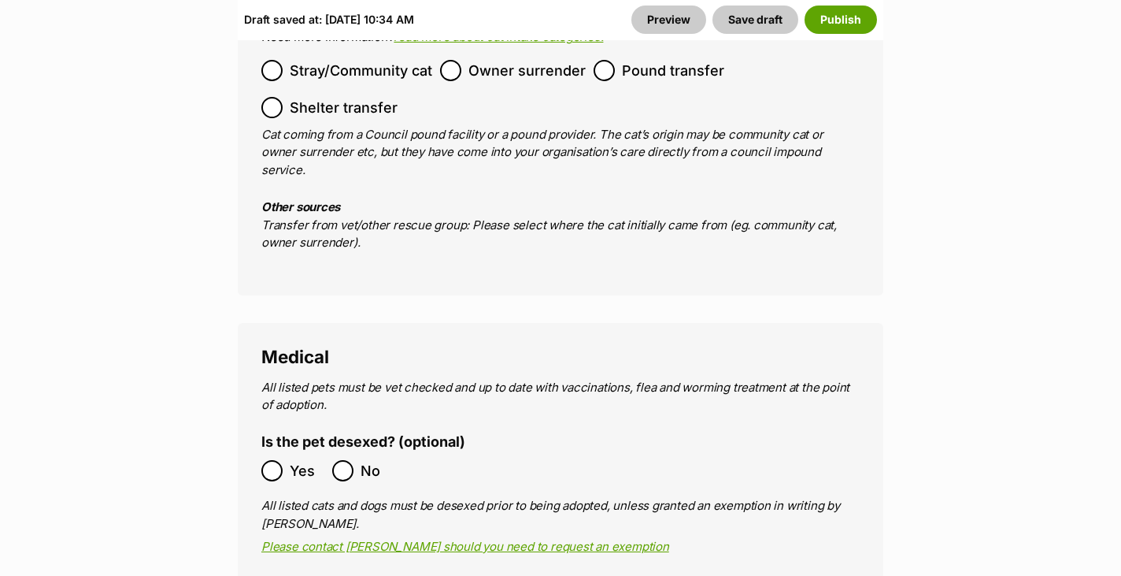
scroll to position [3160, 0]
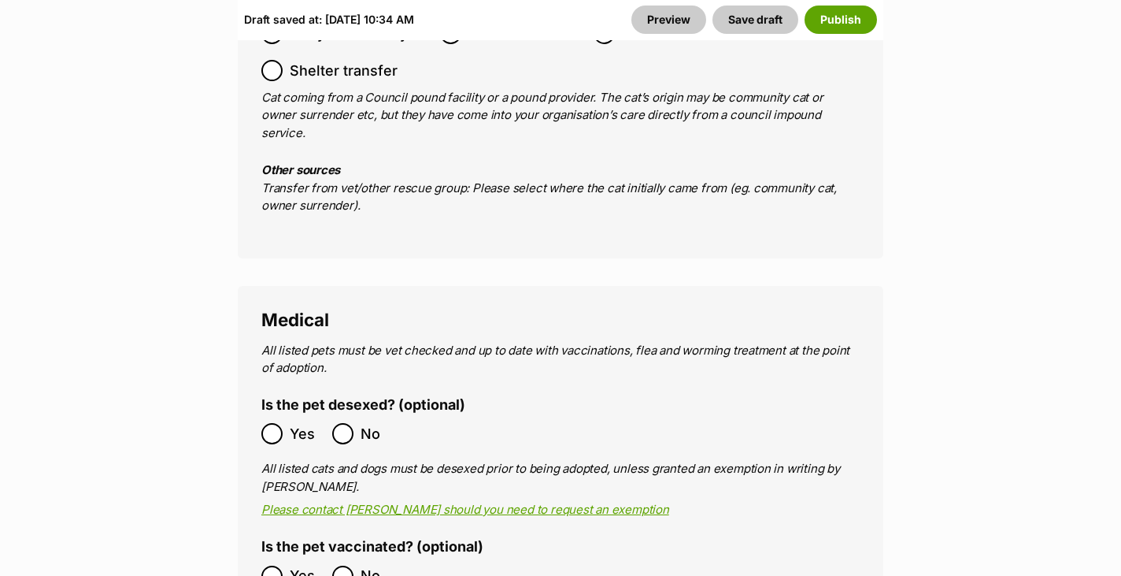
click at [287, 423] on label "Yes" at bounding box center [292, 433] width 63 height 21
click at [290, 565] on span "Yes" at bounding box center [307, 575] width 35 height 21
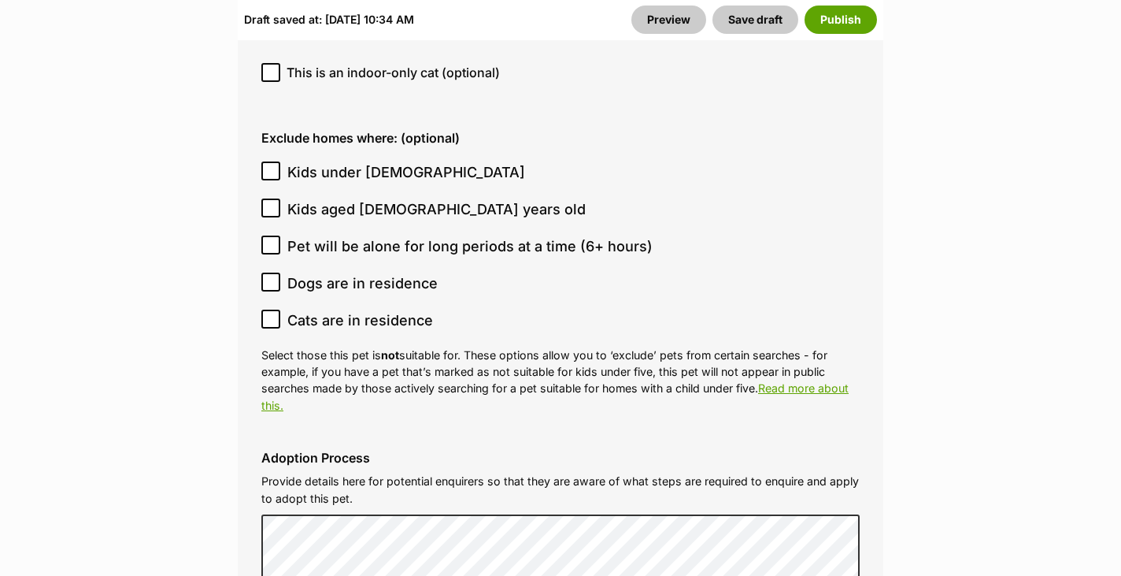
scroll to position [4554, 0]
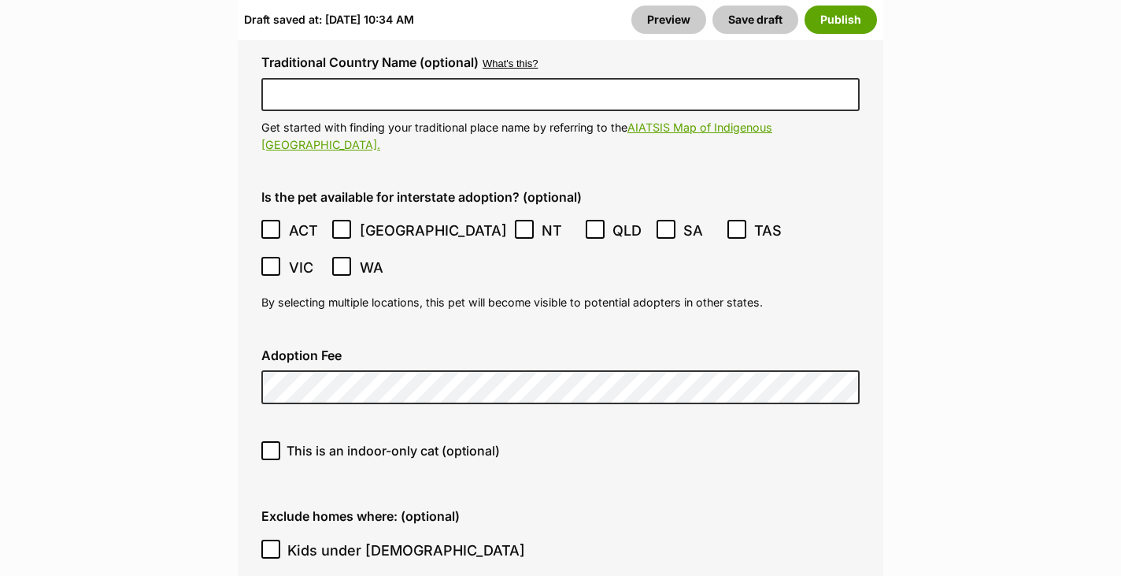
click at [300, 441] on span "This is an indoor-only cat (optional)" at bounding box center [393, 450] width 213 height 19
click at [280, 441] on input "This is an indoor-only cat (optional)" at bounding box center [270, 450] width 19 height 19
checkbox input "true"
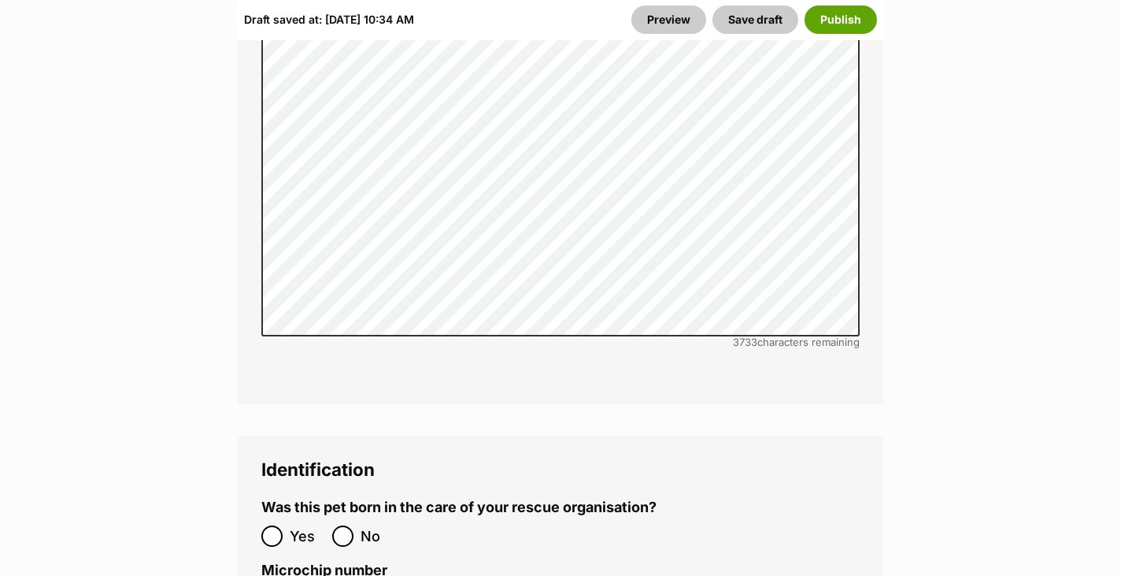
scroll to position [5702, 0]
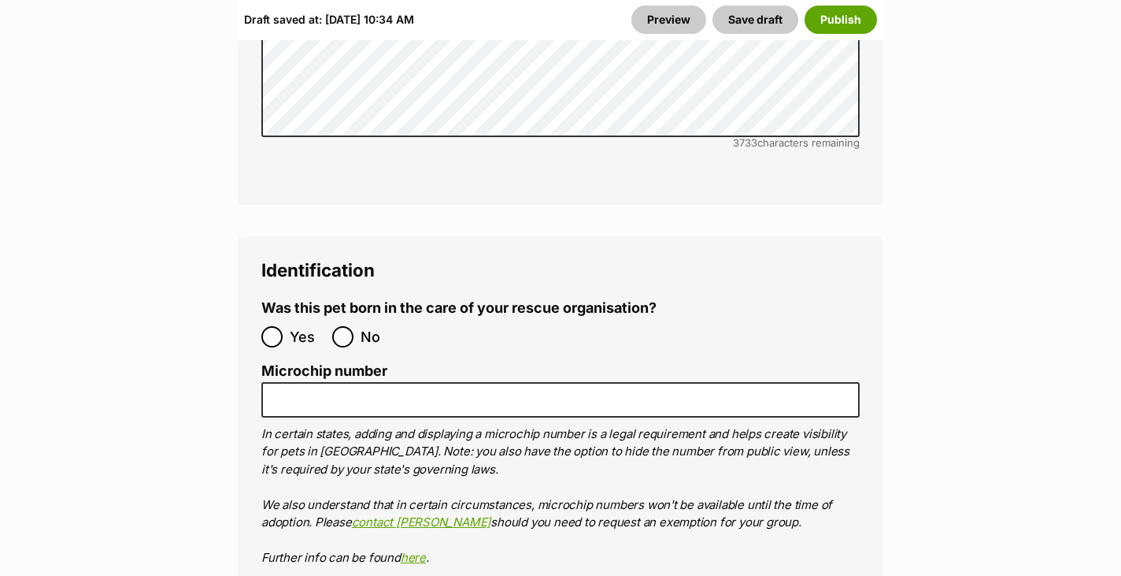
click at [351, 318] on ol "Yes No" at bounding box center [410, 336] width 299 height 37
click at [350, 326] on input "No" at bounding box center [342, 336] width 21 height 21
radio input "true"
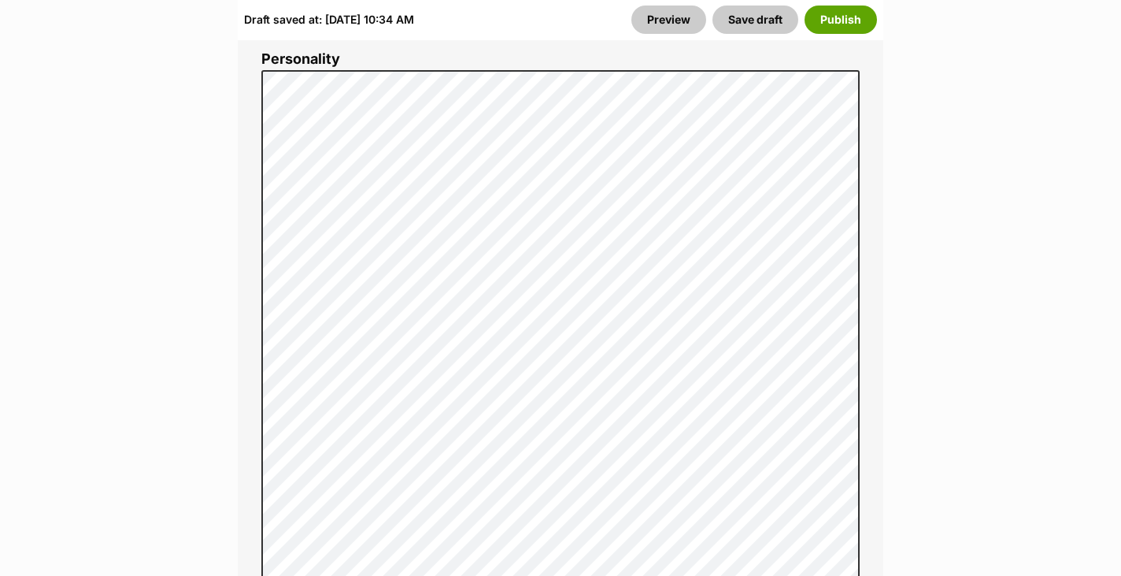
scroll to position [1249, 0]
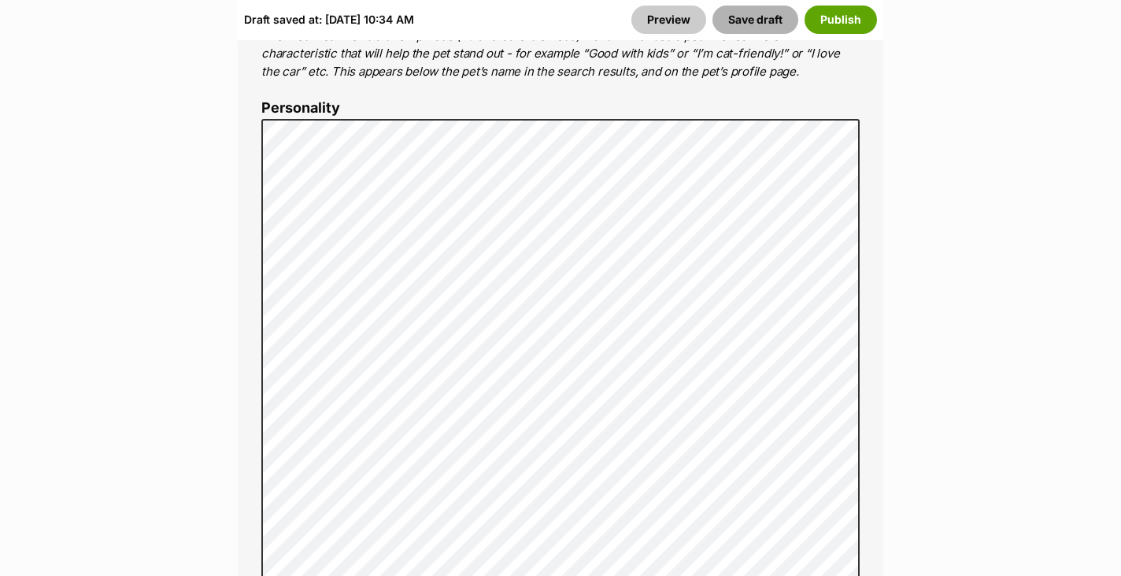
click at [780, 9] on button "Save draft" at bounding box center [756, 20] width 86 height 28
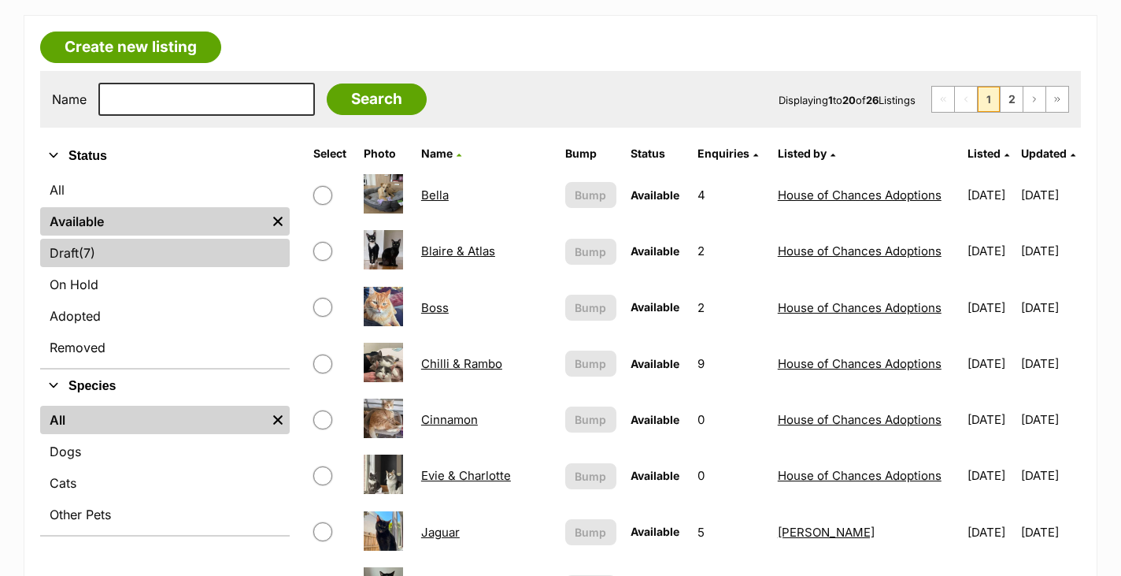
click at [206, 257] on link "Draft (7) Items" at bounding box center [165, 253] width 250 height 28
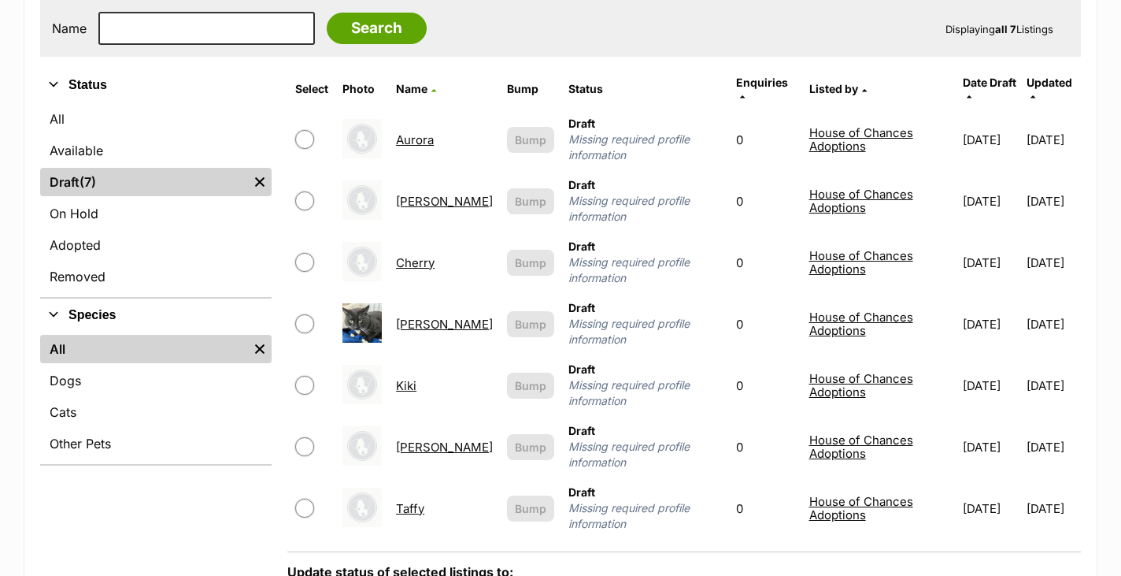
scroll to position [356, 0]
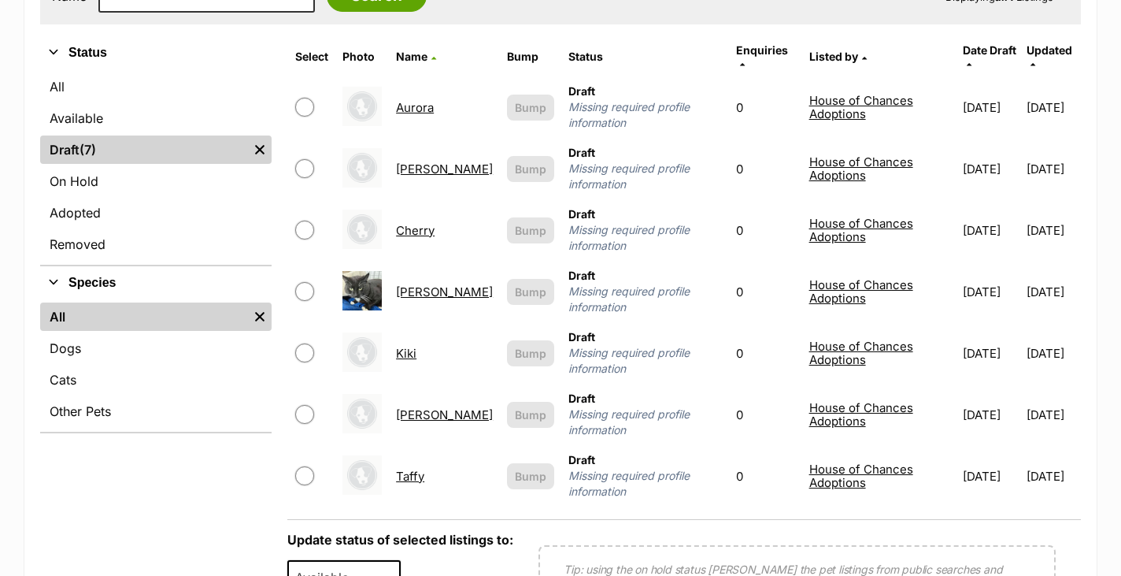
click at [415, 468] on link "Taffy" at bounding box center [410, 475] width 28 height 15
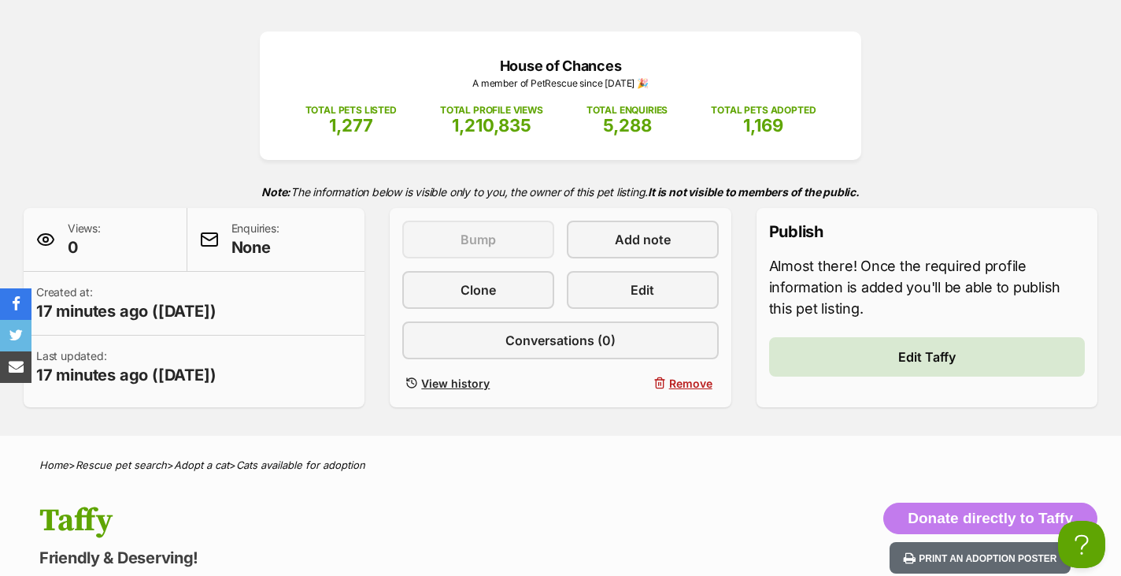
scroll to position [284, 0]
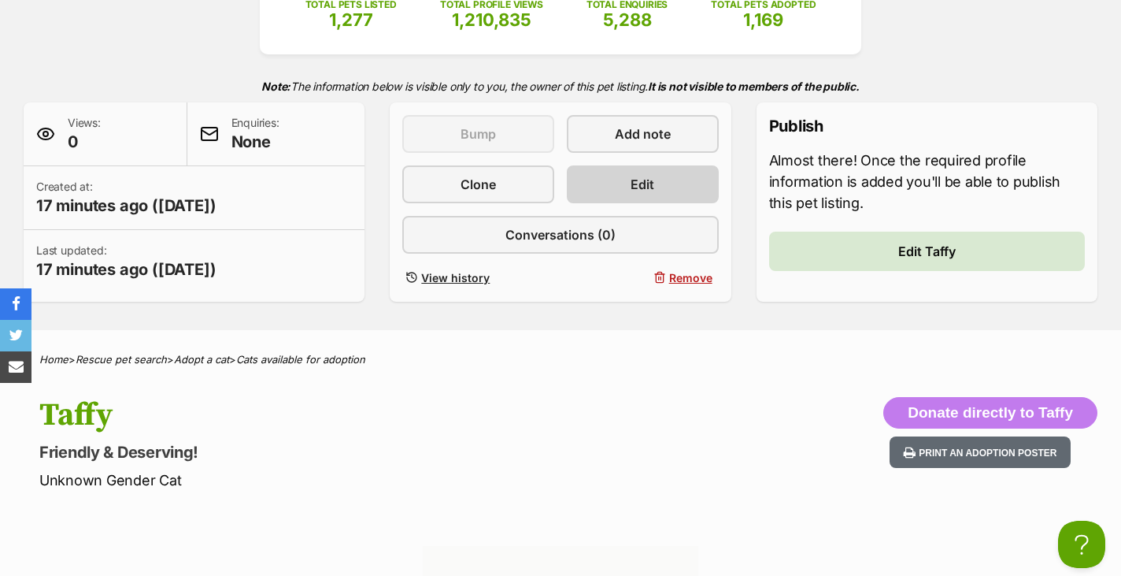
click at [634, 191] on span "Edit" at bounding box center [643, 184] width 24 height 19
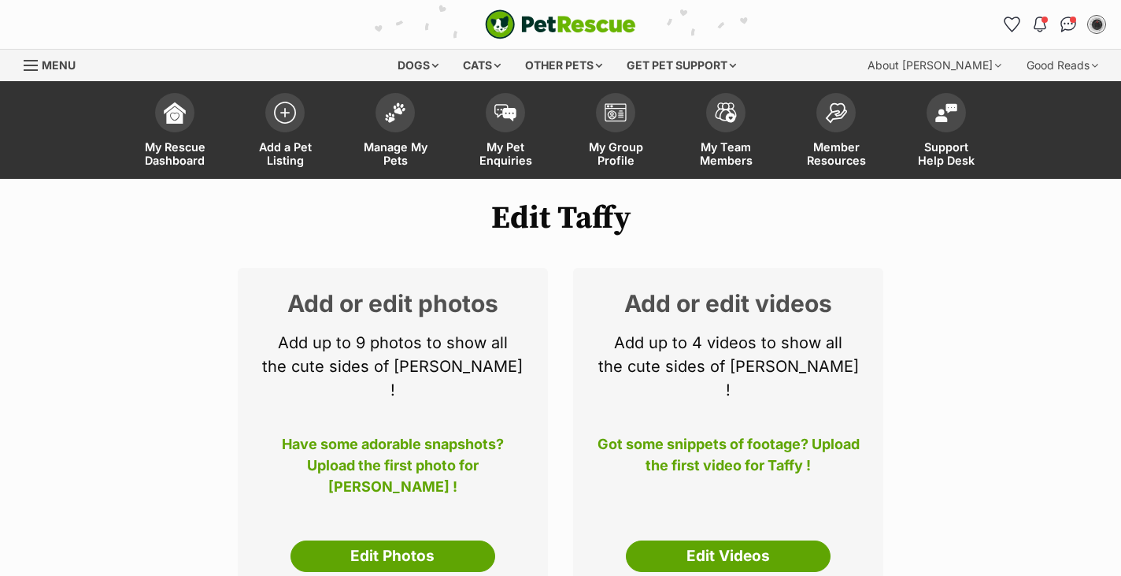
select select
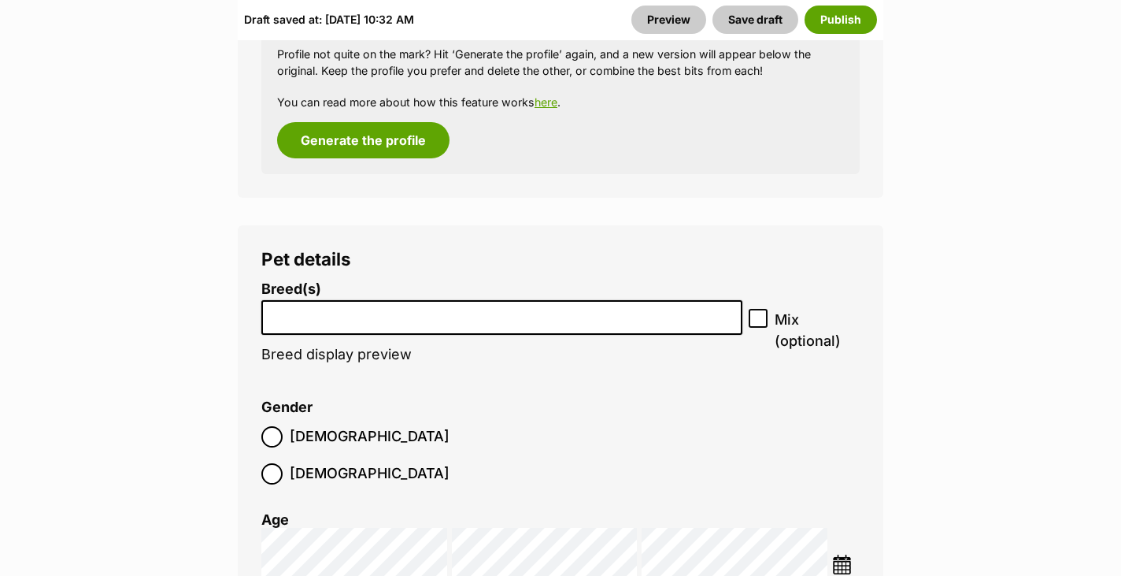
scroll to position [2247, 0]
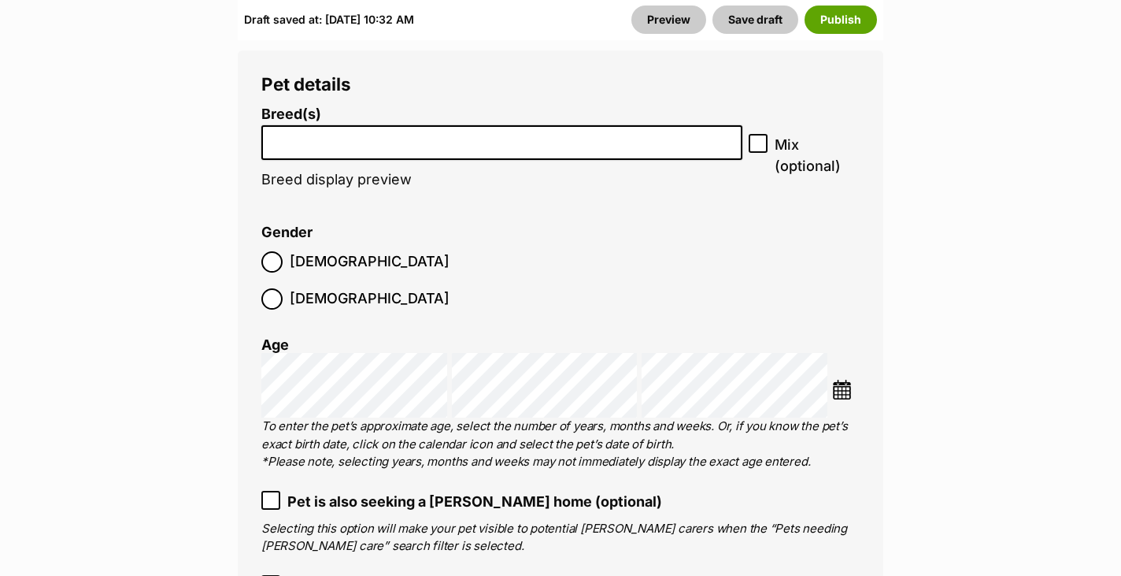
click at [312, 131] on input "search" at bounding box center [502, 139] width 470 height 17
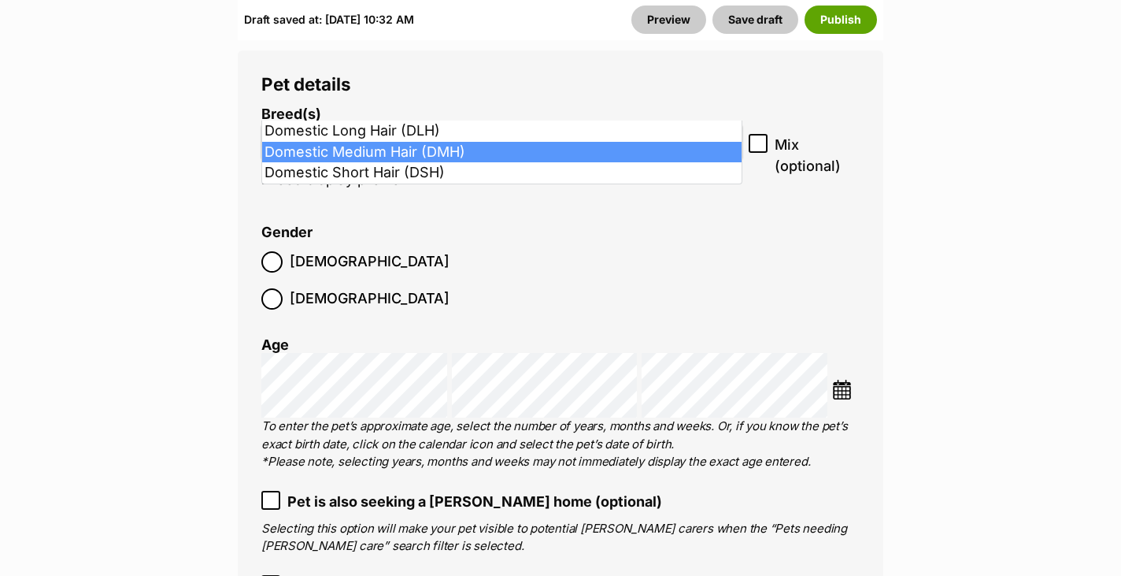
type input "dom"
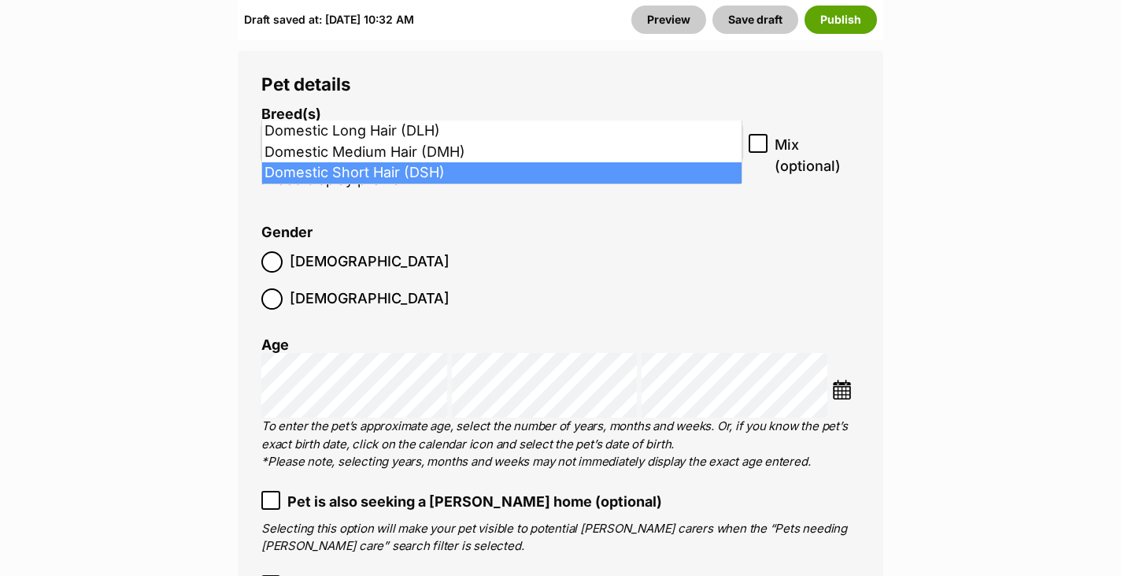
select select "252102"
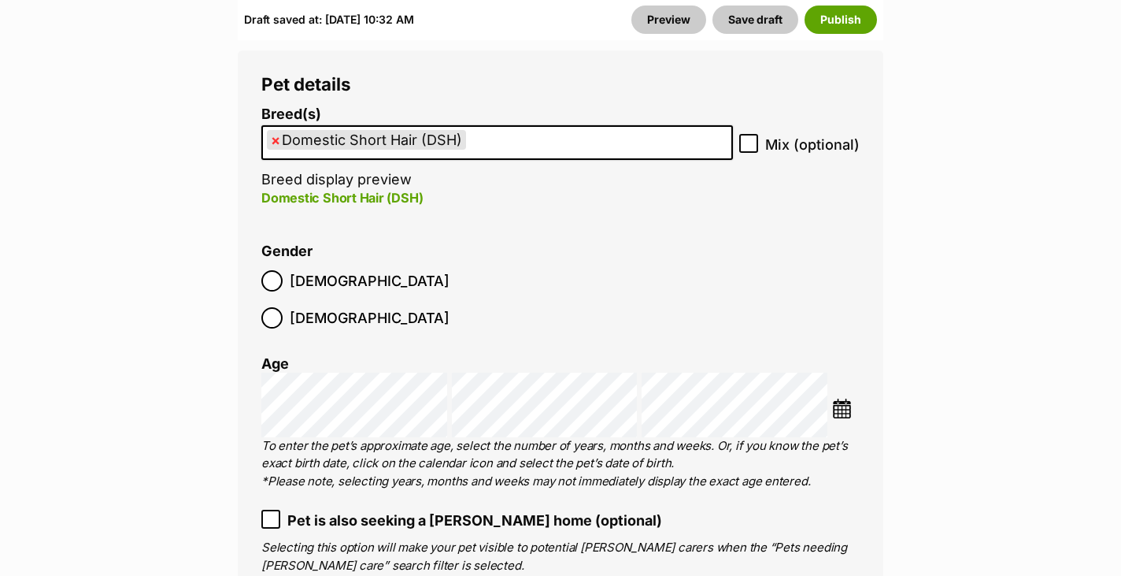
click at [361, 307] on span "[DEMOGRAPHIC_DATA]" at bounding box center [370, 317] width 160 height 21
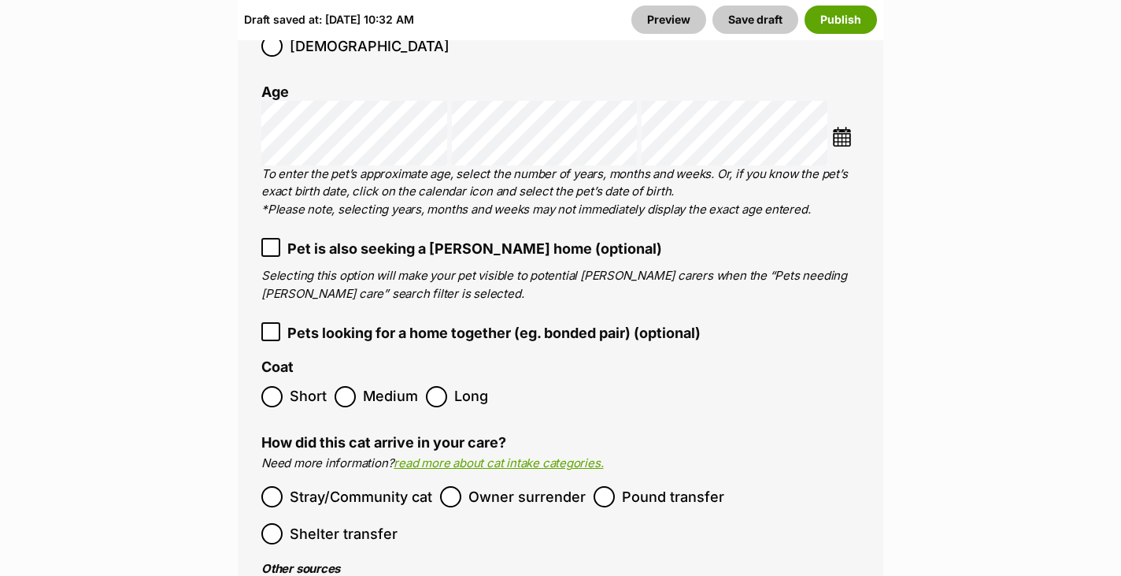
scroll to position [2572, 0]
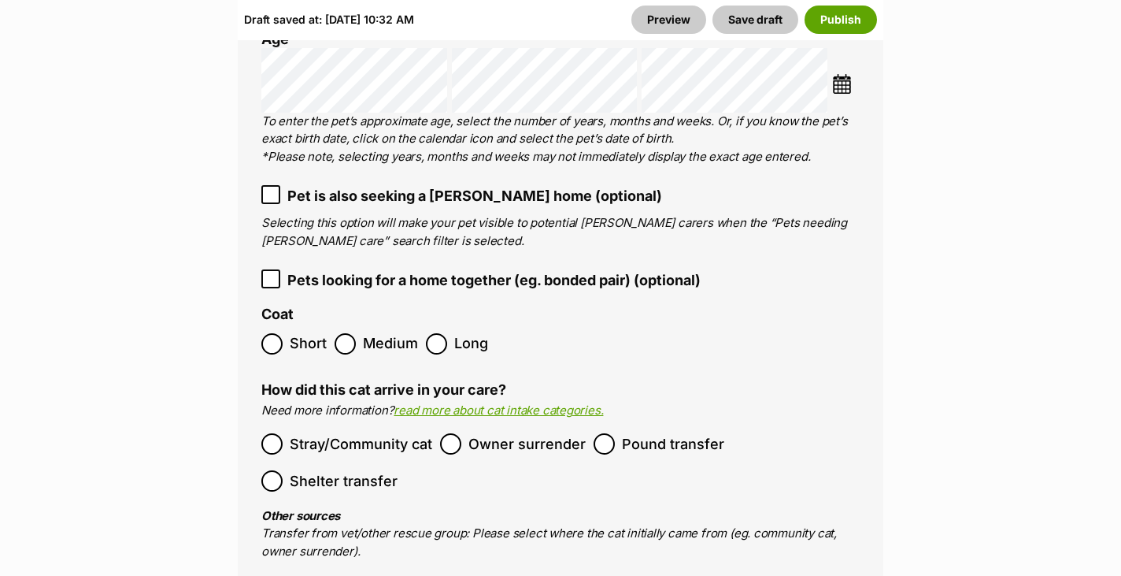
click at [285, 333] on label "Short" at bounding box center [293, 343] width 65 height 21
click at [624, 433] on span "Pound transfer" at bounding box center [673, 443] width 102 height 21
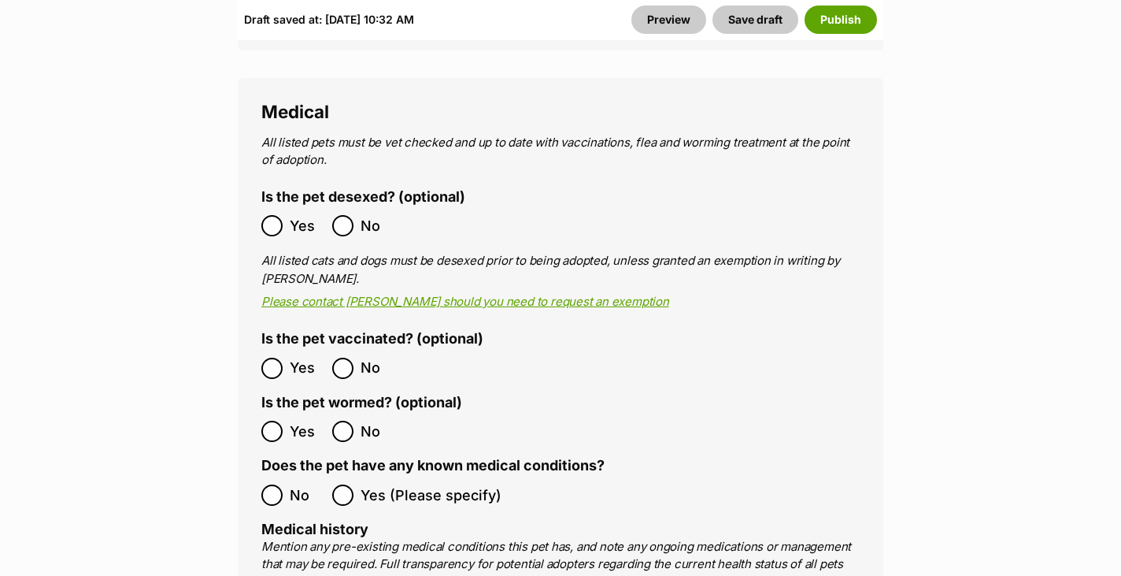
scroll to position [3236, 0]
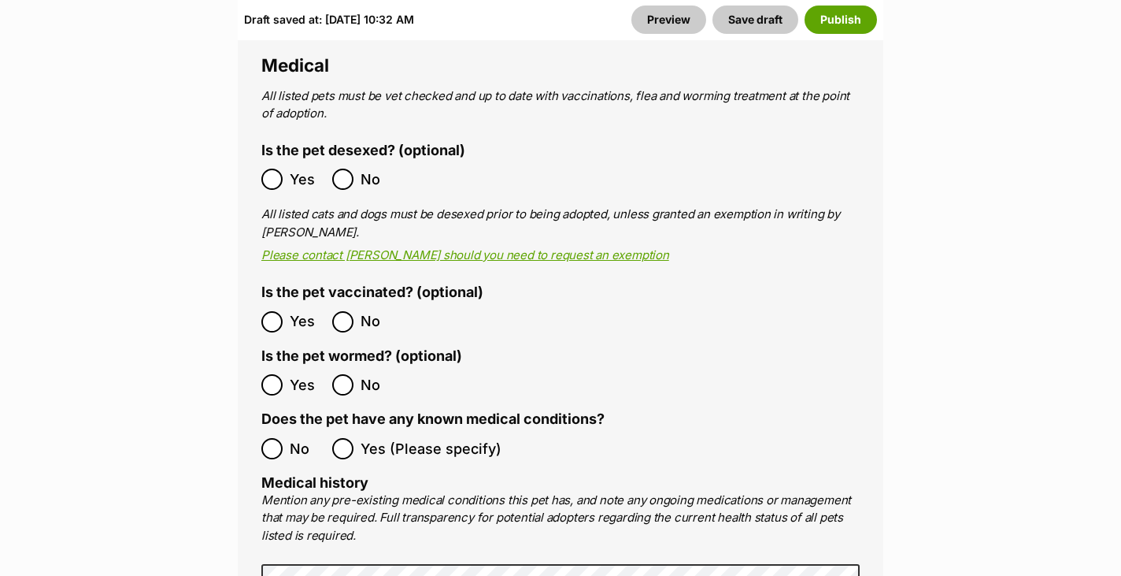
click at [299, 169] on span "Yes" at bounding box center [307, 179] width 35 height 21
click at [283, 311] on label "Yes" at bounding box center [292, 321] width 63 height 21
click at [277, 430] on ol "No Yes (Please specify)" at bounding box center [560, 448] width 598 height 37
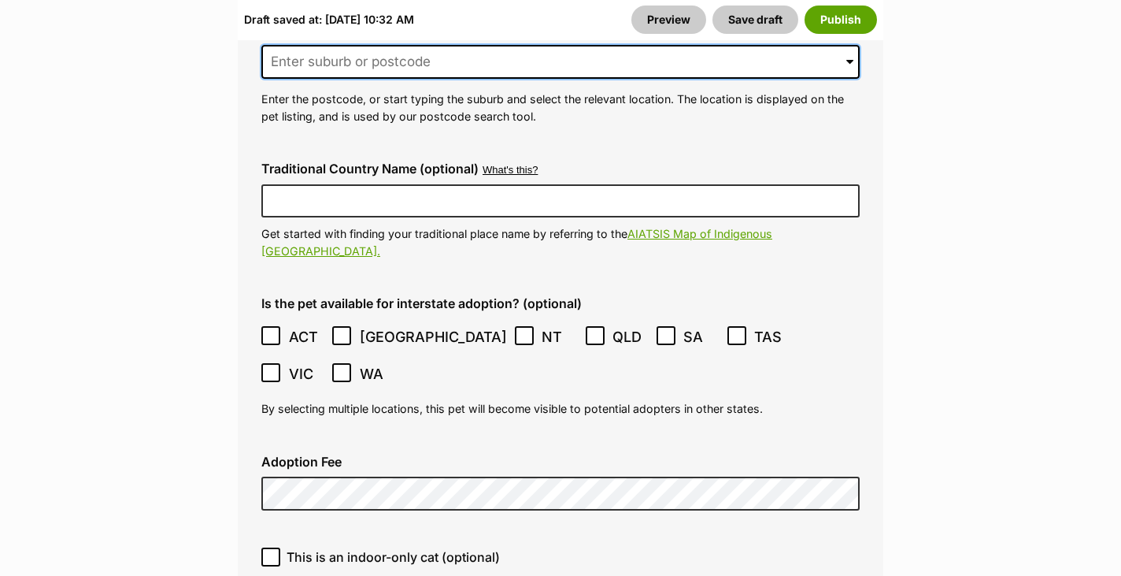
scroll to position [4408, 0]
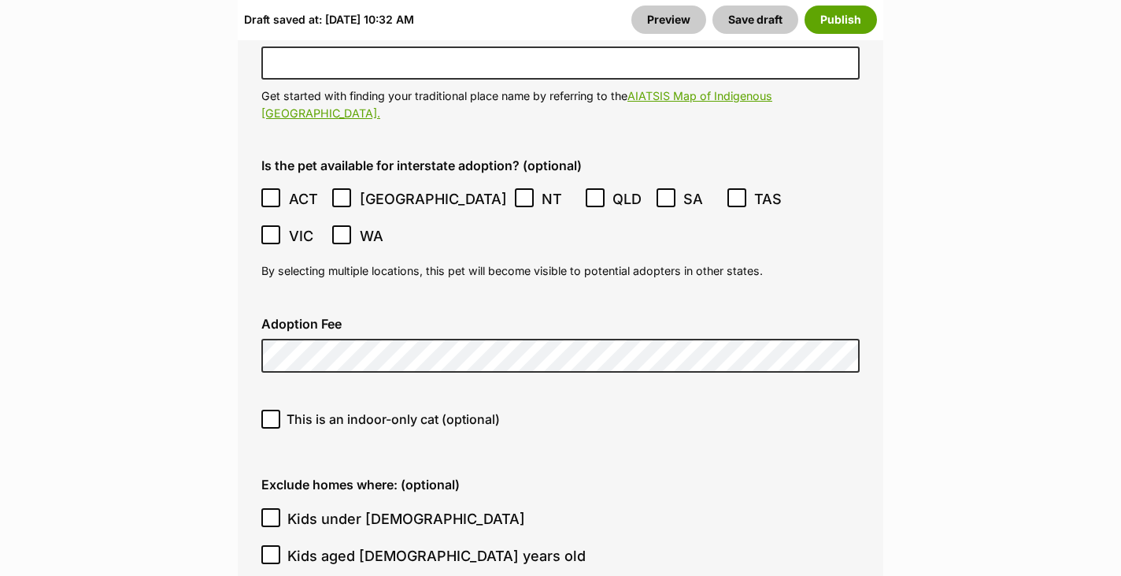
click at [320, 317] on label "Adoption Fee" at bounding box center [560, 324] width 598 height 14
click at [321, 409] on span "This is an indoor-only cat (optional)" at bounding box center [393, 418] width 213 height 19
click at [280, 409] on input "This is an indoor-only cat (optional)" at bounding box center [270, 418] width 19 height 19
checkbox input "true"
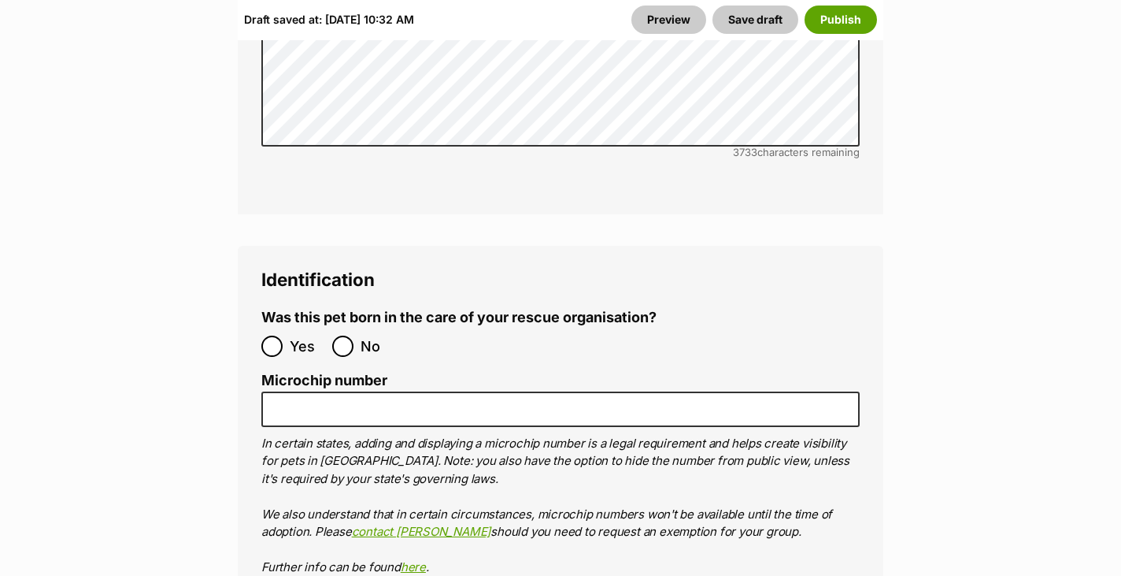
scroll to position [5679, 0]
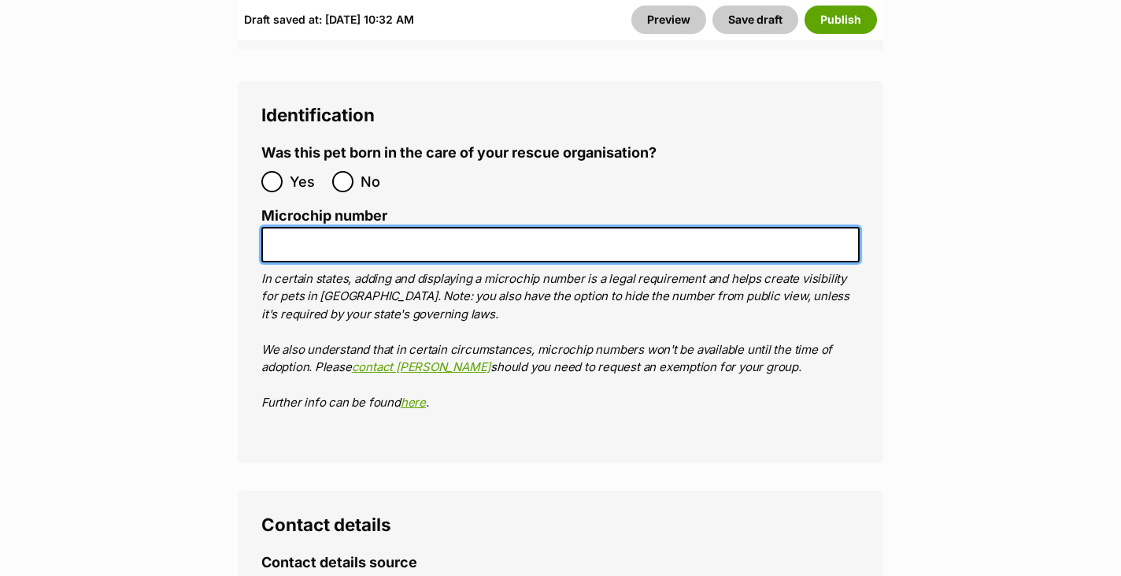
click at [333, 227] on input "Microchip number" at bounding box center [560, 244] width 598 height 35
paste input "956000017404559"
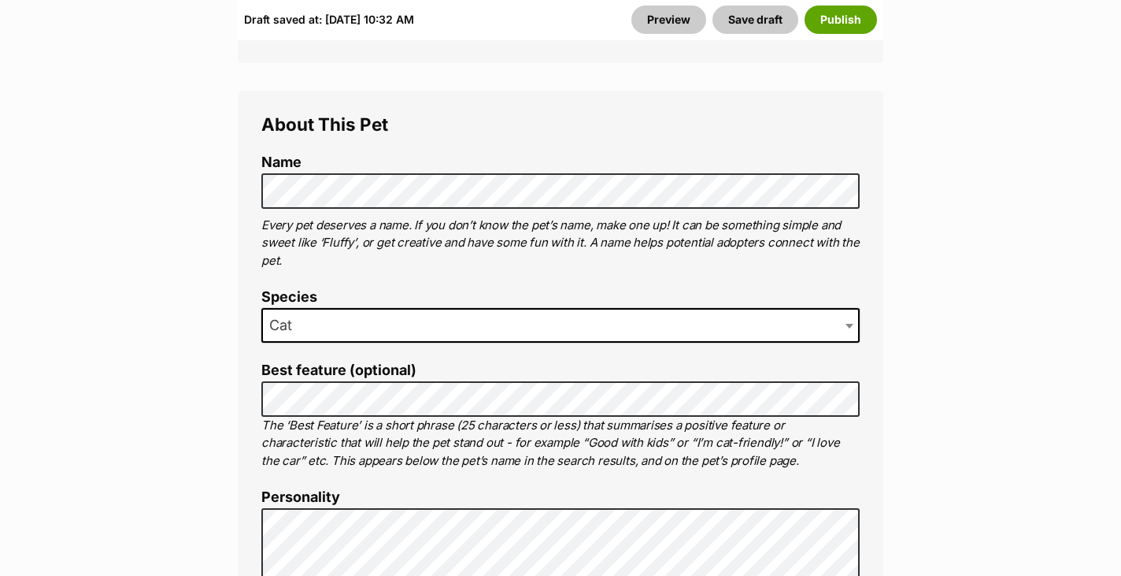
scroll to position [1017, 0]
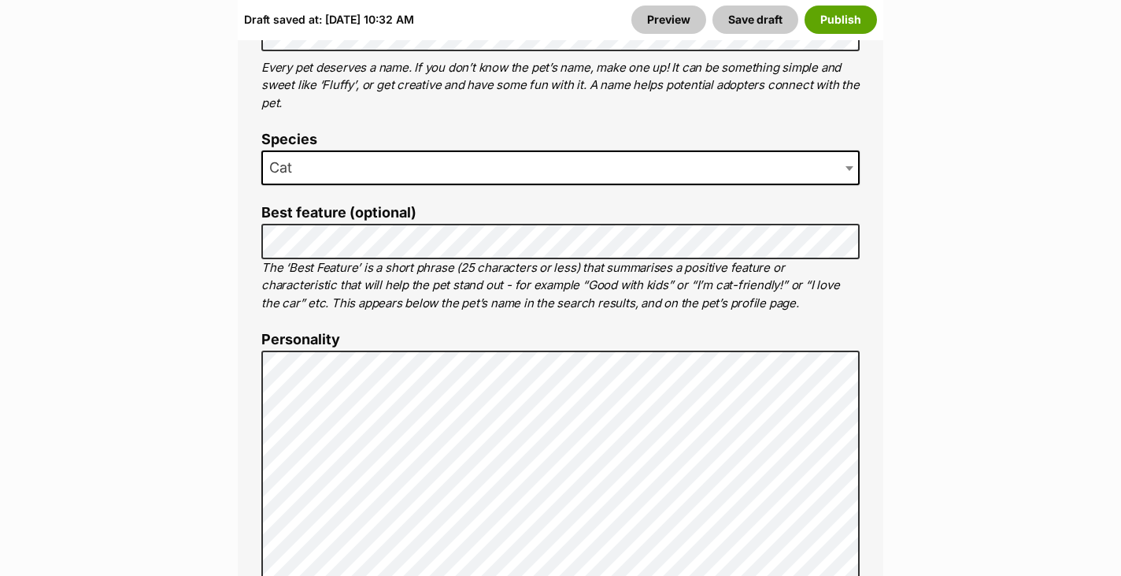
type input "956000017404559"
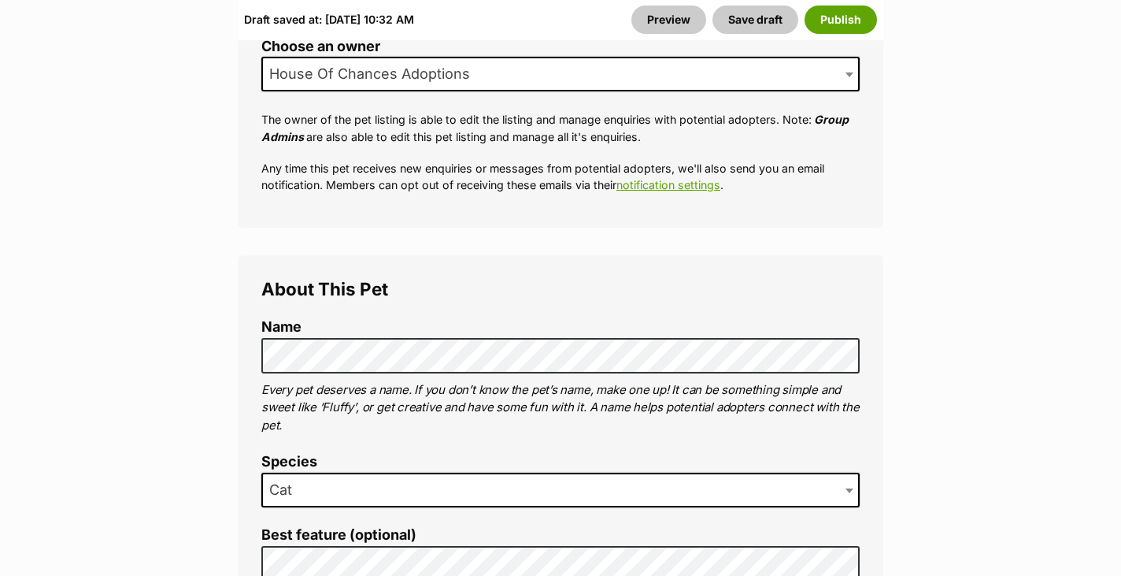
scroll to position [1182, 0]
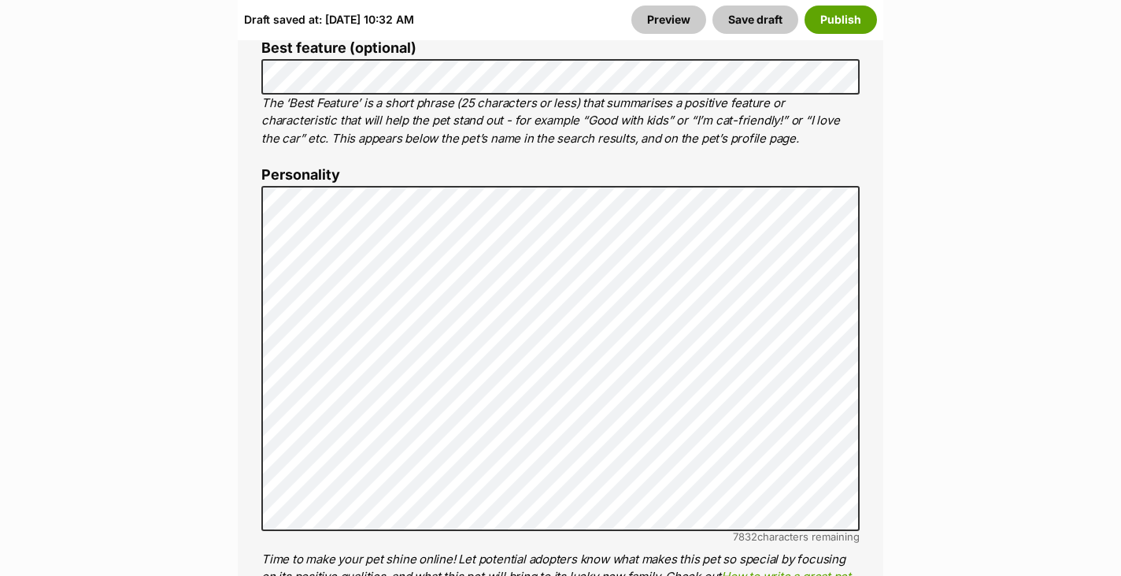
click at [573, 2] on div "Draft saved at: Sun, 21 Sep, 10:32 AM Preview Save draft Publish" at bounding box center [561, 19] width 646 height 41
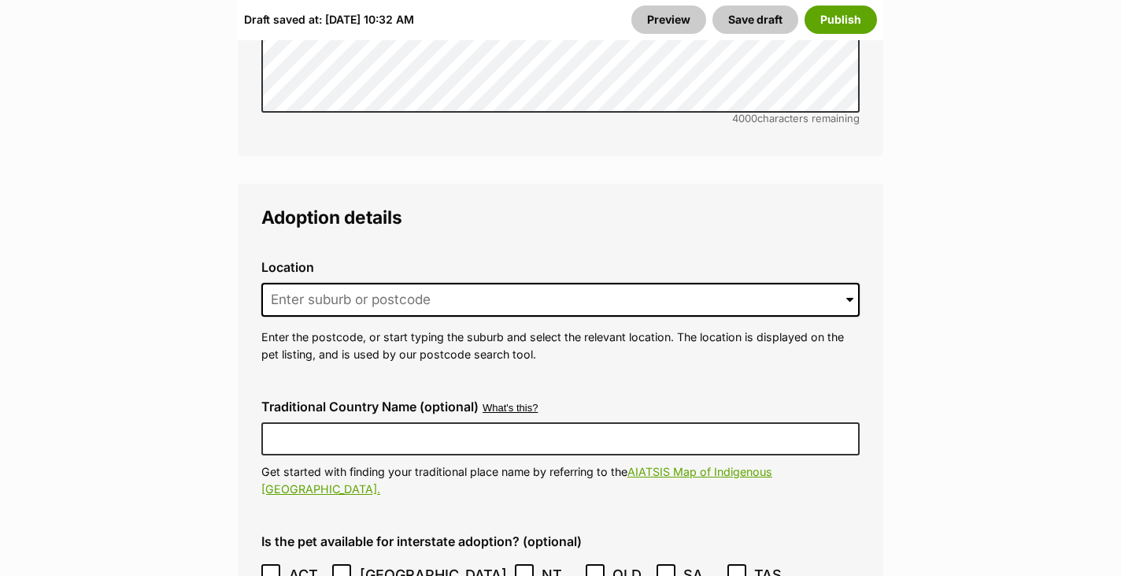
scroll to position [3930, 0]
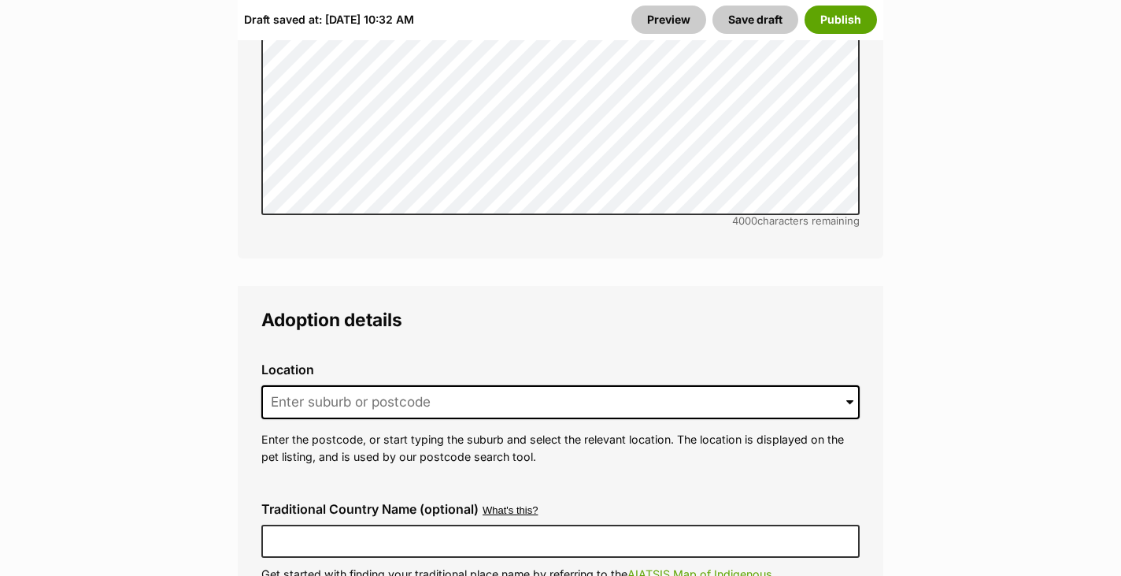
click at [356, 350] on div "Location 0 options available. Arrow down to browse or start typing to filter. E…" at bounding box center [561, 414] width 624 height 128
click at [356, 385] on input at bounding box center [560, 402] width 598 height 35
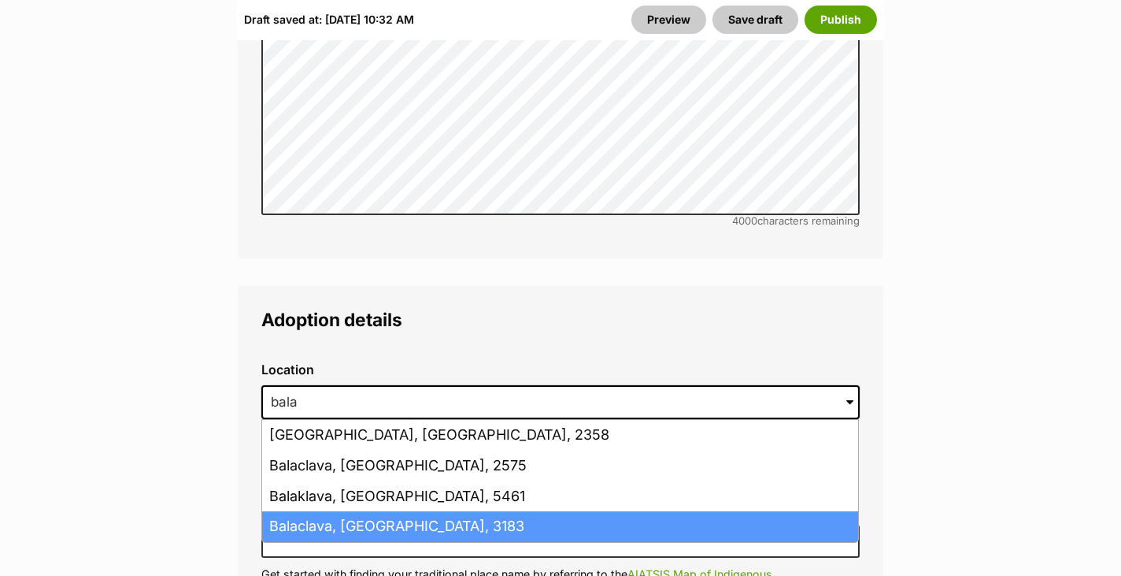
click at [376, 511] on li "Balaclava, Victoria, 3183" at bounding box center [560, 526] width 596 height 31
type input "Balaclava, Victoria, 3183"
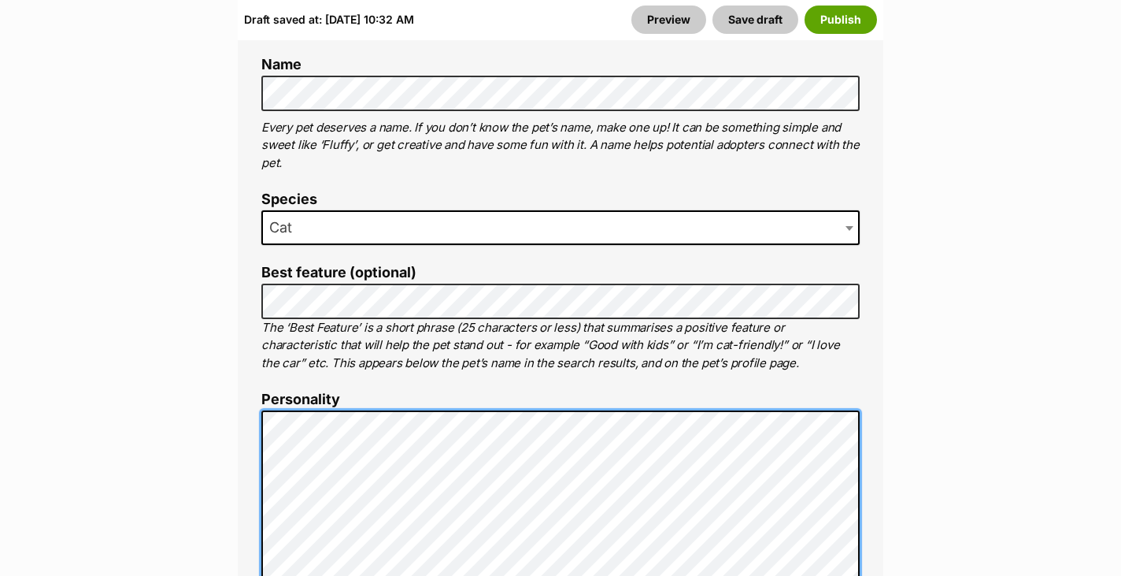
scroll to position [958, 0]
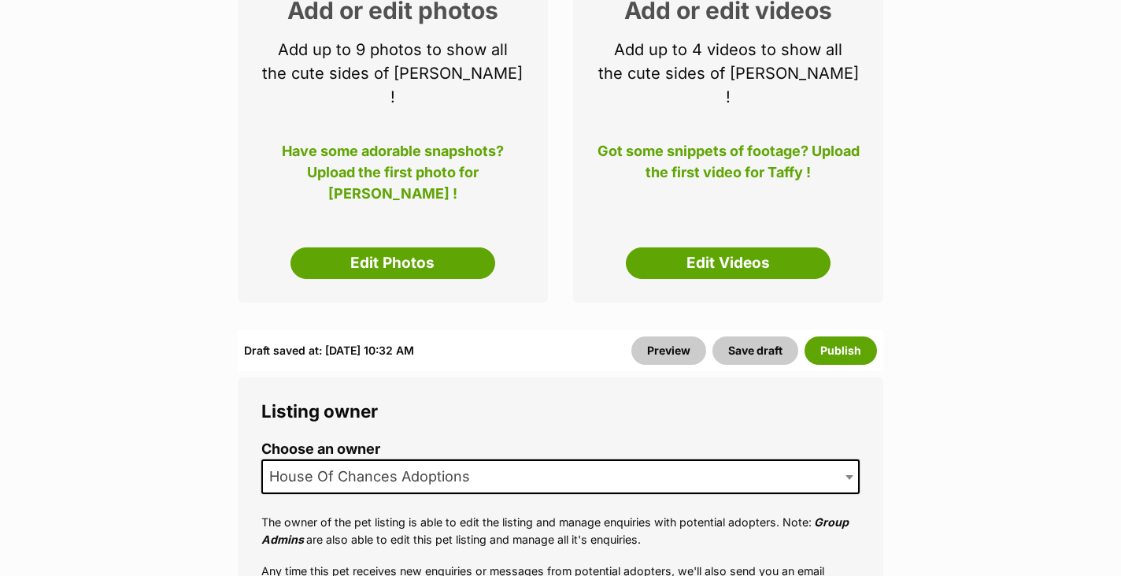
scroll to position [305, 0]
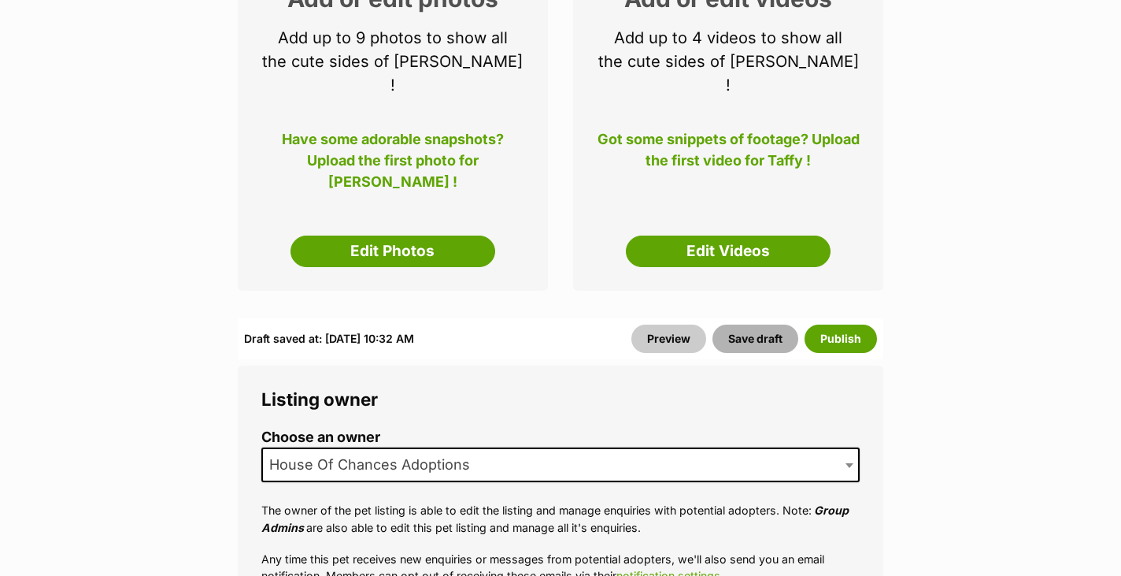
click at [740, 324] on button "Save draft" at bounding box center [756, 338] width 86 height 28
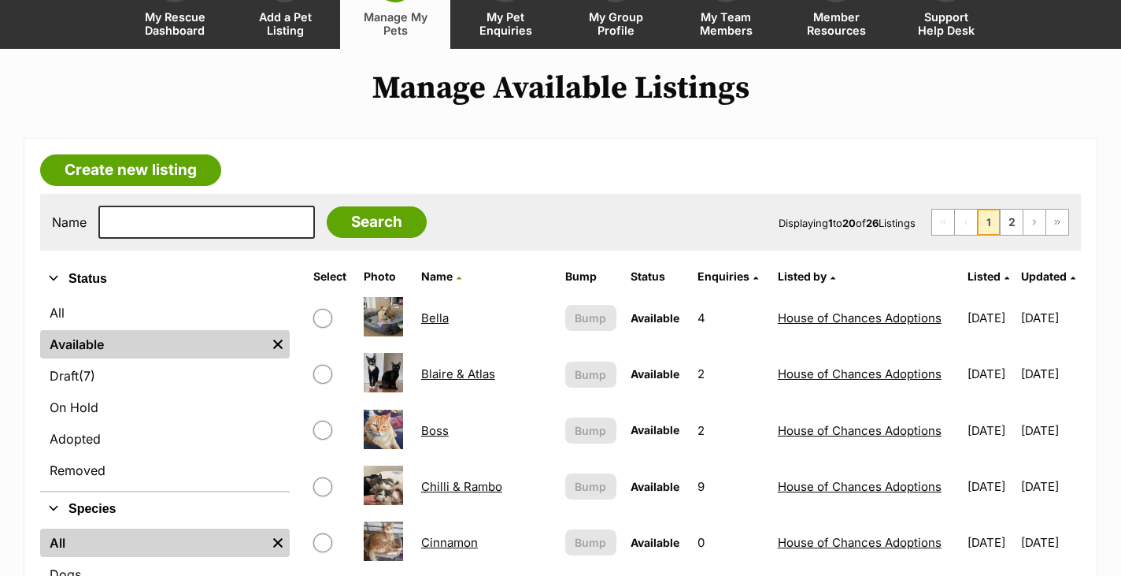
scroll to position [131, 0]
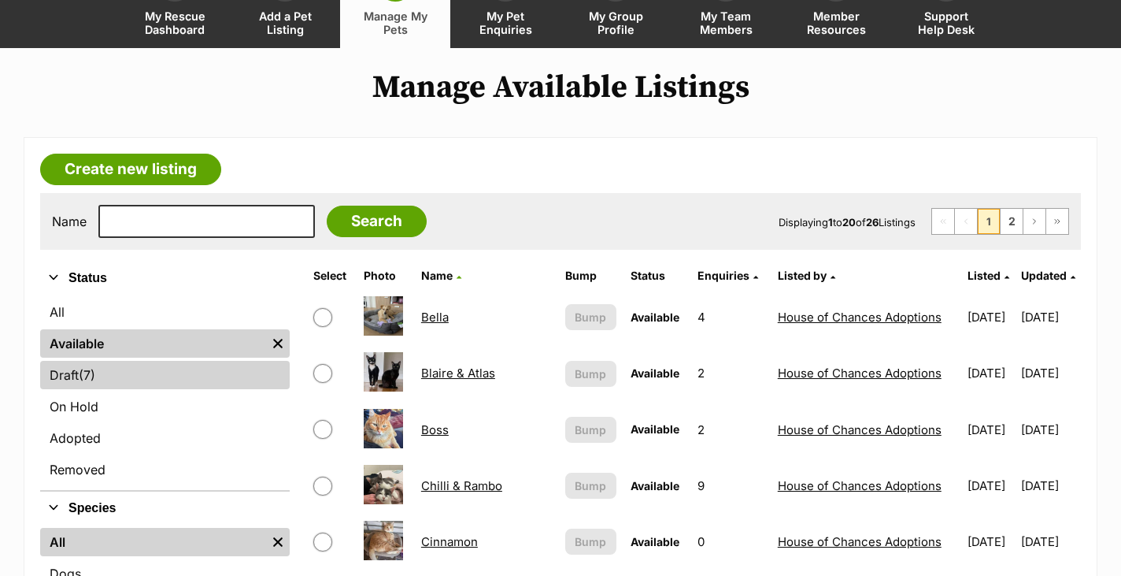
click at [219, 367] on link "Draft (7) Items" at bounding box center [165, 375] width 250 height 28
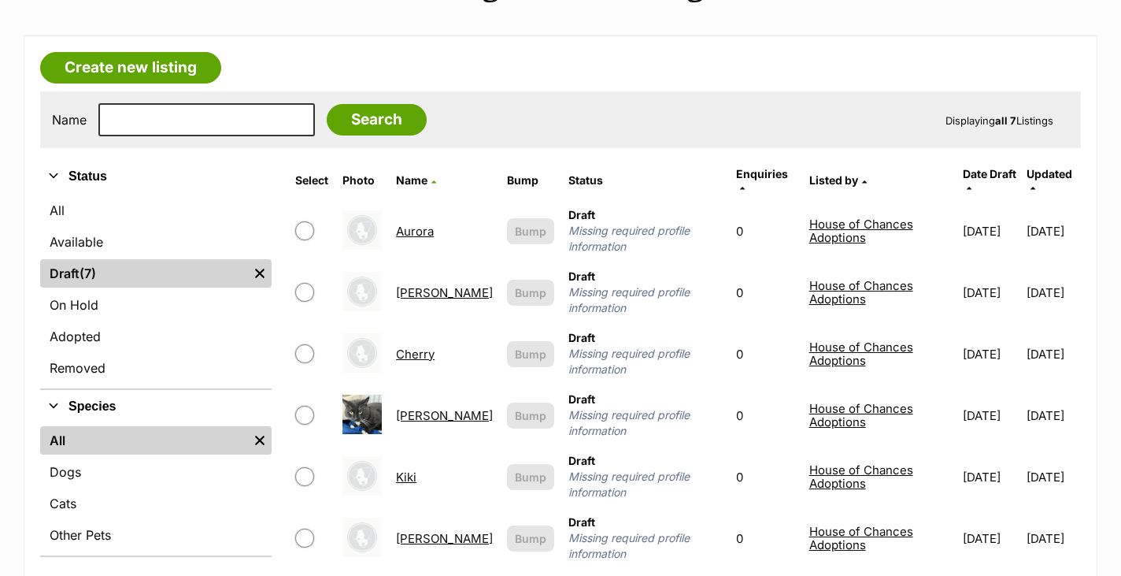
scroll to position [153, 0]
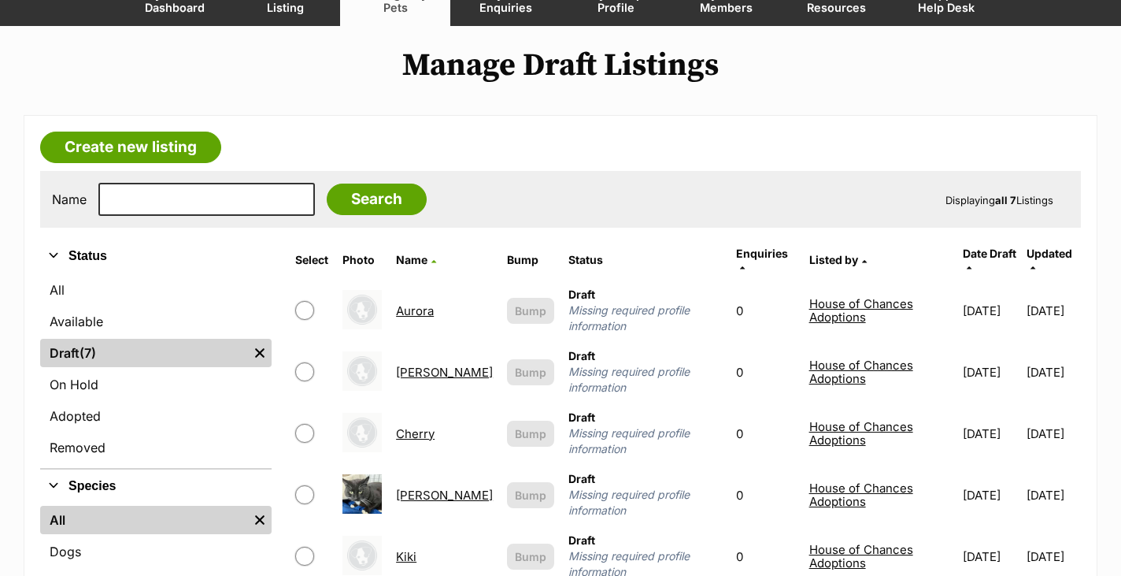
click at [414, 426] on link "Cherry" at bounding box center [415, 433] width 39 height 15
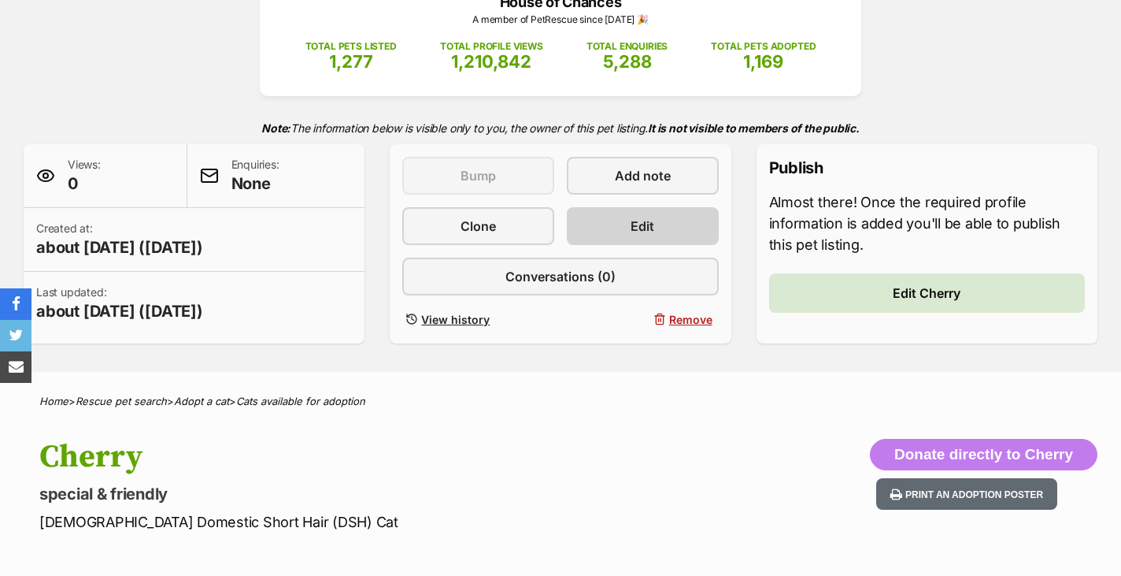
scroll to position [243, 0]
click at [683, 241] on link "Edit" at bounding box center [643, 226] width 152 height 38
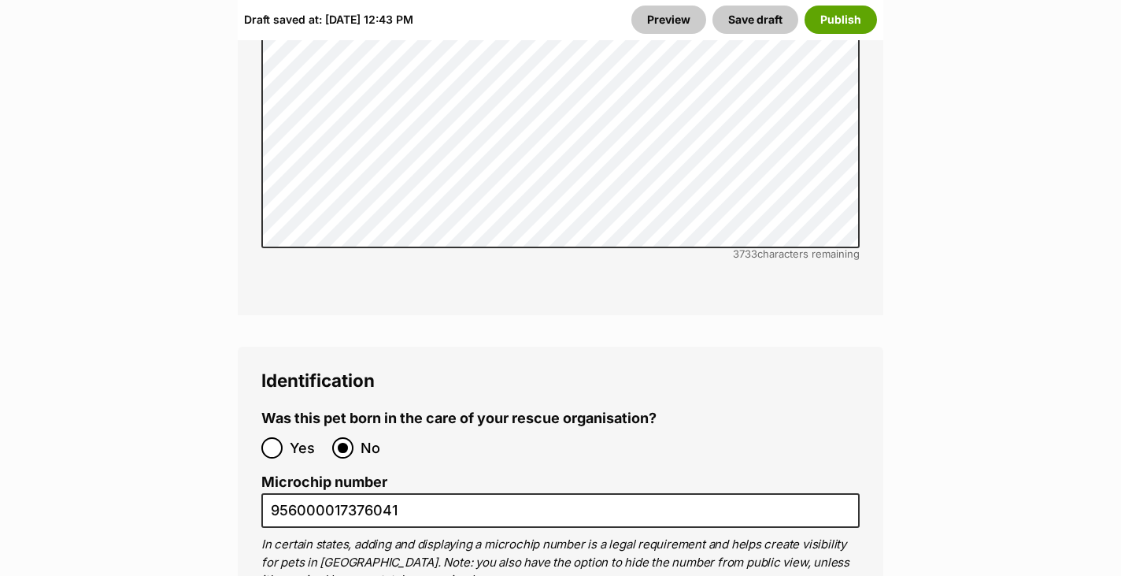
scroll to position [5475, 0]
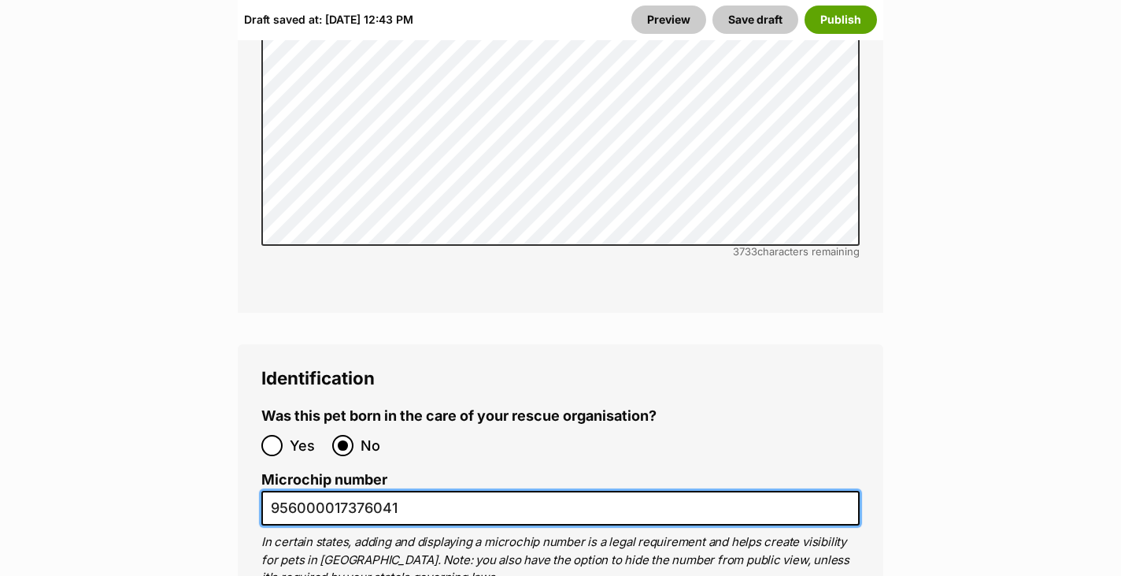
click at [377, 491] on input "956000017376041" at bounding box center [560, 508] width 598 height 35
paste input "956000017376041"
type input "956000017376041"
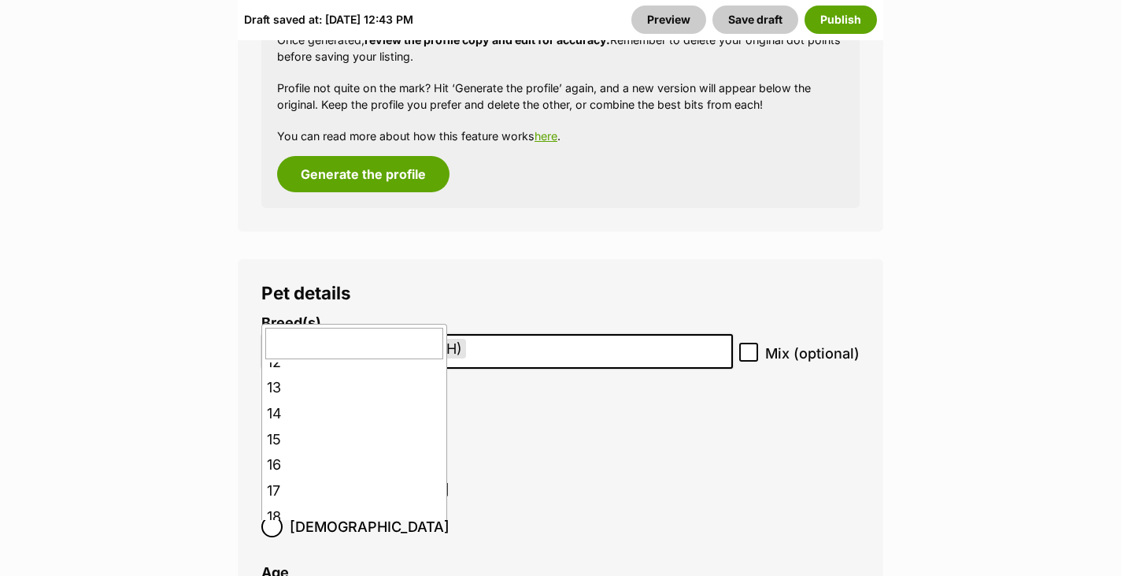
scroll to position [335, 0]
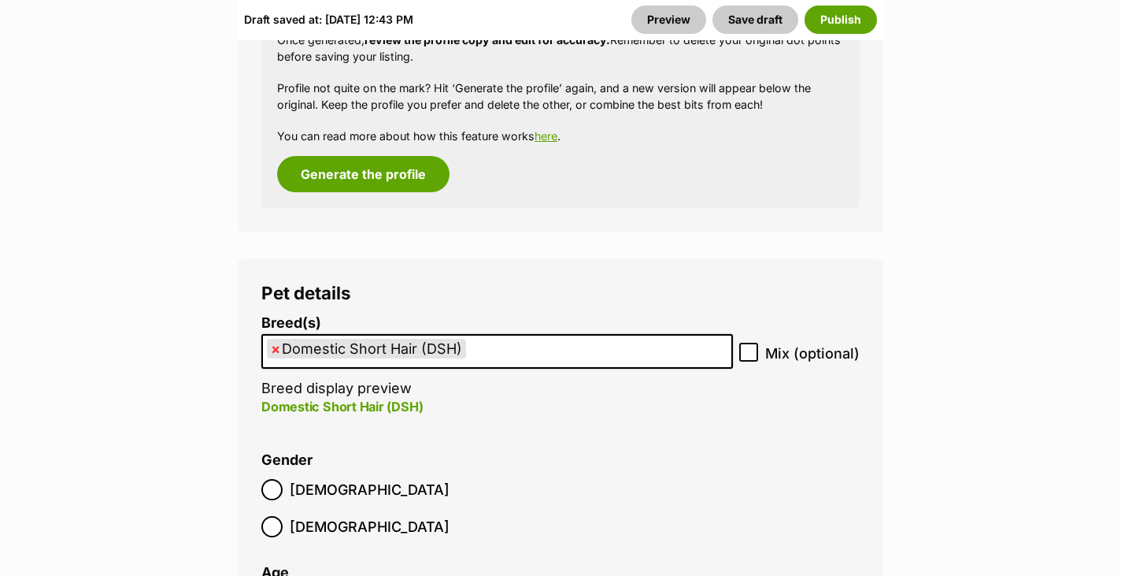
click at [583, 452] on li "Gender Male Female" at bounding box center [560, 498] width 598 height 93
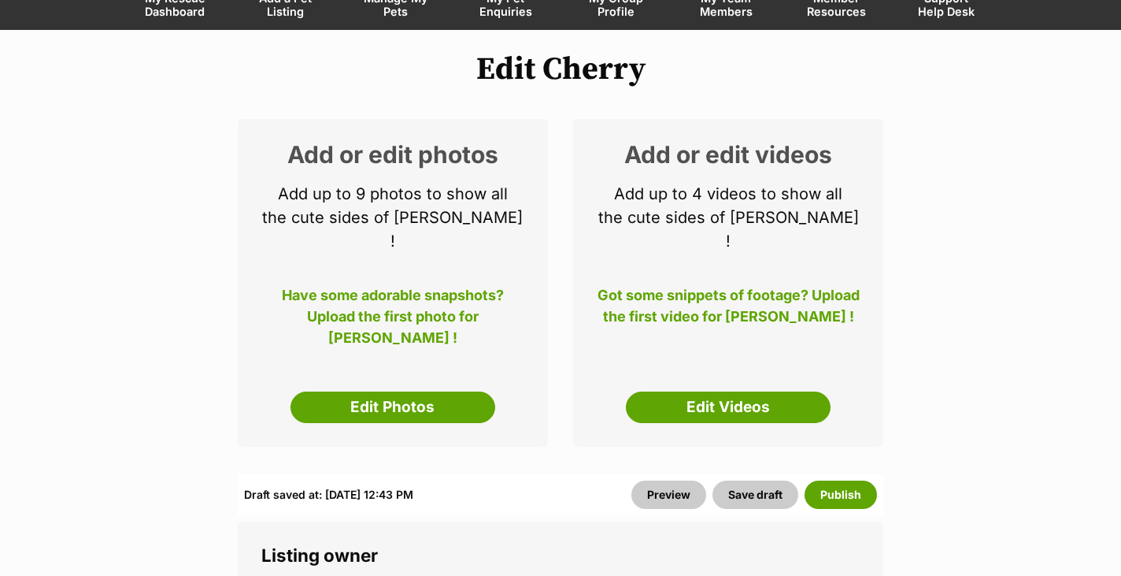
scroll to position [408, 0]
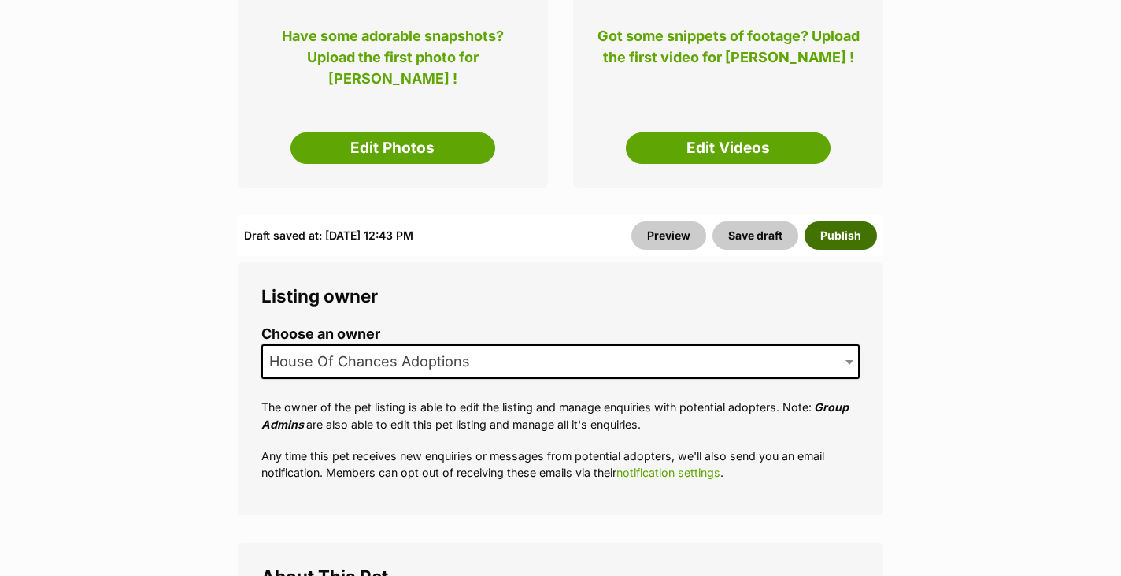
click at [856, 221] on button "Publish" at bounding box center [841, 235] width 72 height 28
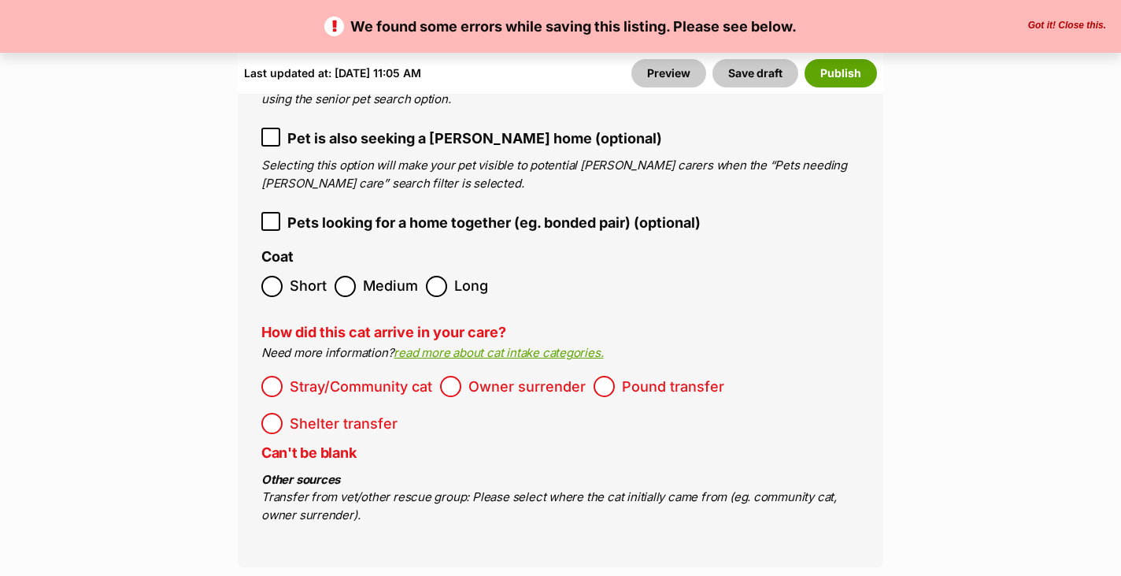
scroll to position [3086, 0]
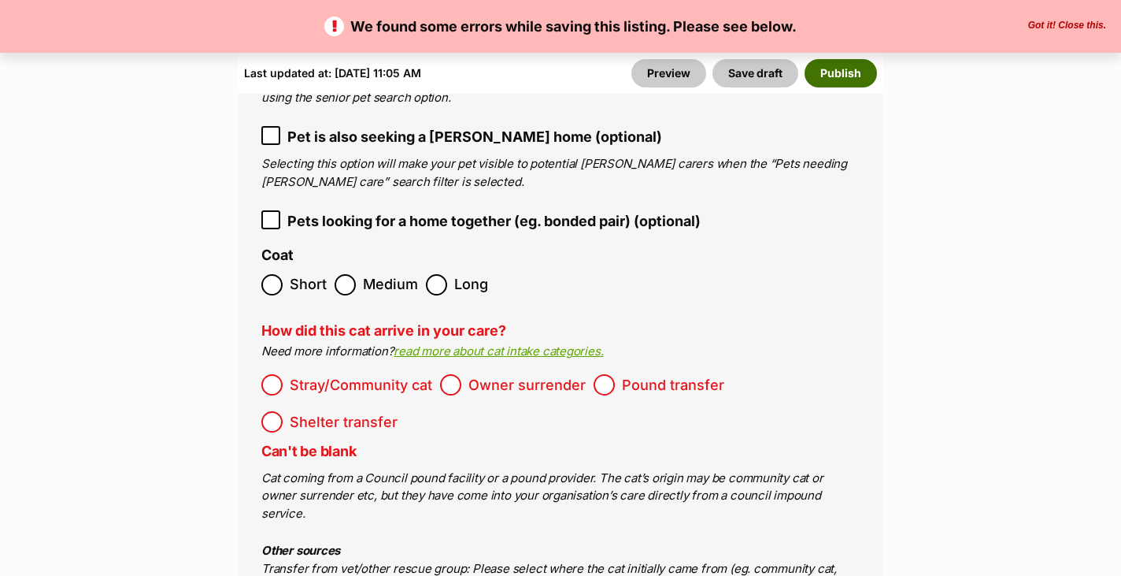
click at [840, 78] on button "Publish" at bounding box center [841, 73] width 72 height 28
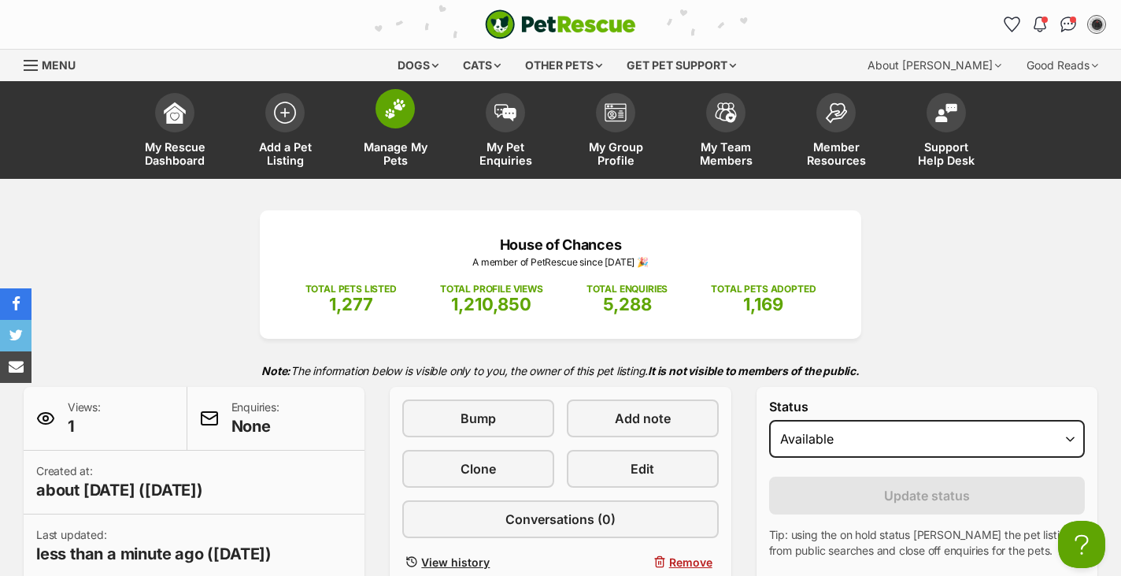
click at [412, 138] on link "Manage My Pets" at bounding box center [395, 132] width 110 height 94
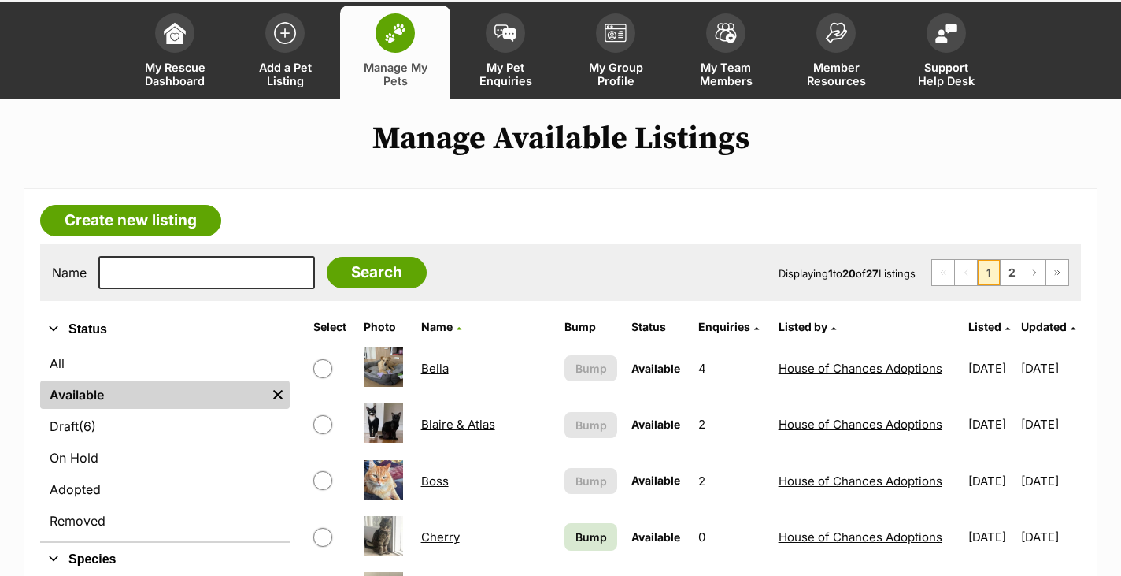
scroll to position [431, 0]
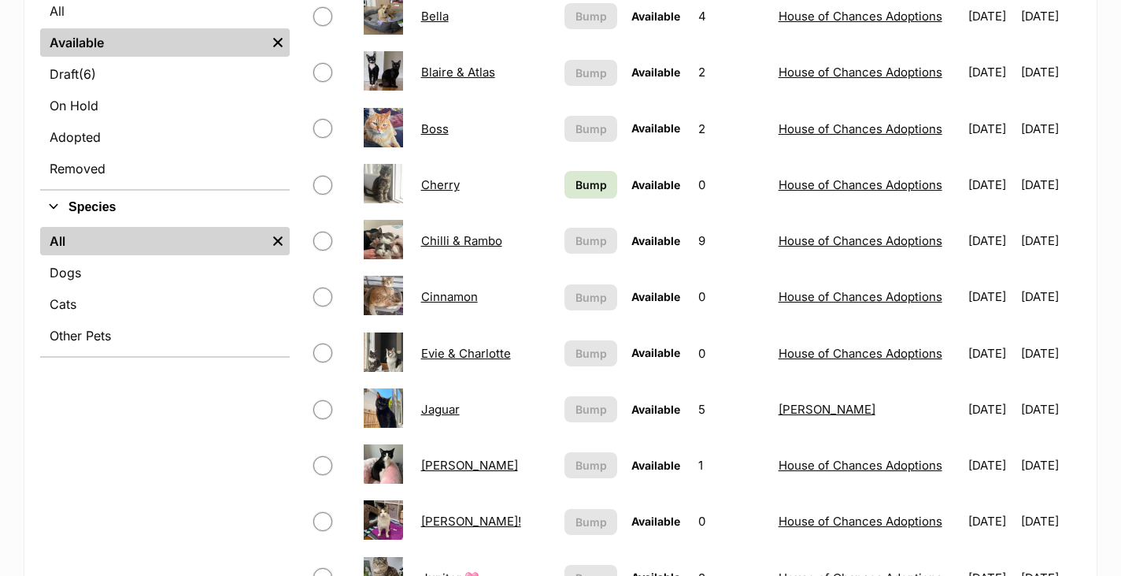
click at [576, 182] on span "Bump" at bounding box center [591, 184] width 31 height 17
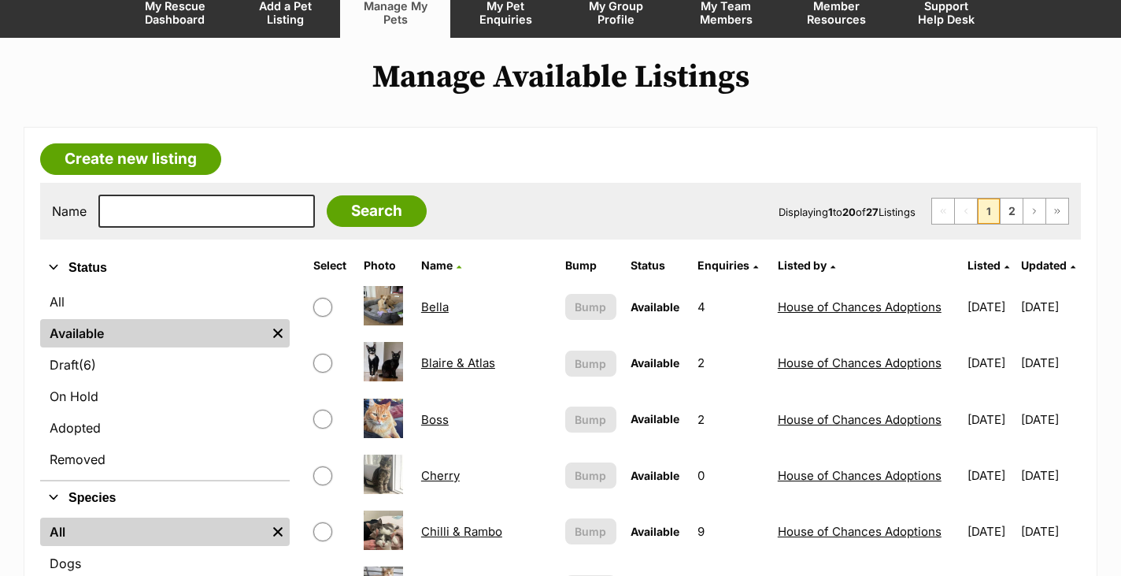
scroll to position [254, 0]
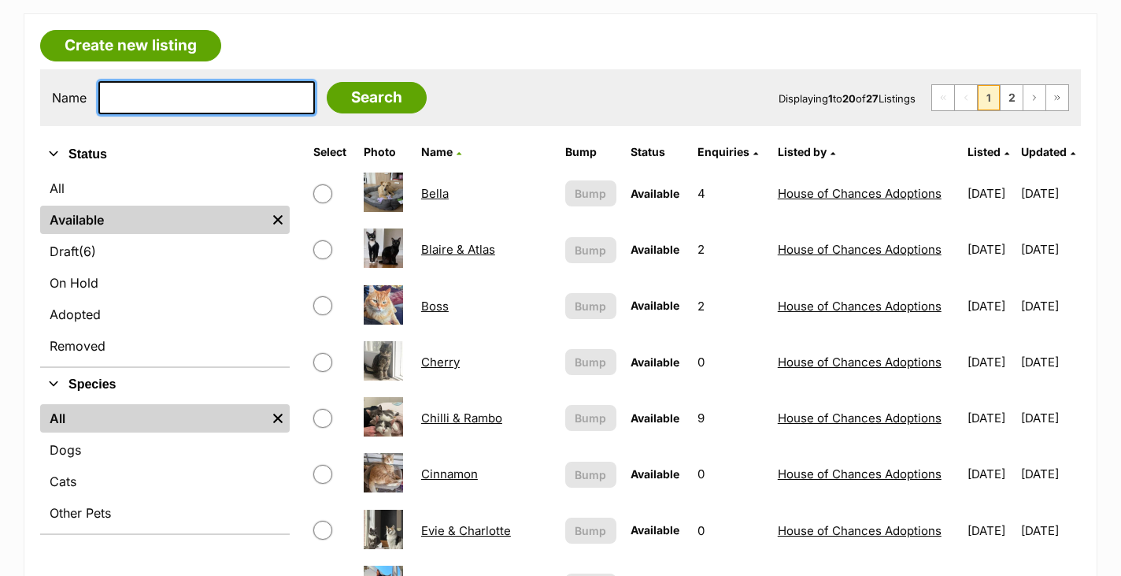
click at [258, 94] on input "text" at bounding box center [206, 97] width 217 height 33
type input "[PERSON_NAME]"
click at [365, 97] on input "Search" at bounding box center [377, 97] width 100 height 31
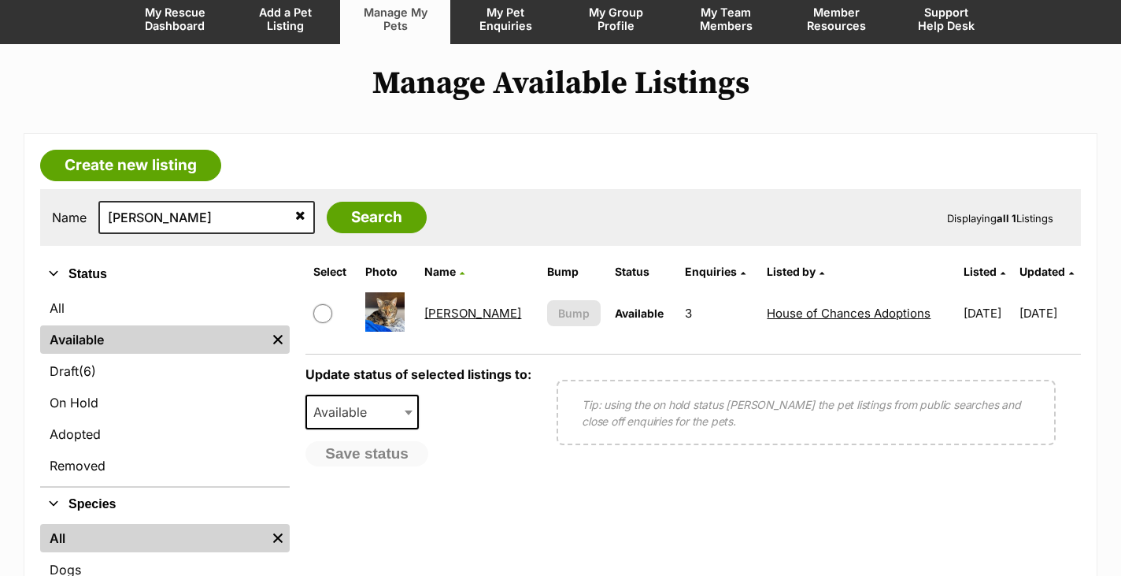
click at [442, 315] on link "[PERSON_NAME]" at bounding box center [472, 313] width 97 height 15
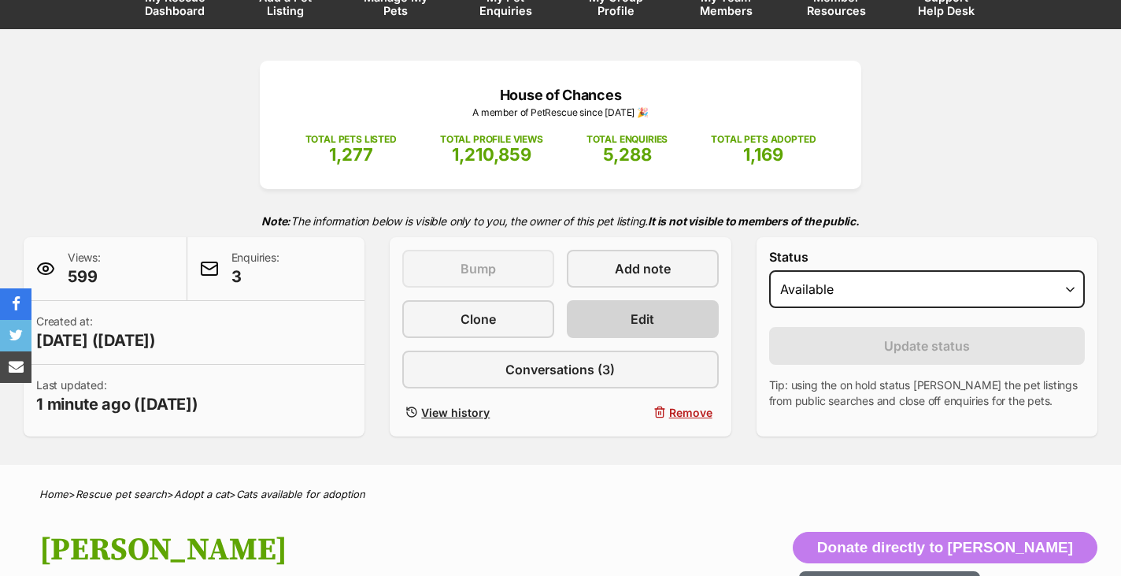
click at [639, 327] on span "Edit" at bounding box center [643, 318] width 24 height 19
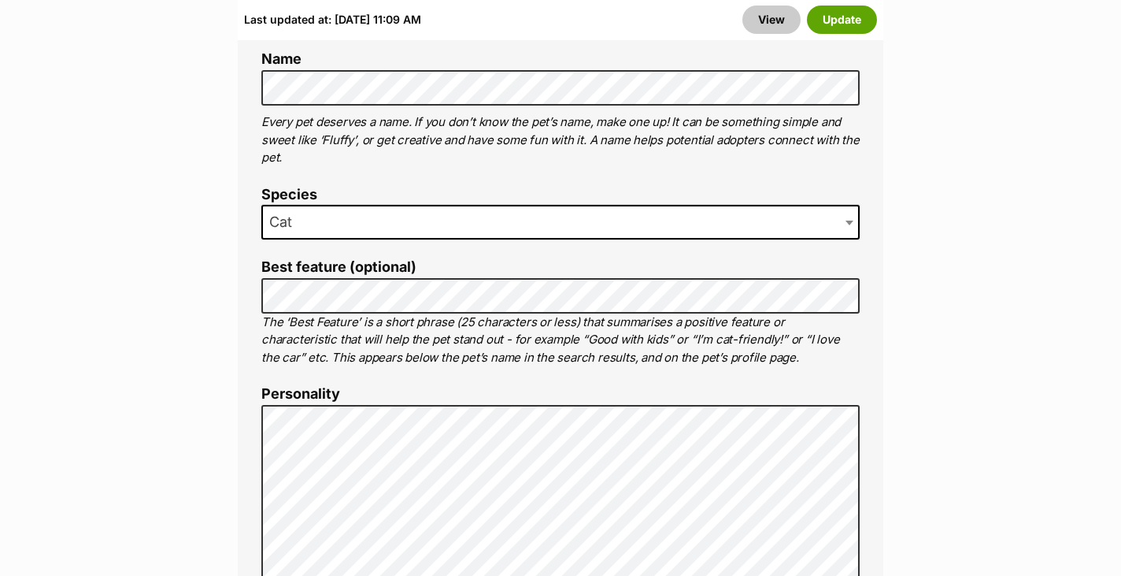
scroll to position [1088, 0]
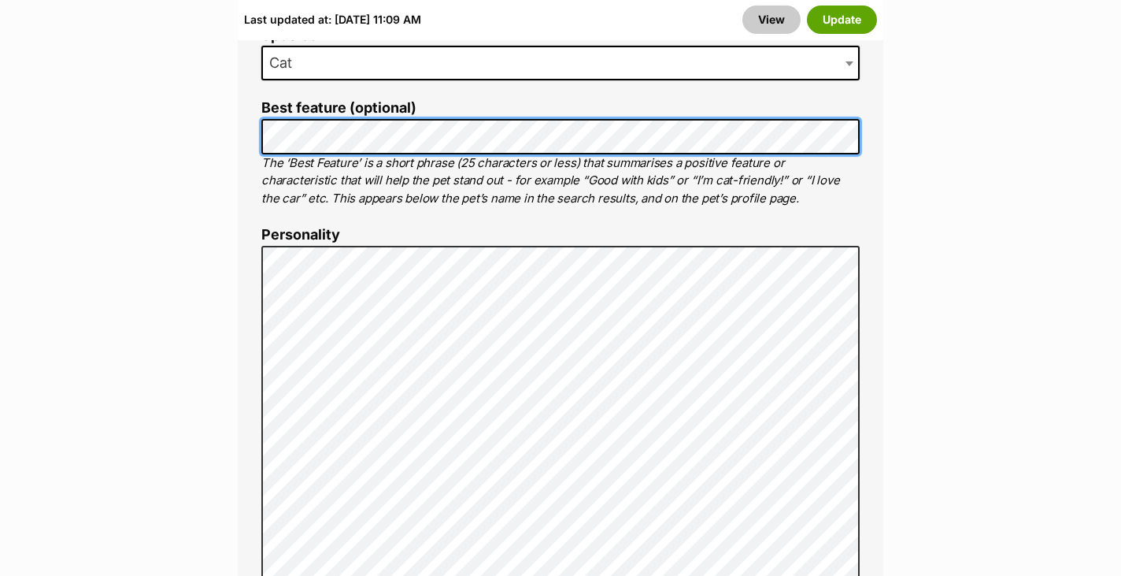
scroll to position [1171, 0]
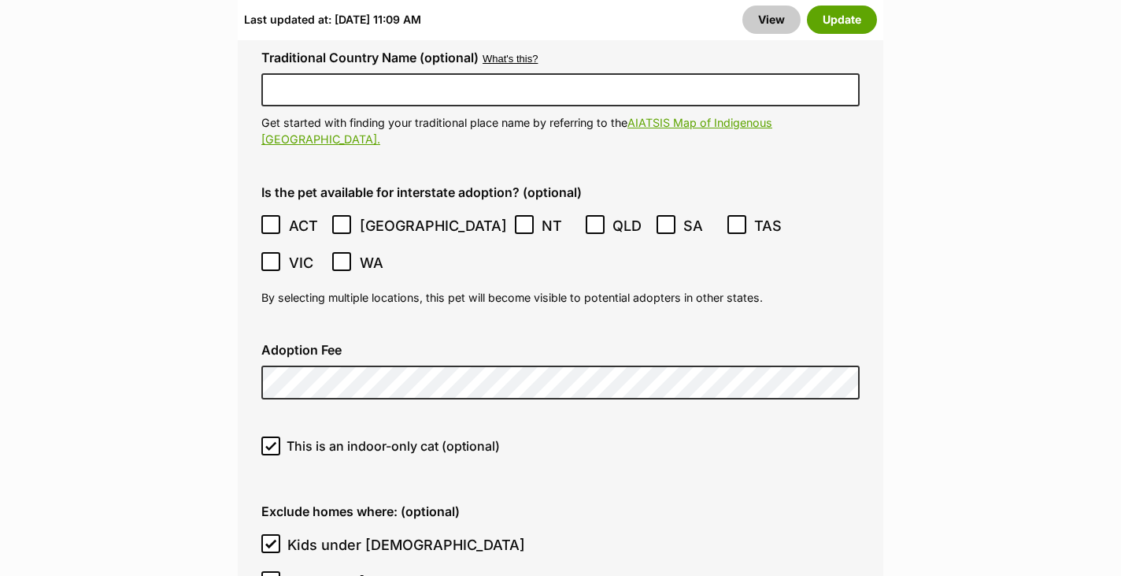
scroll to position [4778, 0]
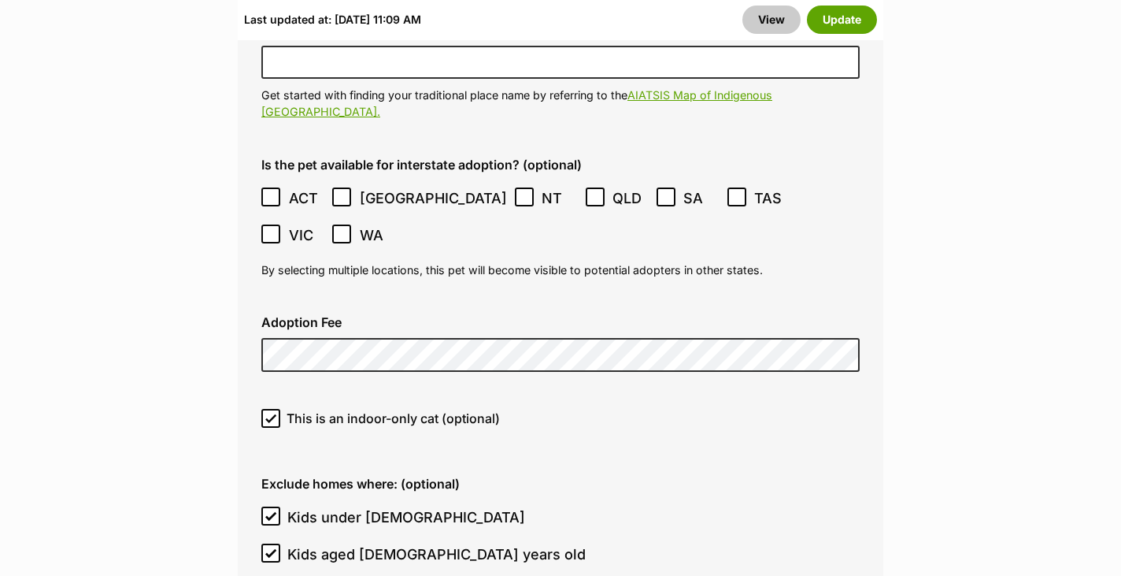
click at [360, 409] on span "This is an indoor-only cat (optional)" at bounding box center [393, 418] width 213 height 19
click at [280, 409] on input "This is an indoor-only cat (optional)" at bounding box center [270, 418] width 19 height 19
checkbox input "false"
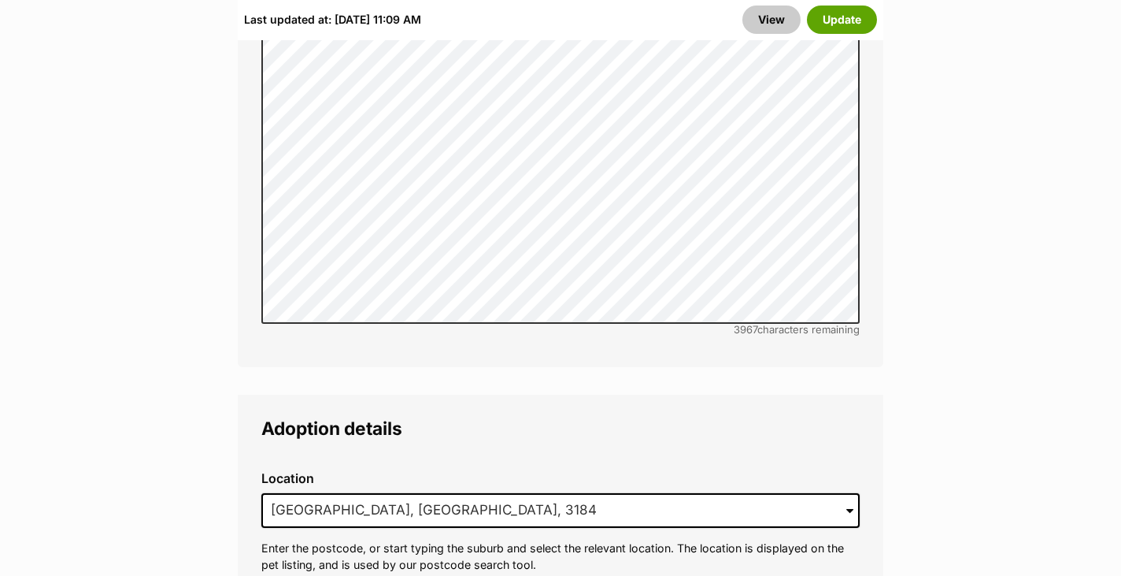
scroll to position [4191, 0]
click at [337, 492] on input "Elwood, VIC, 3184" at bounding box center [560, 509] width 598 height 35
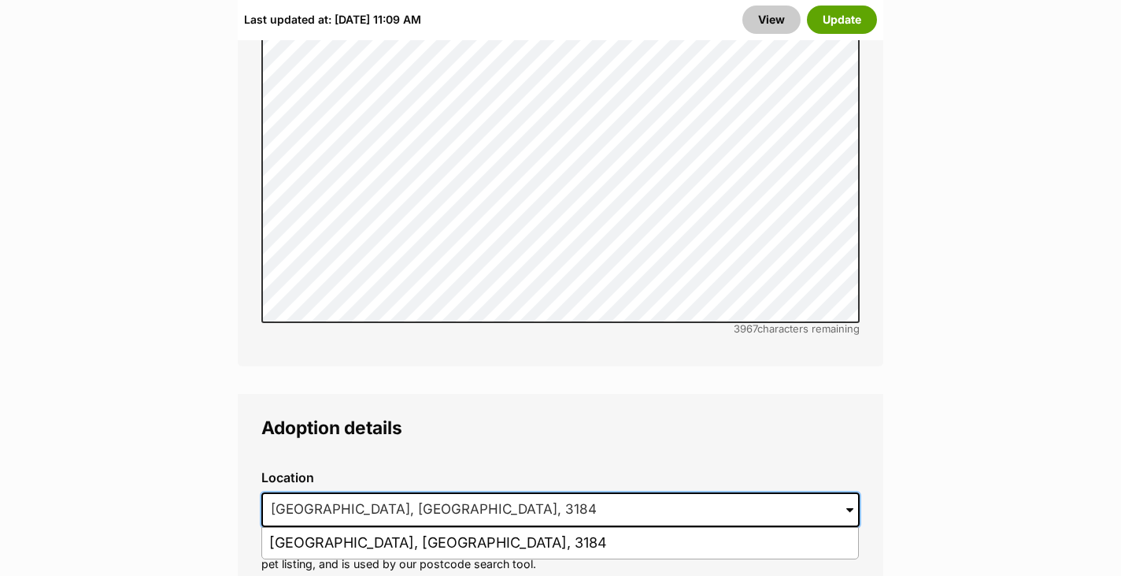
click at [337, 492] on input "Elwood, VIC, 3184" at bounding box center [560, 509] width 598 height 35
click at [337, 492] on input at bounding box center [560, 509] width 598 height 35
paste input "Lyndhurst"
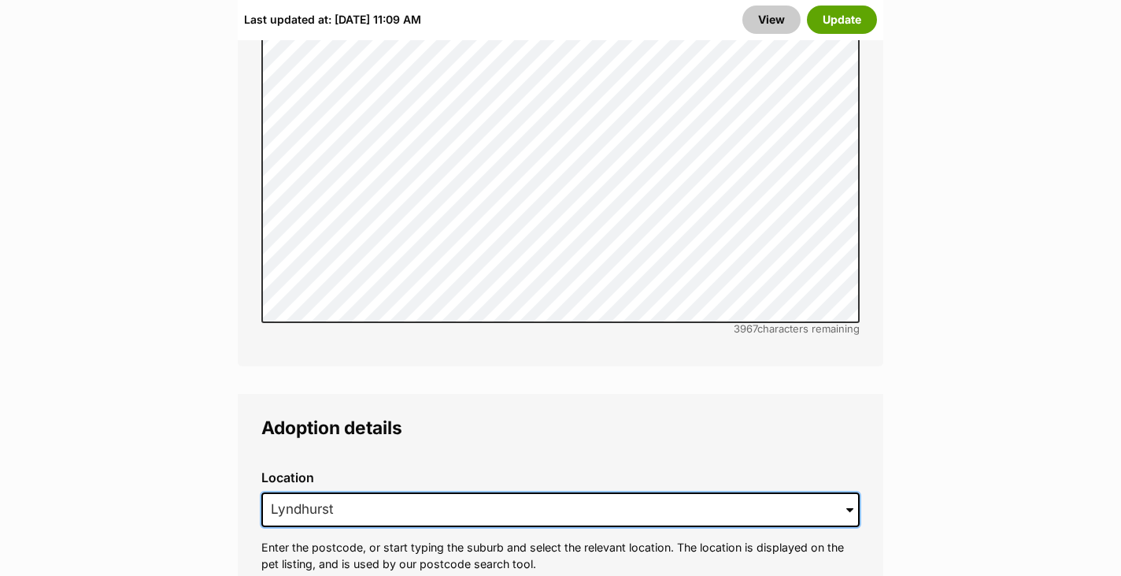
click at [387, 492] on input "Lyndhurst" at bounding box center [560, 509] width 598 height 35
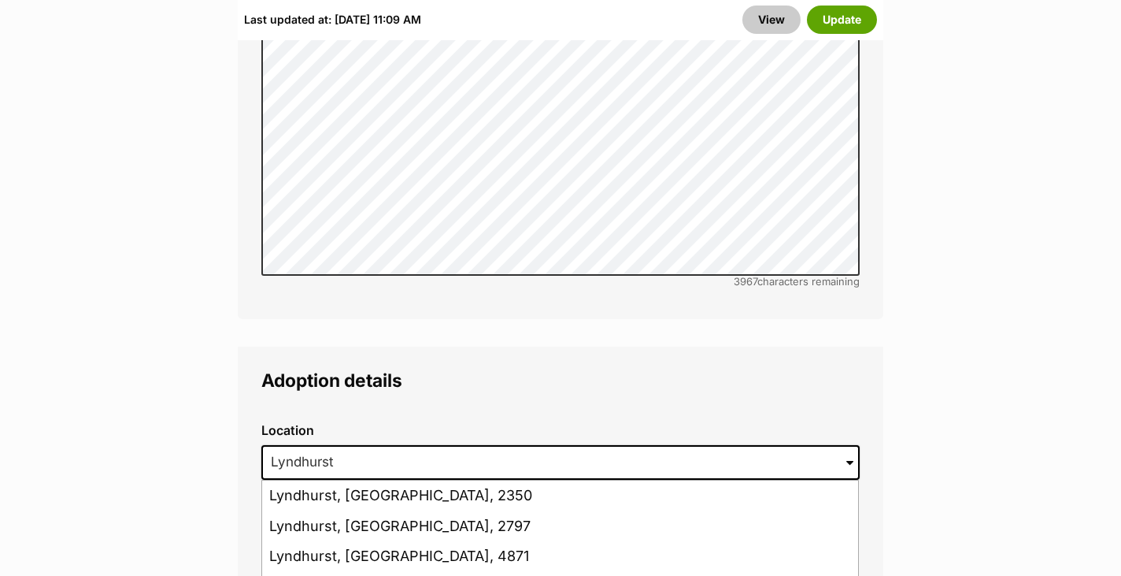
type input "Lyndhurst, Victoria, 3975"
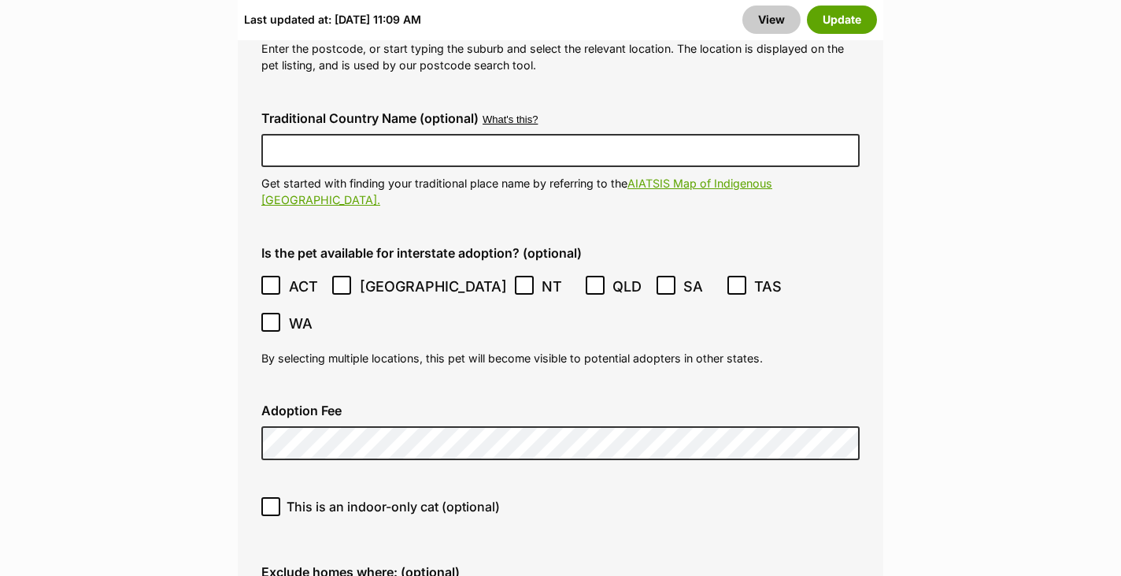
scroll to position [4693, 0]
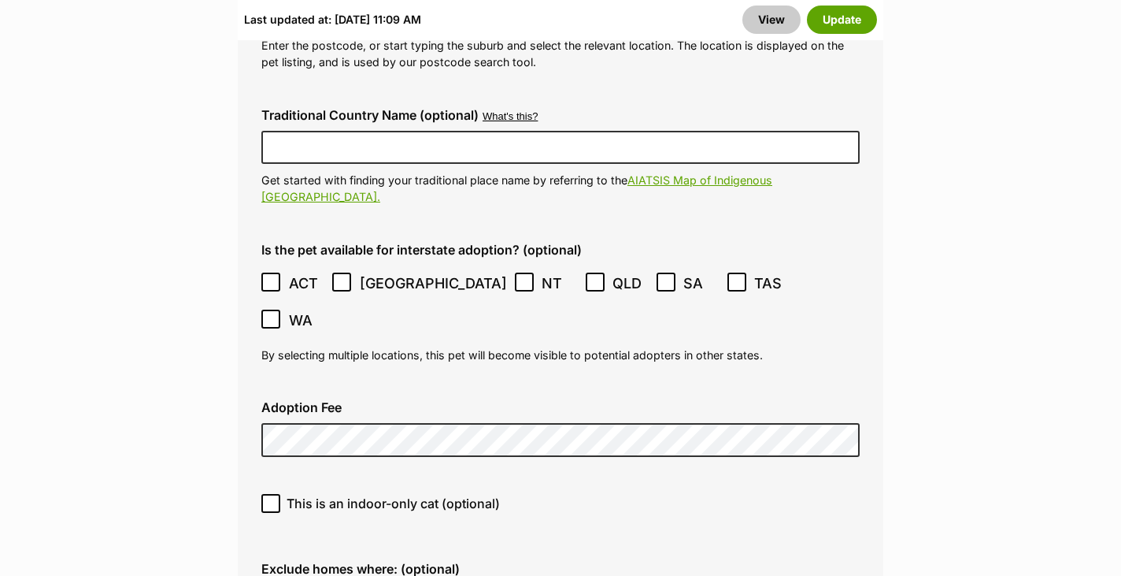
click at [454, 494] on span "This is an indoor-only cat (optional)" at bounding box center [393, 503] width 213 height 19
click at [280, 494] on input "This is an indoor-only cat (optional)" at bounding box center [270, 503] width 19 height 19
checkbox input "true"
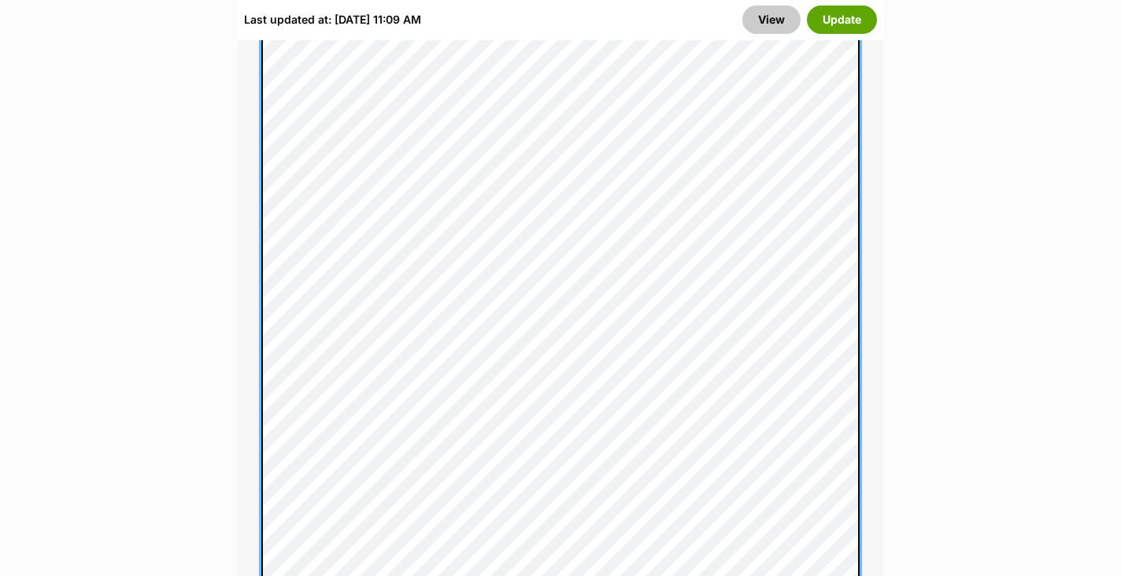
scroll to position [1525, 0]
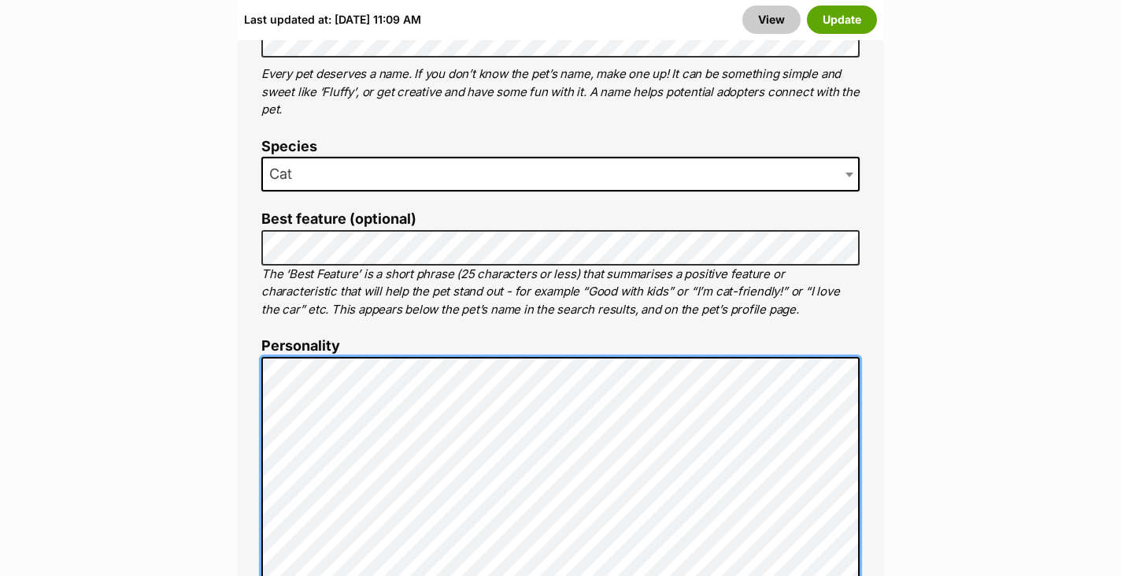
scroll to position [1005, 0]
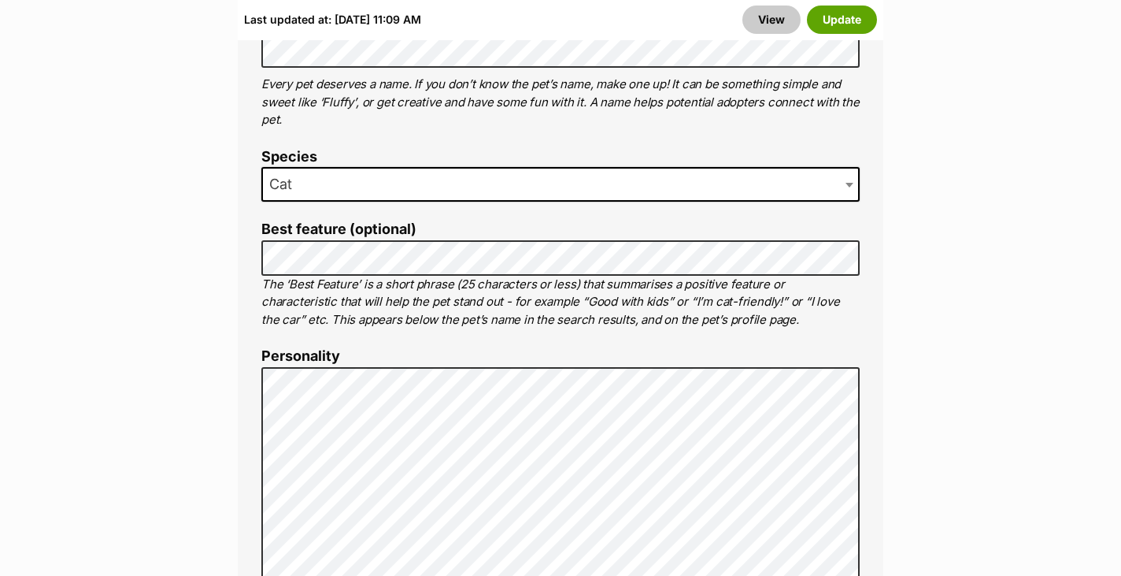
click at [391, 221] on label "Best feature (optional)" at bounding box center [560, 229] width 598 height 17
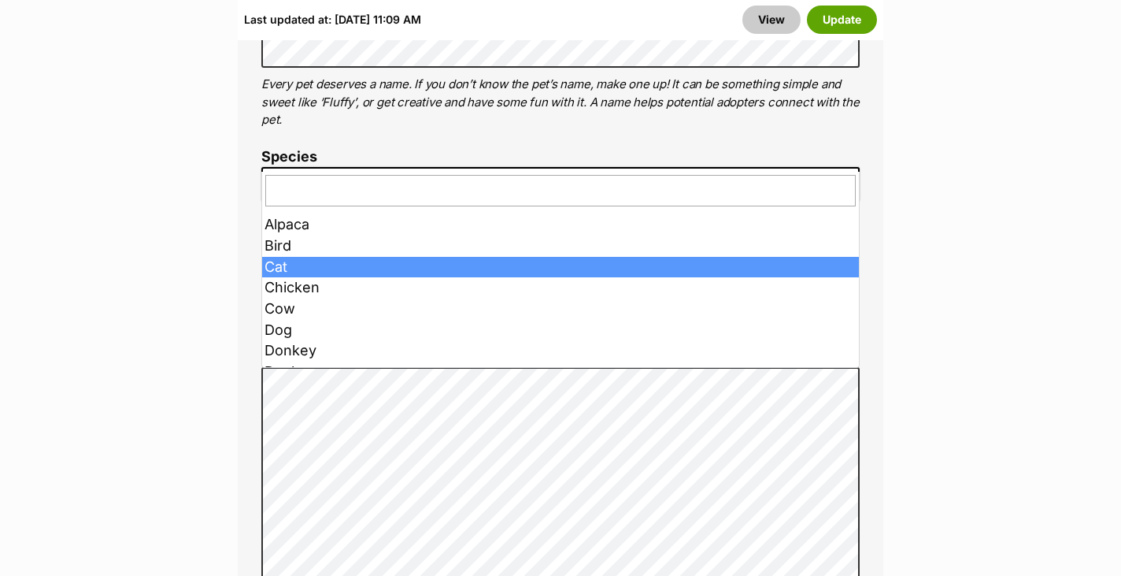
click at [335, 167] on span "Cat" at bounding box center [560, 184] width 598 height 35
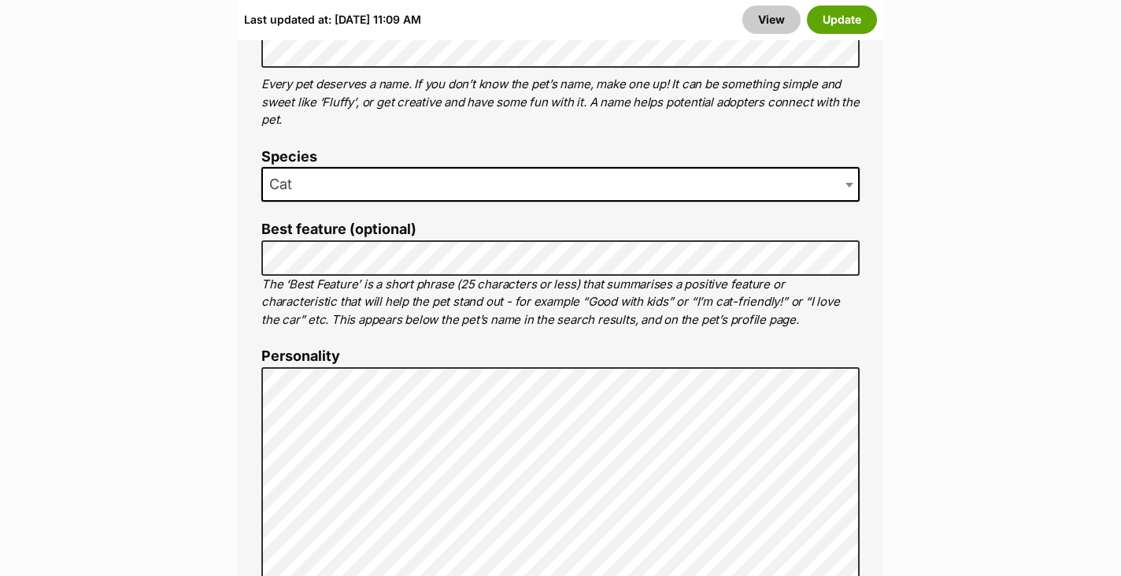
click at [335, 167] on span "Cat" at bounding box center [560, 184] width 598 height 35
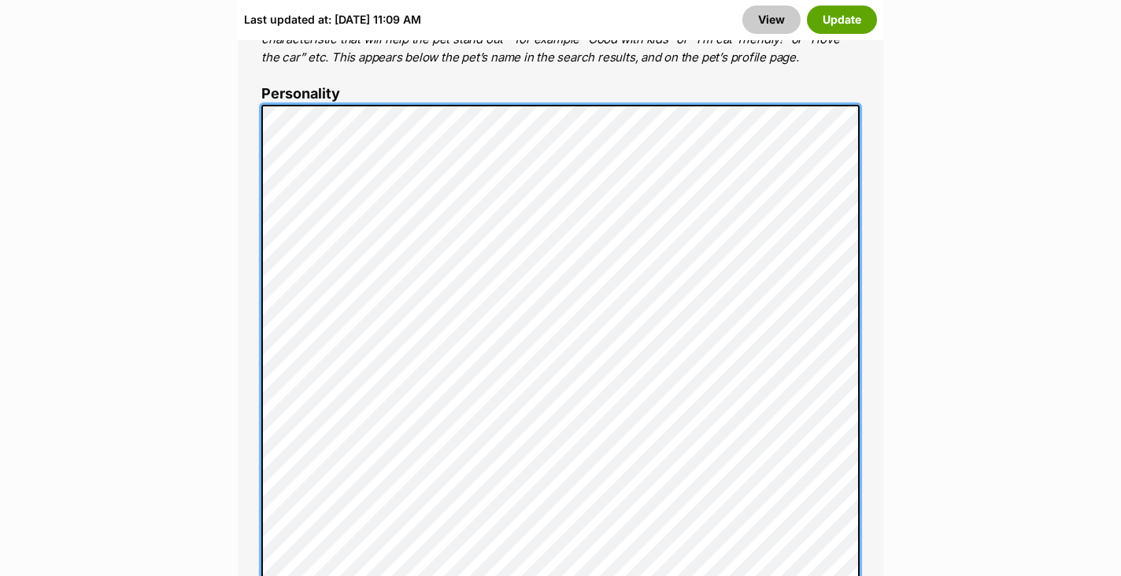
scroll to position [1287, 0]
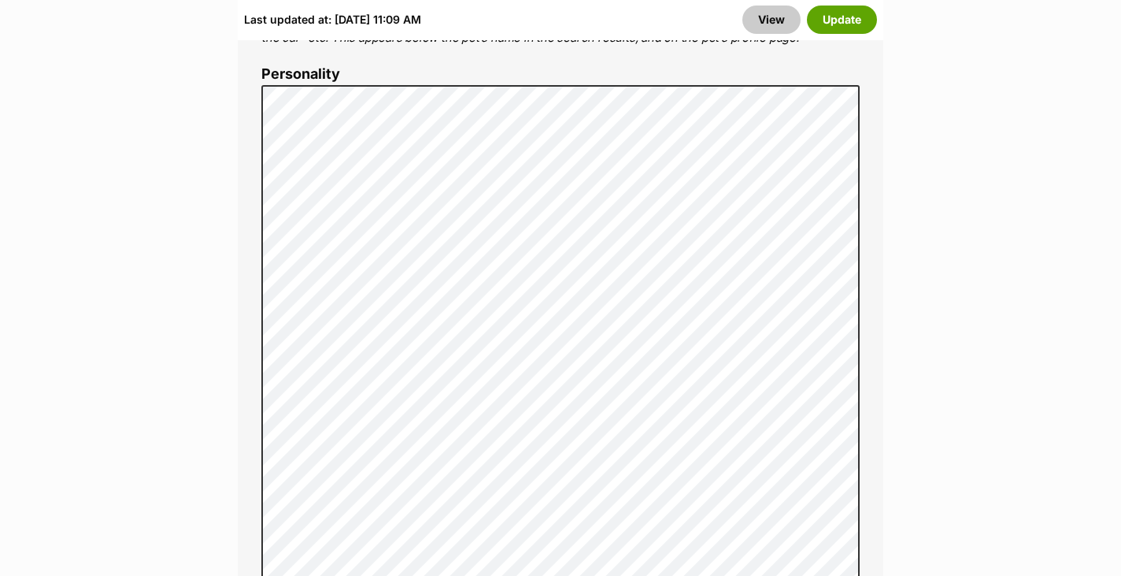
click at [869, 5] on div "Last updated at: Sun, 21 Sep, 11:09 AM View Update" at bounding box center [561, 19] width 646 height 41
click at [846, 21] on button "Update" at bounding box center [842, 20] width 70 height 28
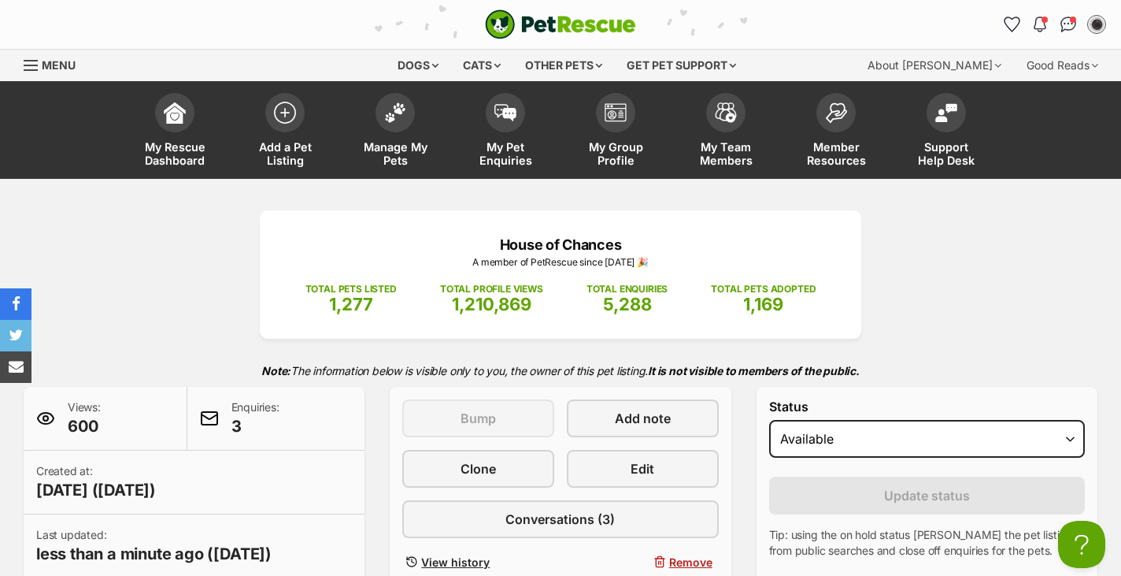
scroll to position [-1, 0]
